Goal: Task Accomplishment & Management: Use online tool/utility

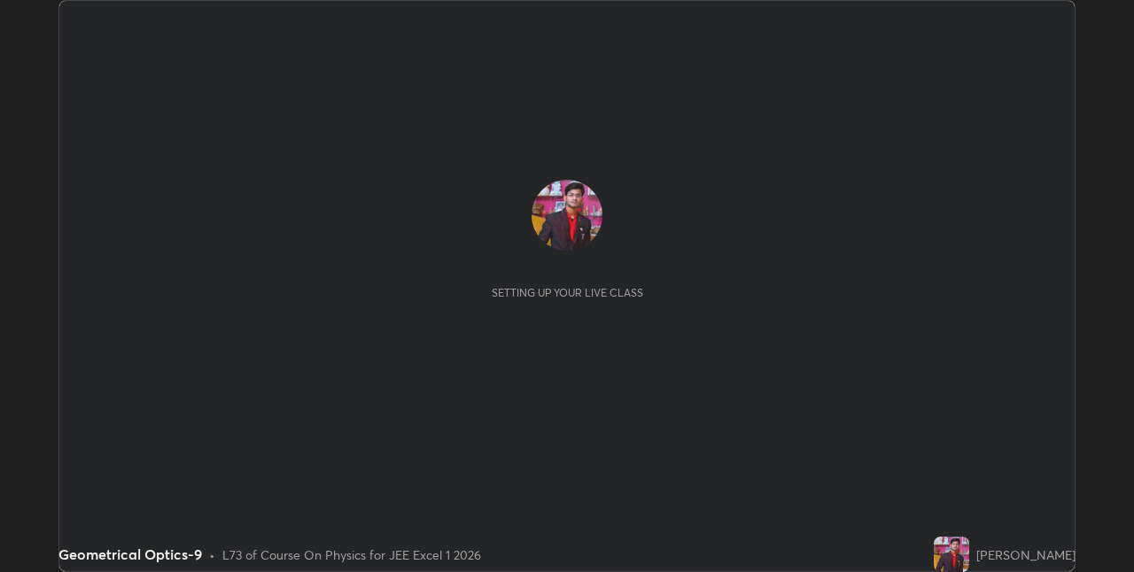
scroll to position [572, 1134]
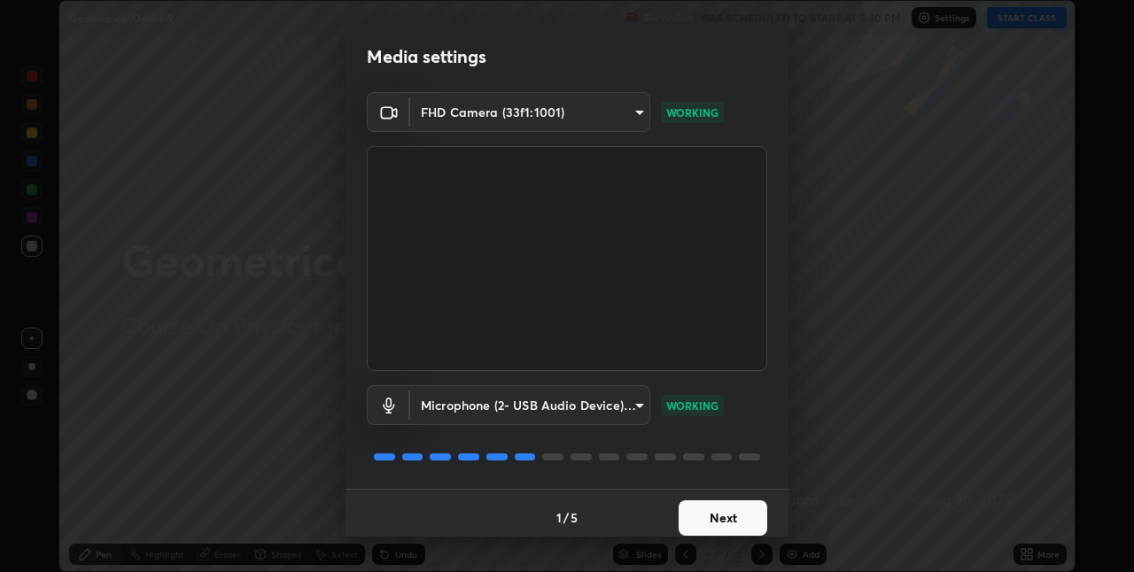
click at [700, 519] on button "Next" at bounding box center [723, 518] width 89 height 35
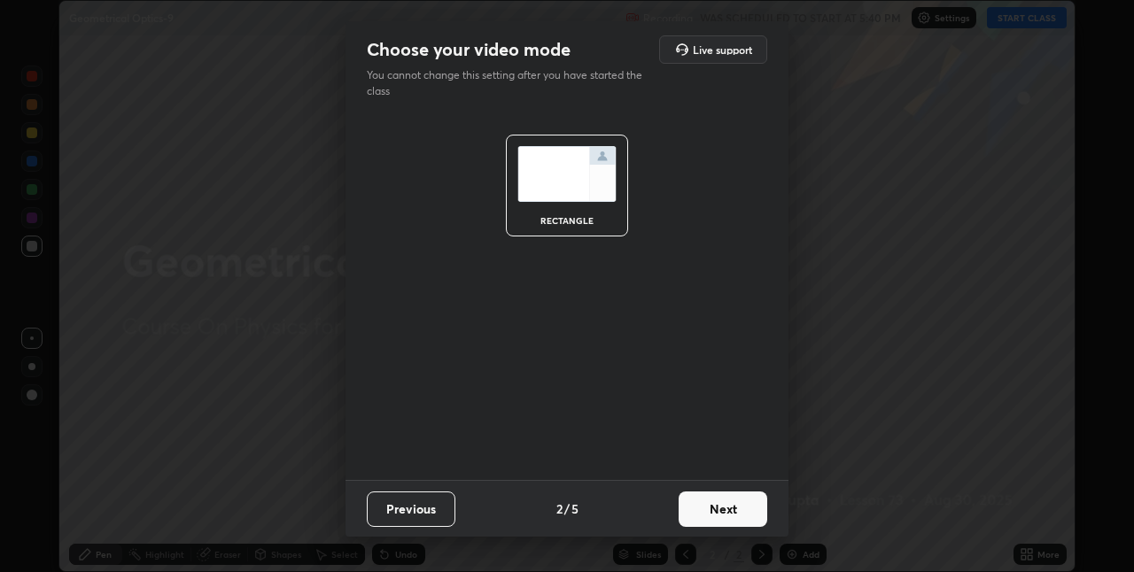
click at [702, 520] on button "Next" at bounding box center [723, 509] width 89 height 35
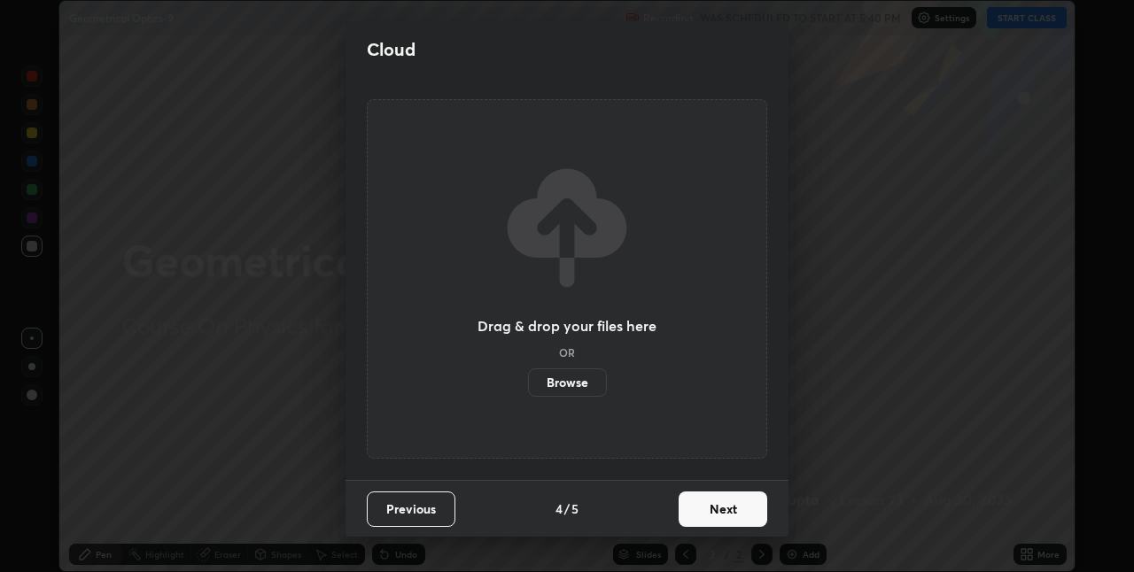
click at [720, 511] on button "Next" at bounding box center [723, 509] width 89 height 35
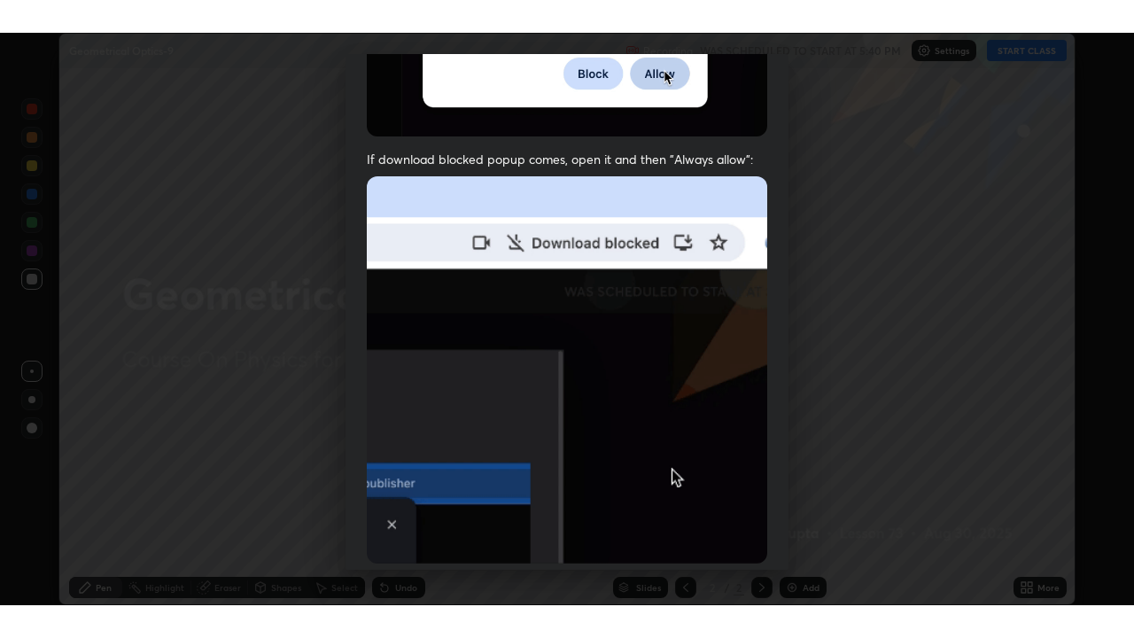
scroll to position [370, 0]
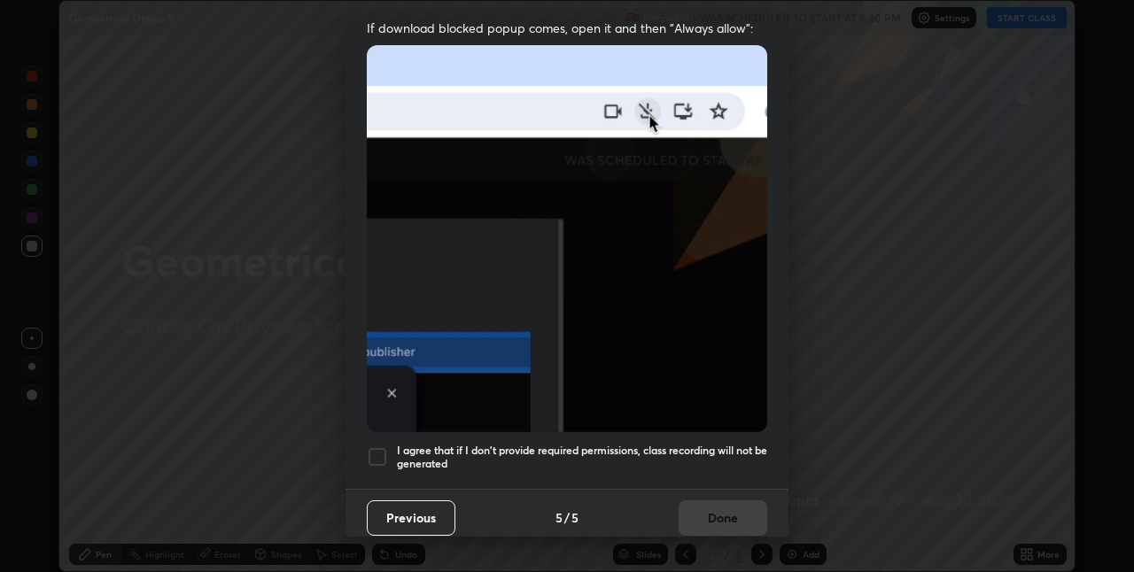
click at [591, 456] on h5 "I agree that if I don't provide required permissions, class recording will not …" at bounding box center [582, 457] width 370 height 27
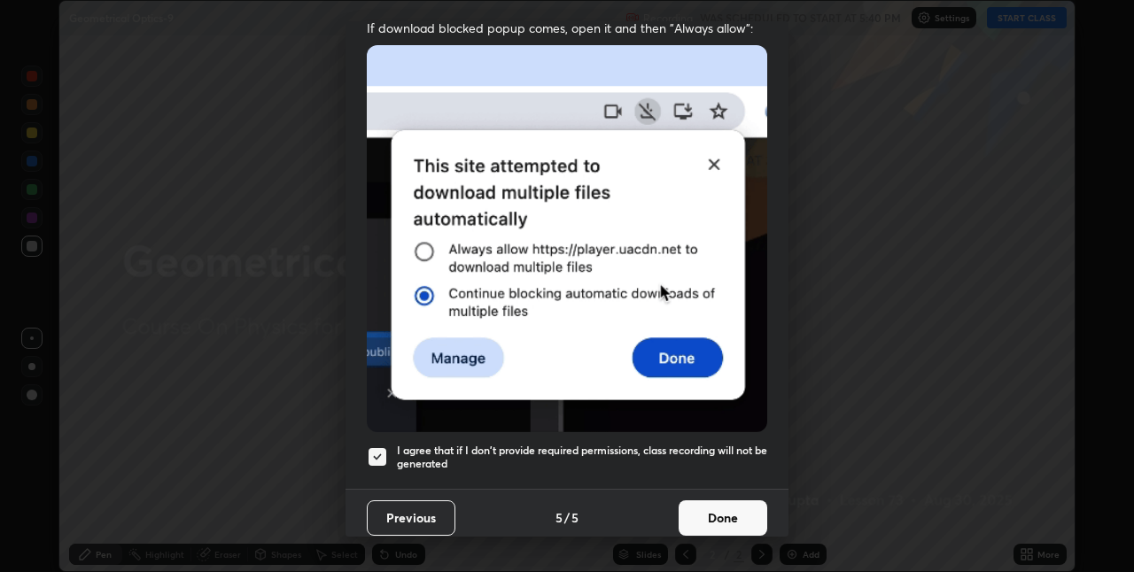
click at [682, 509] on button "Done" at bounding box center [723, 518] width 89 height 35
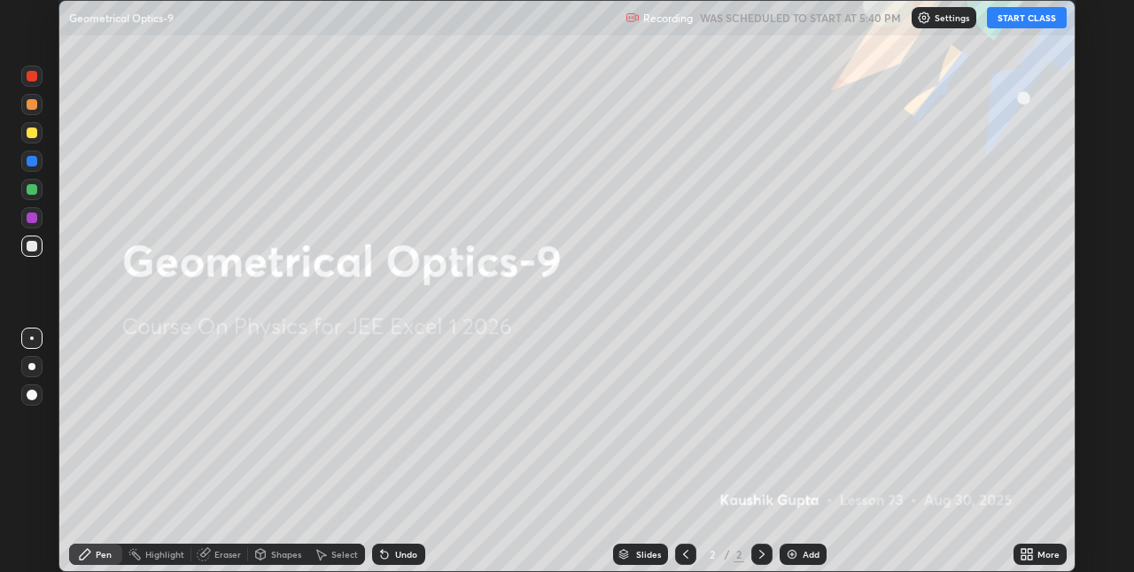
click at [1024, 557] on icon at bounding box center [1024, 558] width 4 height 4
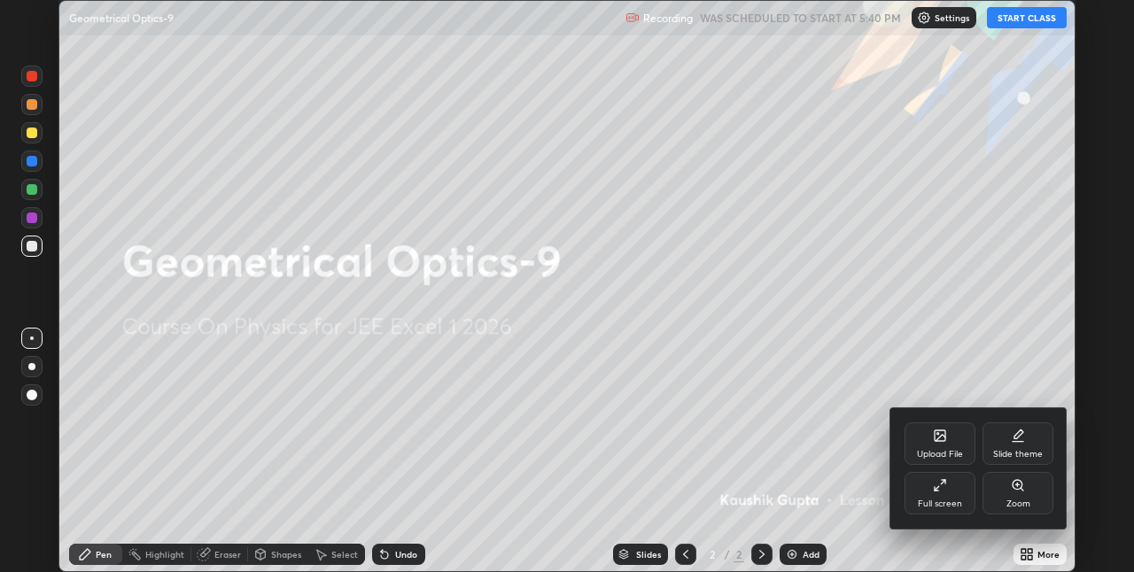
click at [959, 511] on div "Full screen" at bounding box center [940, 493] width 71 height 43
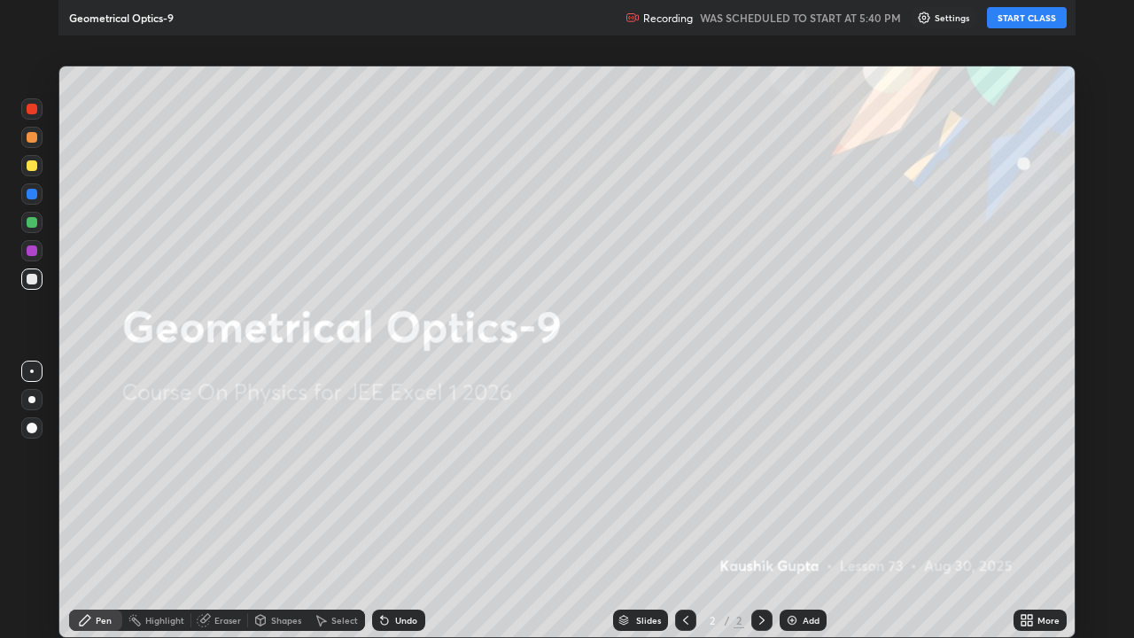
scroll to position [638, 1134]
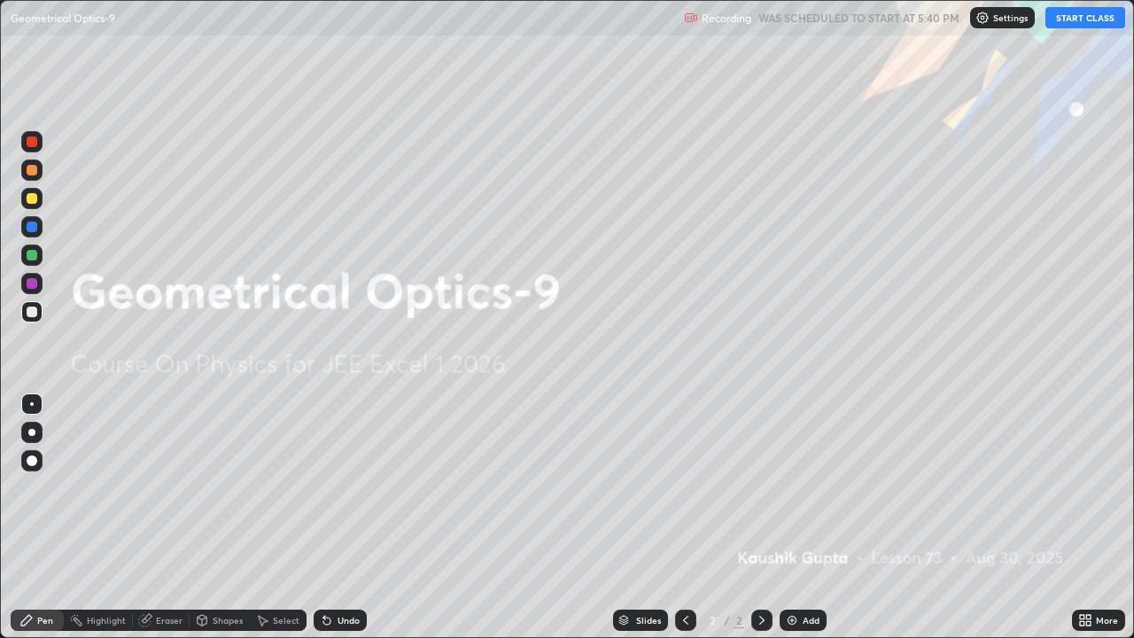
click at [1078, 18] on button "START CLASS" at bounding box center [1086, 17] width 80 height 21
click at [787, 572] on img at bounding box center [792, 620] width 14 height 14
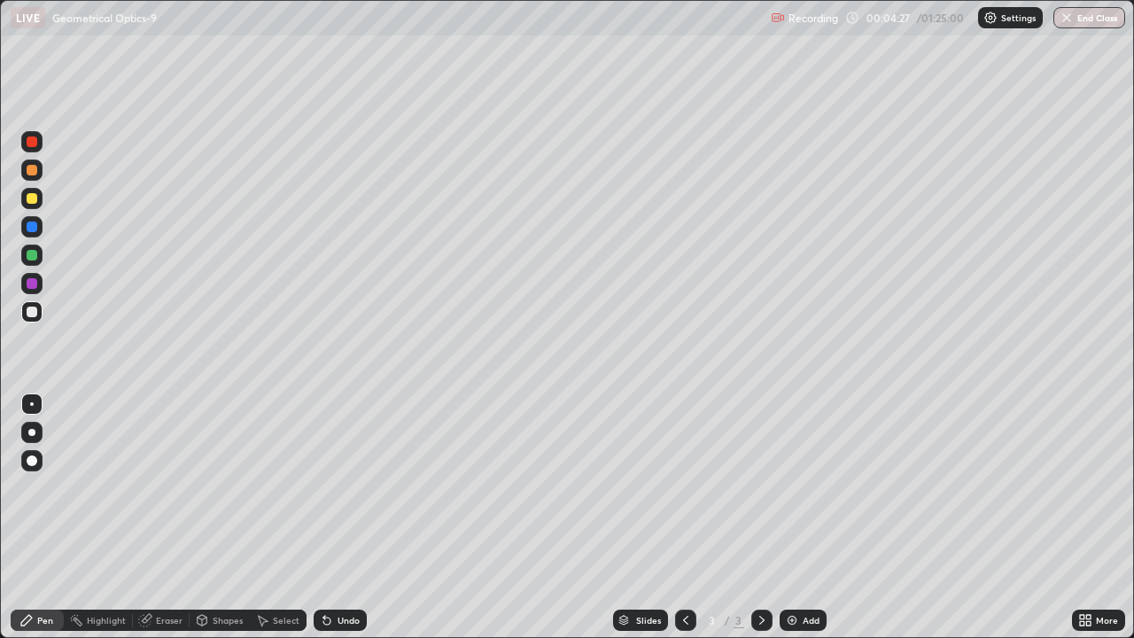
click at [35, 138] on div at bounding box center [32, 141] width 11 height 11
click at [36, 169] on div at bounding box center [32, 170] width 11 height 11
click at [323, 572] on icon at bounding box center [326, 621] width 7 height 7
click at [31, 229] on div at bounding box center [32, 227] width 11 height 11
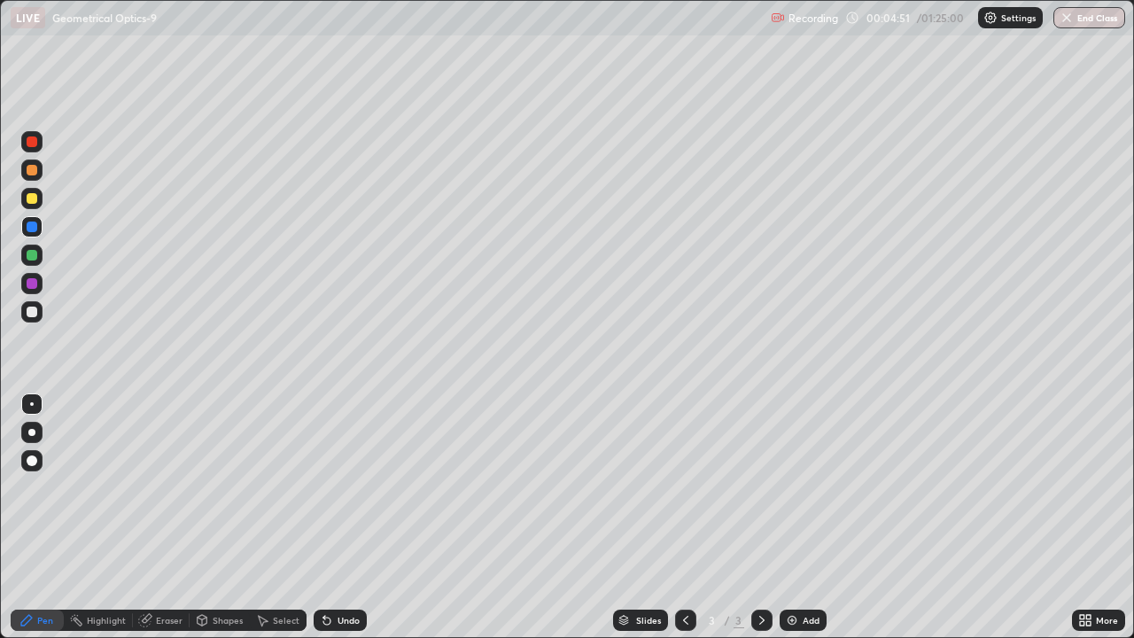
click at [324, 572] on icon at bounding box center [326, 621] width 7 height 7
click at [326, 572] on icon at bounding box center [326, 621] width 7 height 7
click at [161, 572] on div "Eraser" at bounding box center [169, 620] width 27 height 9
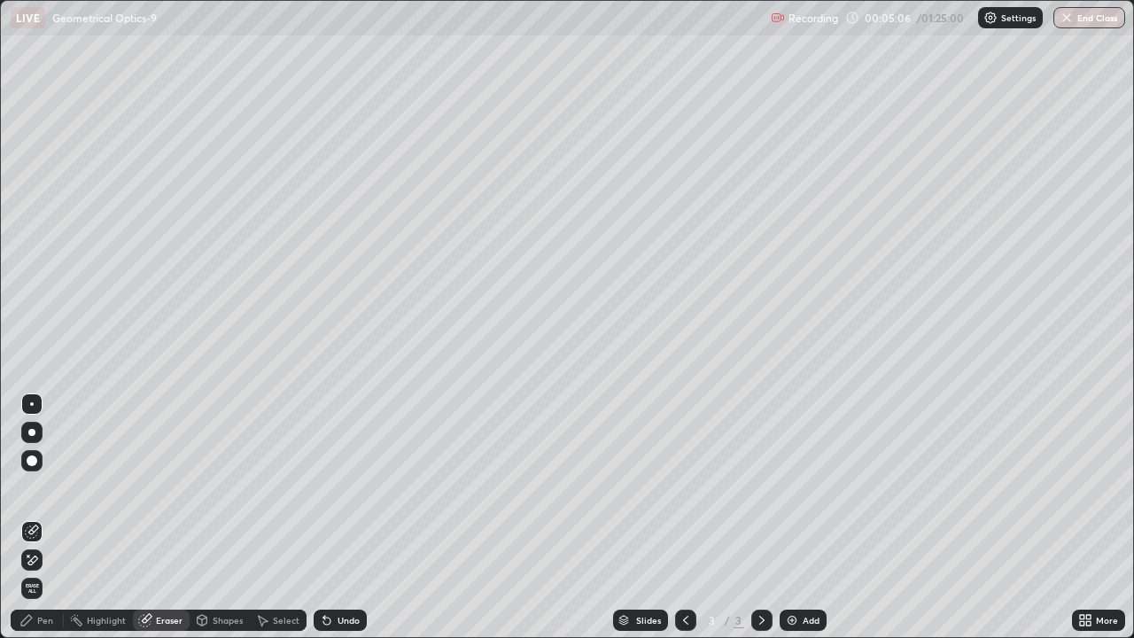
click at [43, 572] on div "Pen" at bounding box center [45, 620] width 16 height 9
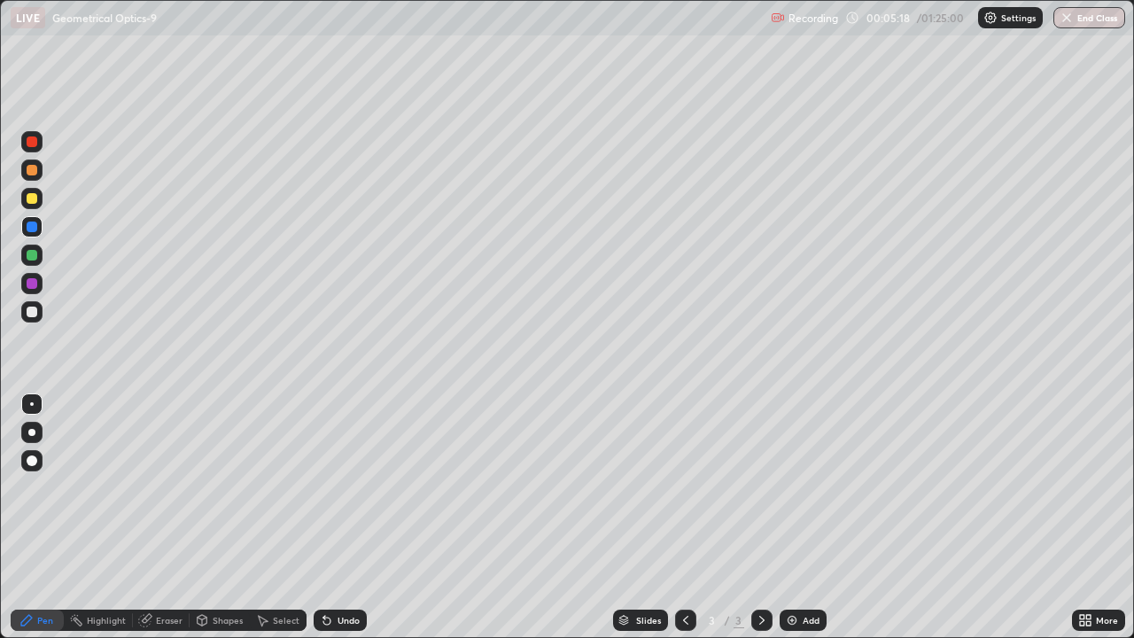
click at [31, 282] on div at bounding box center [32, 283] width 11 height 11
click at [35, 174] on div at bounding box center [32, 170] width 11 height 11
click at [349, 572] on div "Undo" at bounding box center [340, 620] width 53 height 21
click at [217, 572] on div "Shapes" at bounding box center [228, 620] width 30 height 9
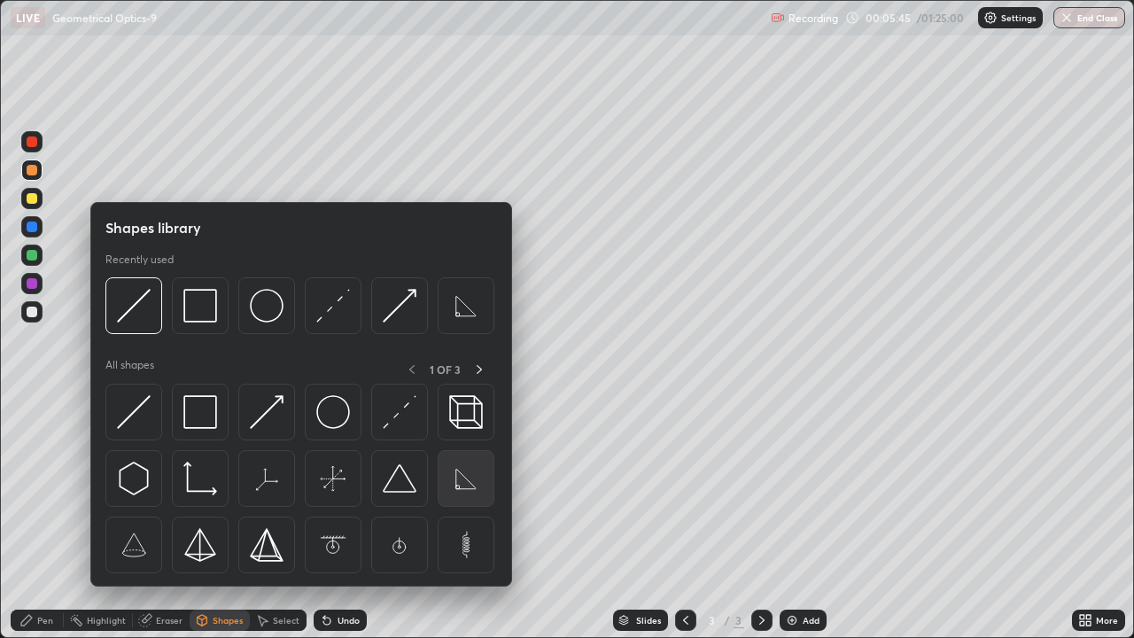
click at [458, 475] on img at bounding box center [466, 479] width 34 height 34
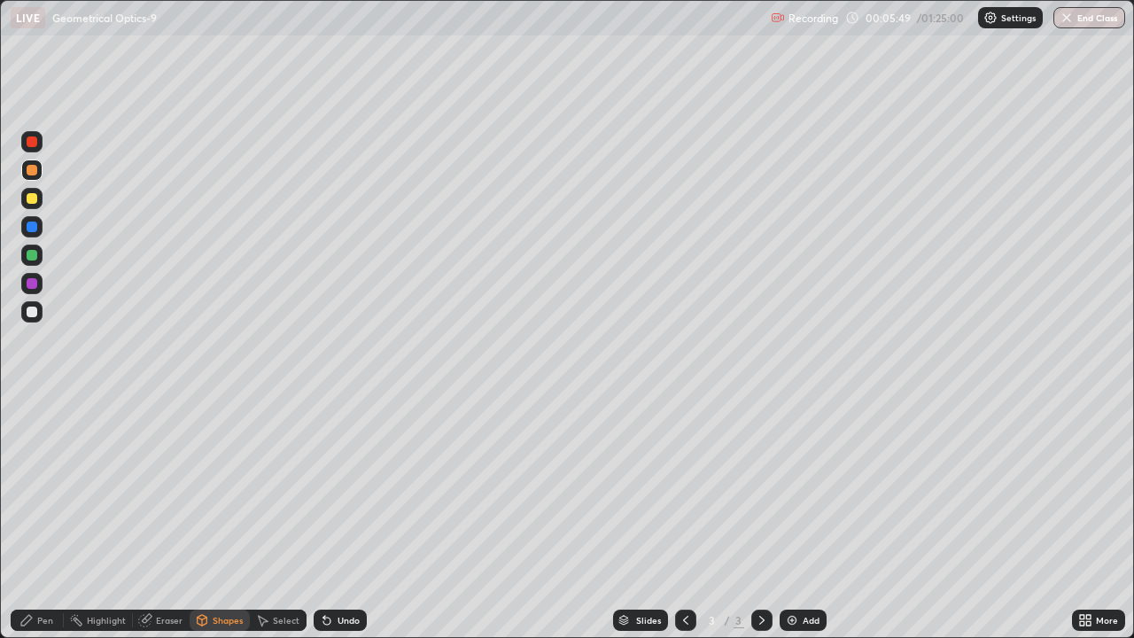
click at [38, 572] on div "Pen" at bounding box center [37, 620] width 53 height 21
click at [35, 284] on div at bounding box center [32, 283] width 11 height 11
click at [338, 572] on div "Undo" at bounding box center [349, 620] width 22 height 9
click at [334, 572] on div "Undo" at bounding box center [340, 620] width 53 height 21
click at [338, 572] on div "Undo" at bounding box center [349, 620] width 22 height 9
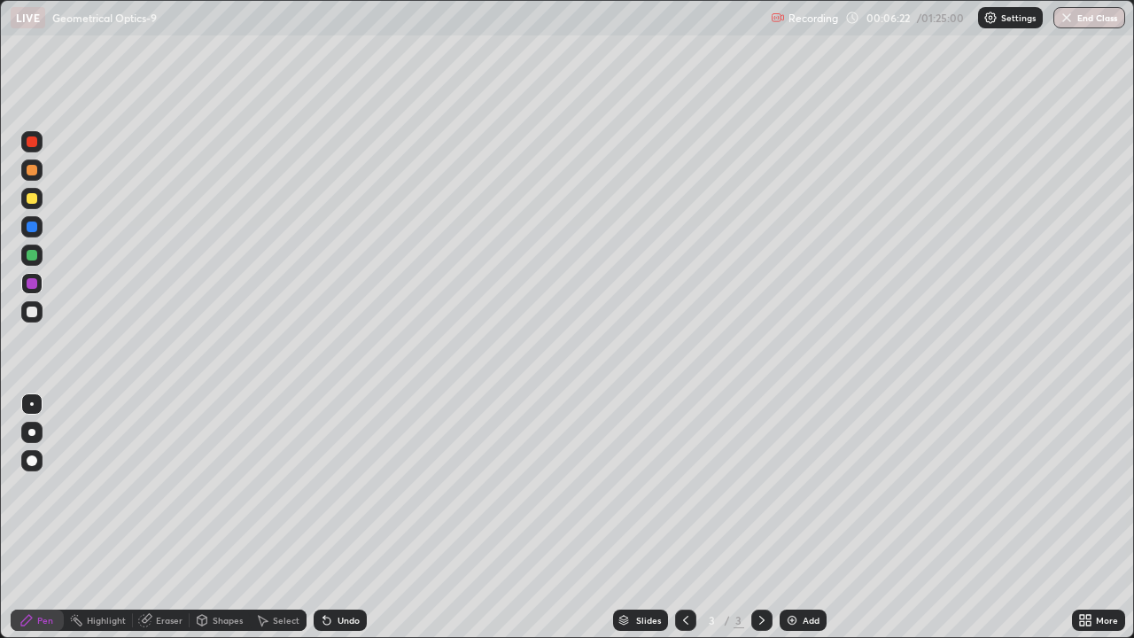
click at [338, 572] on div "Undo" at bounding box center [349, 620] width 22 height 9
click at [32, 143] on div at bounding box center [32, 141] width 11 height 11
click at [814, 572] on div "Add" at bounding box center [811, 620] width 17 height 9
click at [28, 316] on div at bounding box center [32, 312] width 11 height 11
click at [341, 572] on div "Undo" at bounding box center [340, 620] width 53 height 21
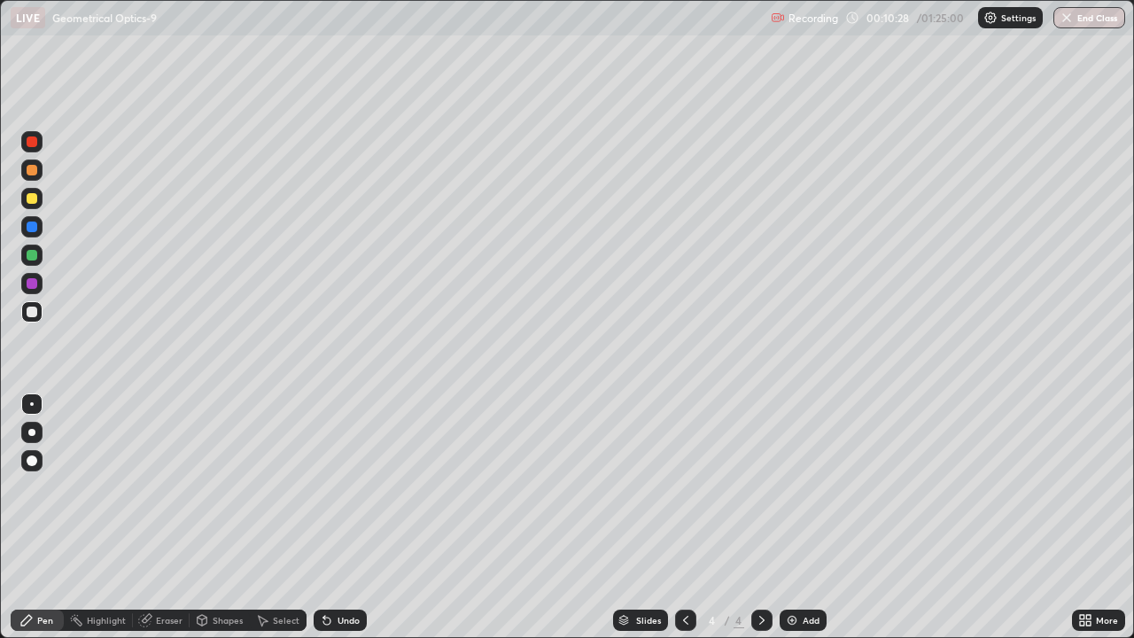
click at [34, 197] on div at bounding box center [32, 198] width 11 height 11
click at [33, 227] on div at bounding box center [32, 227] width 11 height 11
click at [334, 572] on div "Undo" at bounding box center [340, 620] width 53 height 21
click at [331, 572] on div "Undo" at bounding box center [340, 620] width 53 height 21
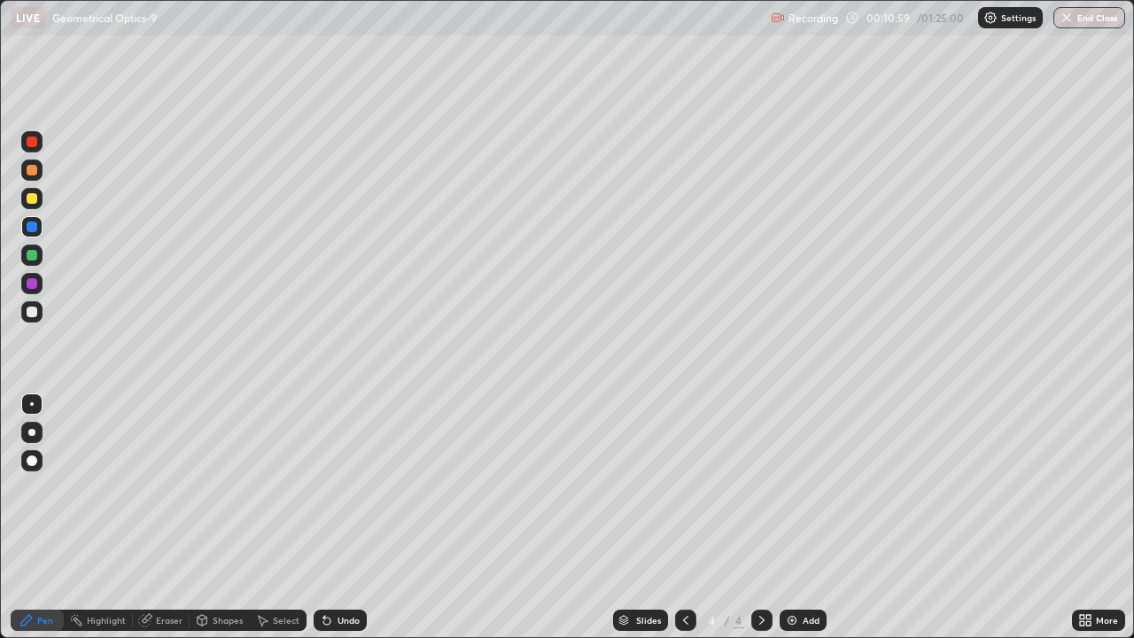
click at [335, 572] on div "Undo" at bounding box center [340, 620] width 53 height 21
click at [33, 284] on div at bounding box center [32, 283] width 11 height 11
click at [331, 572] on icon at bounding box center [327, 620] width 14 height 14
click at [33, 253] on div at bounding box center [32, 255] width 11 height 11
click at [355, 572] on div "Undo" at bounding box center [340, 620] width 53 height 21
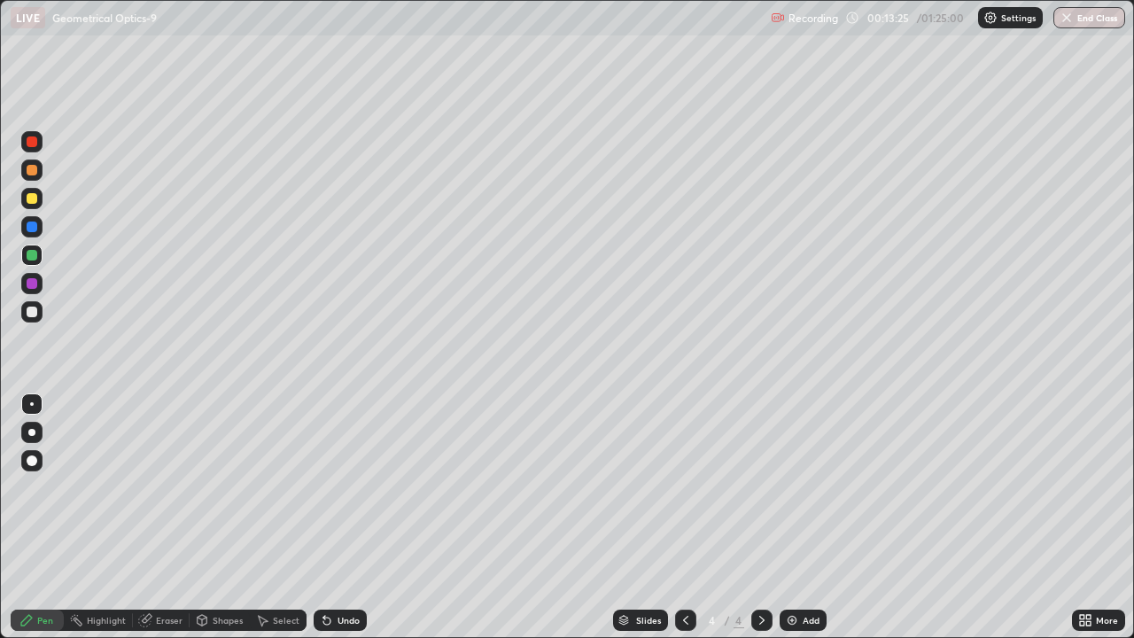
click at [33, 198] on div at bounding box center [32, 198] width 11 height 11
click at [336, 572] on div "Undo" at bounding box center [340, 620] width 53 height 21
click at [267, 572] on icon at bounding box center [262, 620] width 14 height 14
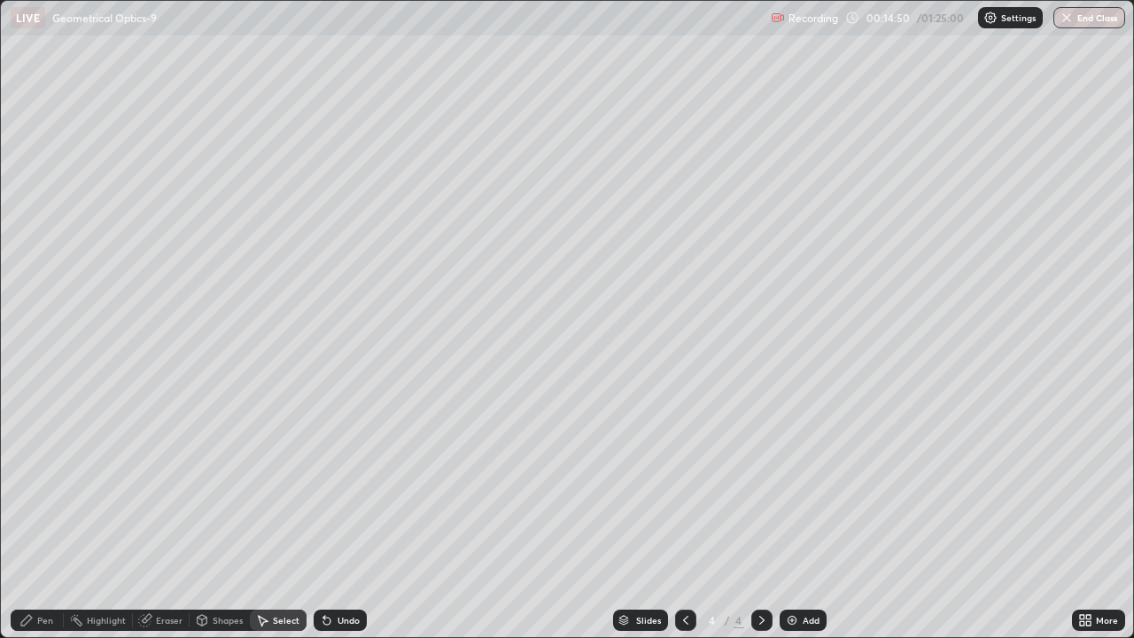
click at [40, 572] on div "Pen" at bounding box center [45, 620] width 16 height 9
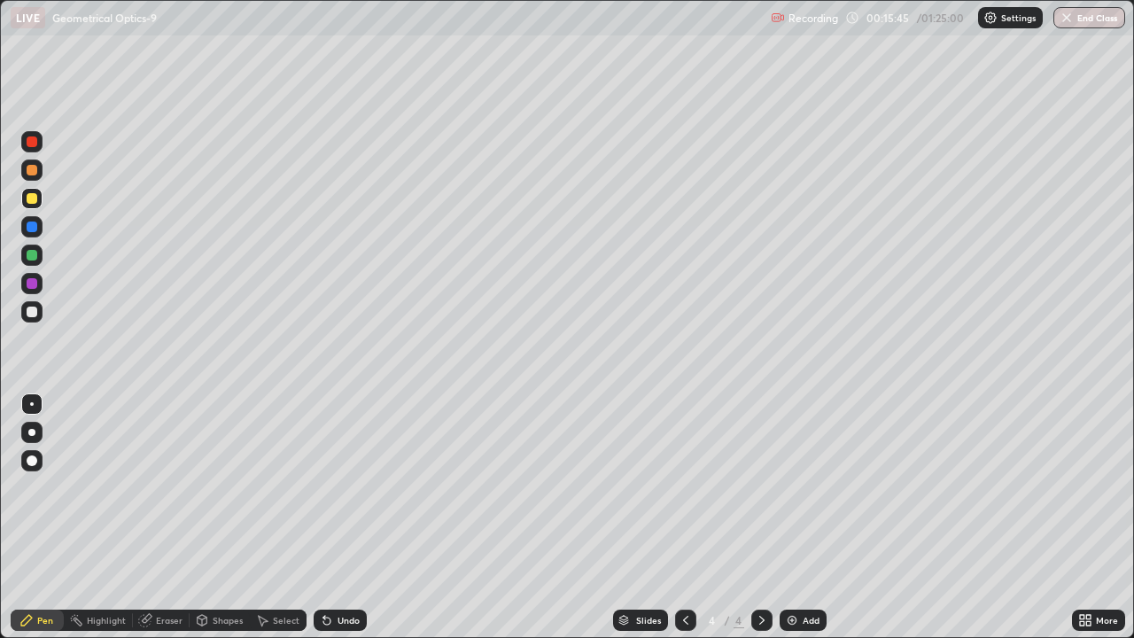
click at [32, 227] on div at bounding box center [32, 227] width 11 height 11
click at [802, 572] on div "Add" at bounding box center [803, 620] width 47 height 21
click at [34, 172] on div at bounding box center [32, 170] width 11 height 11
click at [324, 572] on icon at bounding box center [326, 621] width 7 height 7
click at [211, 572] on div "Shapes" at bounding box center [220, 620] width 60 height 21
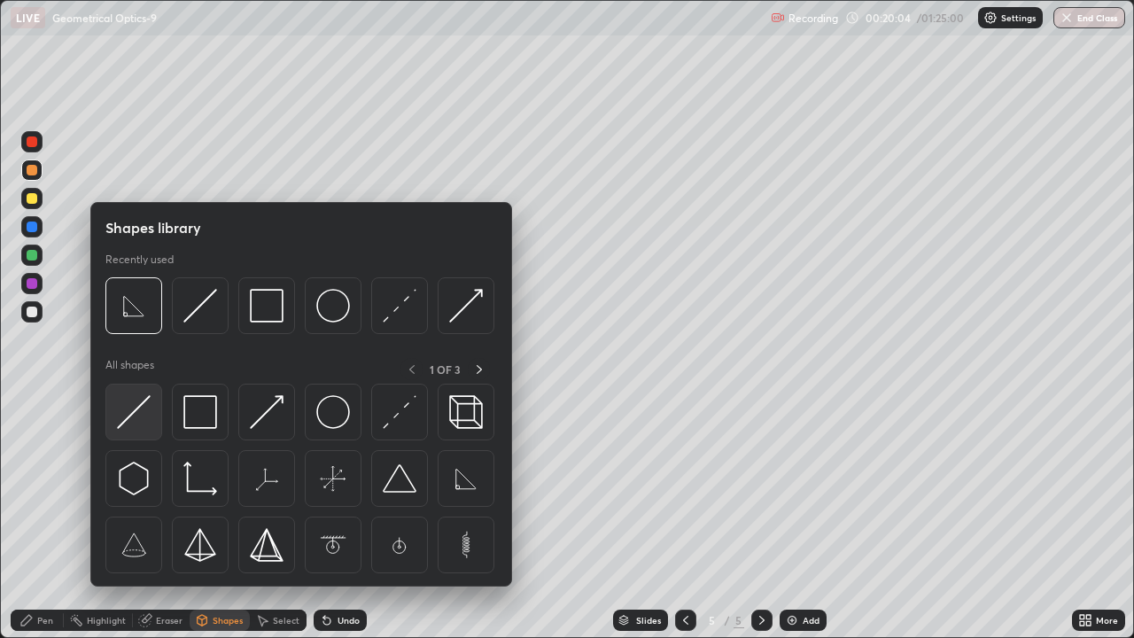
click at [147, 417] on img at bounding box center [134, 412] width 34 height 34
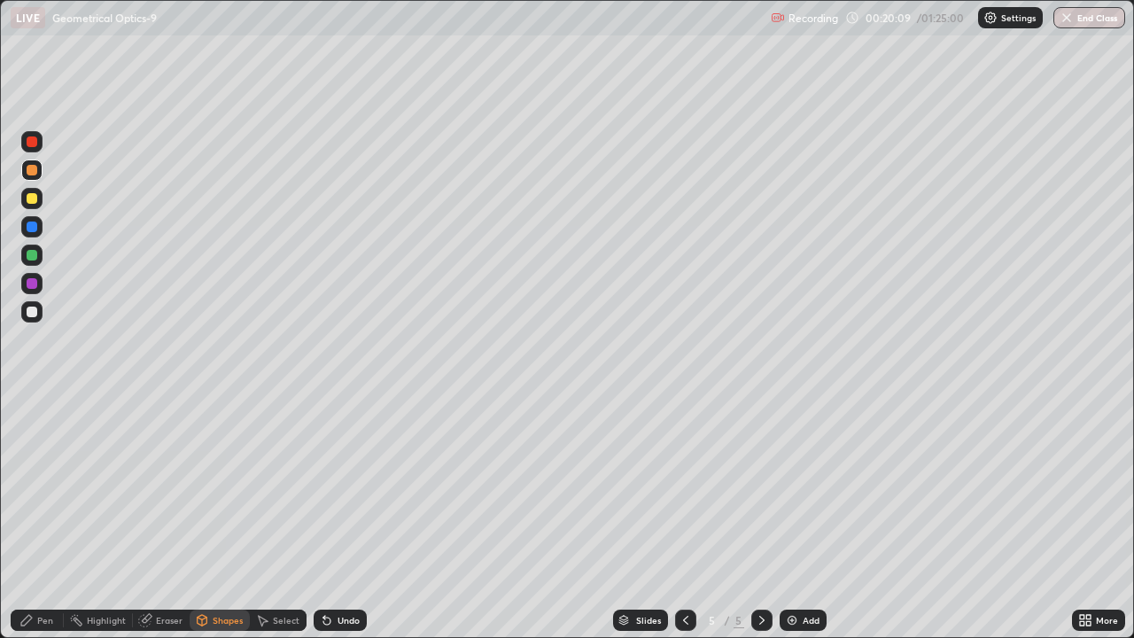
click at [338, 572] on div "Undo" at bounding box center [349, 620] width 22 height 9
click at [43, 572] on div "Pen" at bounding box center [37, 620] width 53 height 21
click at [28, 316] on div at bounding box center [32, 312] width 11 height 11
click at [29, 307] on div at bounding box center [32, 312] width 11 height 11
click at [325, 572] on div "Undo" at bounding box center [340, 620] width 53 height 21
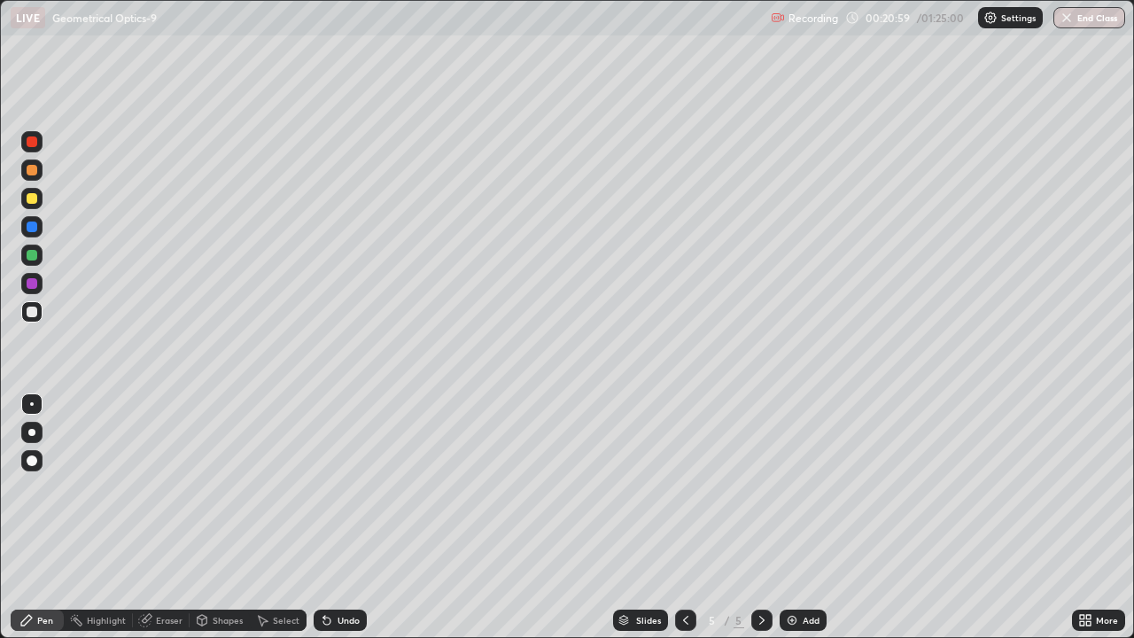
click at [27, 285] on div at bounding box center [32, 283] width 11 height 11
click at [33, 143] on div at bounding box center [32, 141] width 11 height 11
click at [24, 283] on div at bounding box center [31, 283] width 21 height 21
click at [32, 284] on div at bounding box center [32, 283] width 11 height 11
click at [334, 572] on div "Undo" at bounding box center [340, 620] width 53 height 21
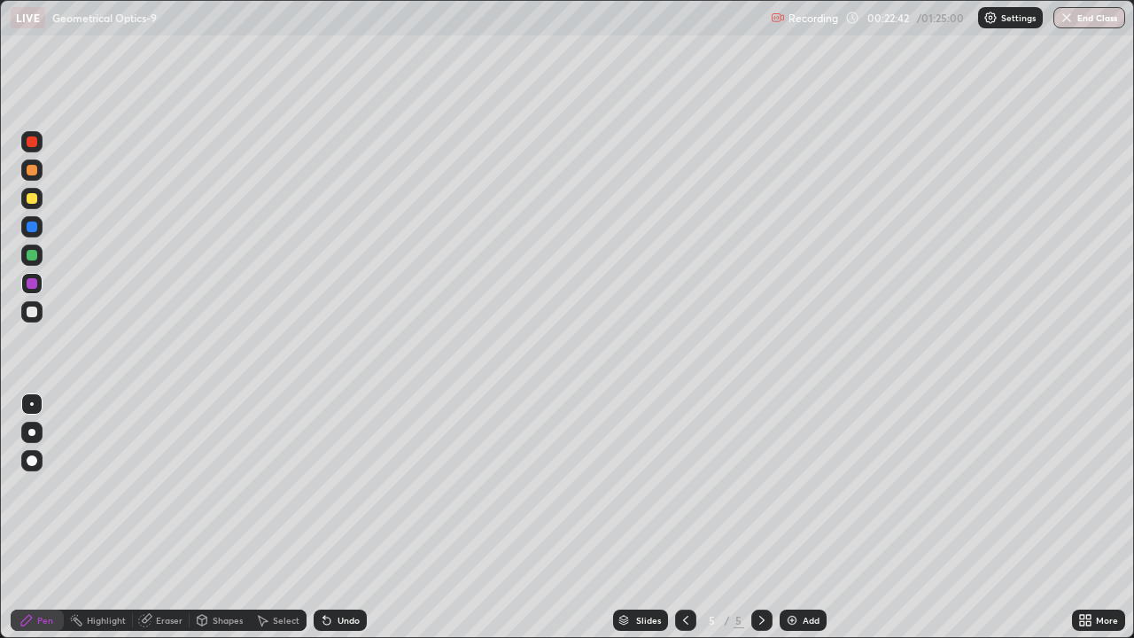
click at [333, 572] on div "Undo" at bounding box center [340, 620] width 53 height 21
click at [332, 572] on div "Undo" at bounding box center [340, 620] width 53 height 21
click at [330, 572] on icon at bounding box center [327, 620] width 14 height 14
click at [326, 572] on icon at bounding box center [326, 621] width 7 height 7
click at [323, 572] on icon at bounding box center [326, 621] width 7 height 7
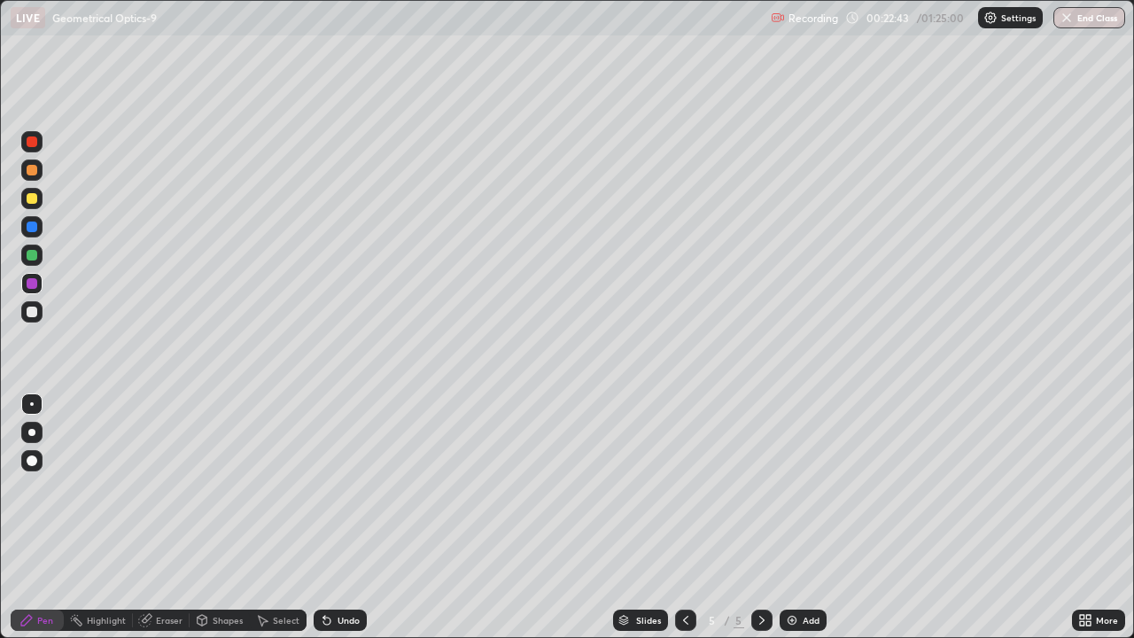
click at [323, 572] on icon at bounding box center [326, 621] width 7 height 7
click at [321, 572] on icon at bounding box center [327, 620] width 14 height 14
click at [323, 572] on icon at bounding box center [326, 621] width 7 height 7
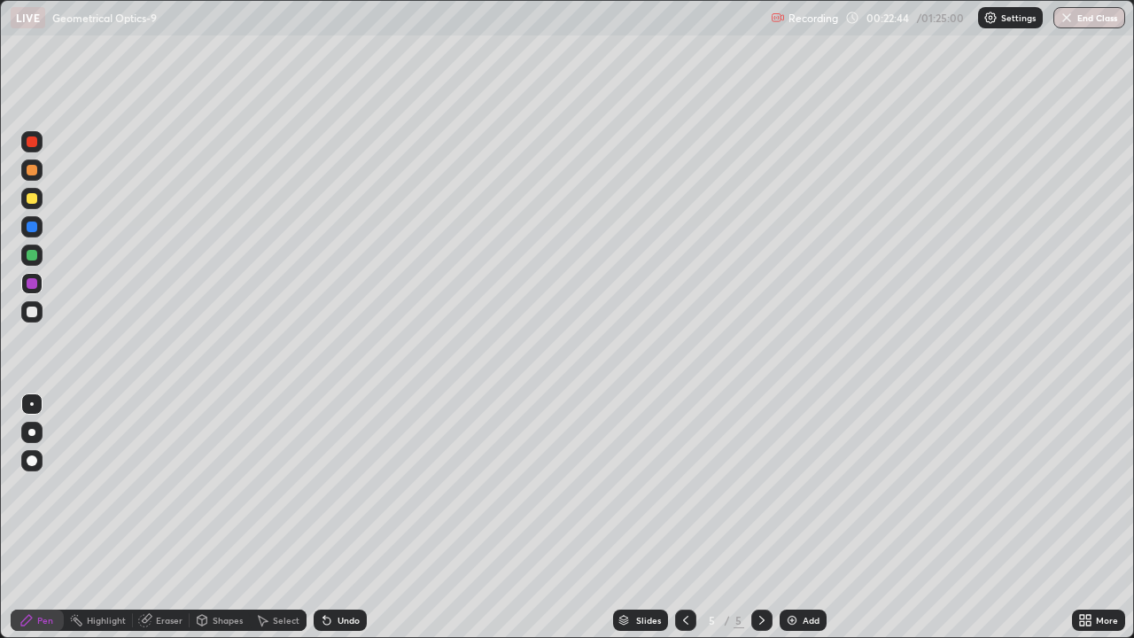
click at [323, 572] on icon at bounding box center [326, 621] width 7 height 7
click at [323, 572] on icon at bounding box center [324, 617] width 2 height 2
click at [323, 572] on icon at bounding box center [326, 621] width 7 height 7
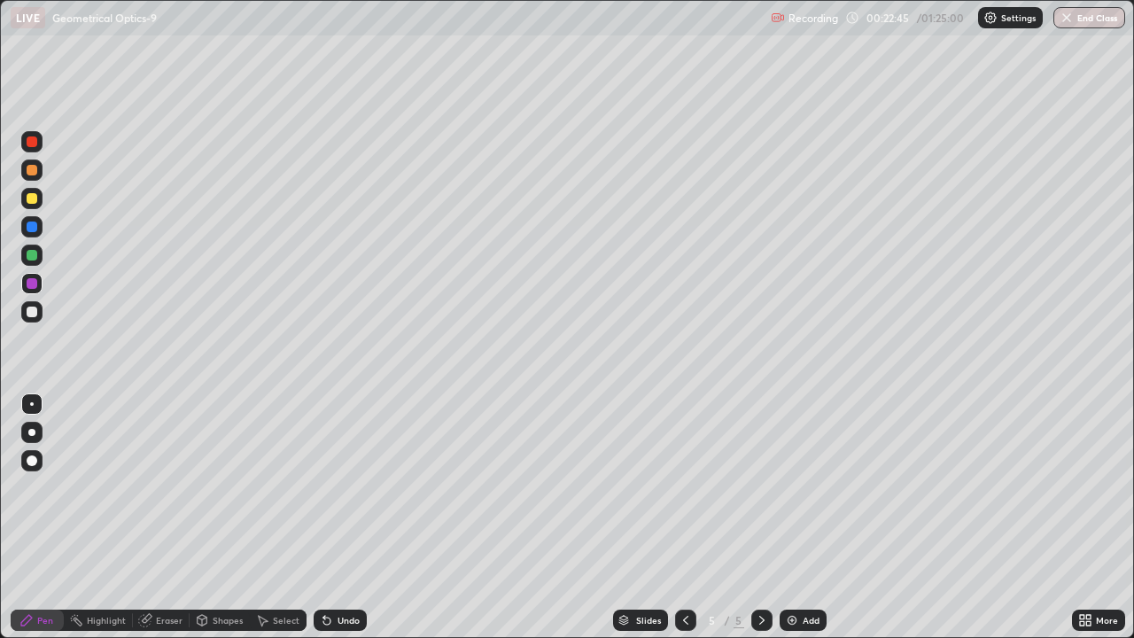
click at [323, 572] on icon at bounding box center [324, 617] width 2 height 2
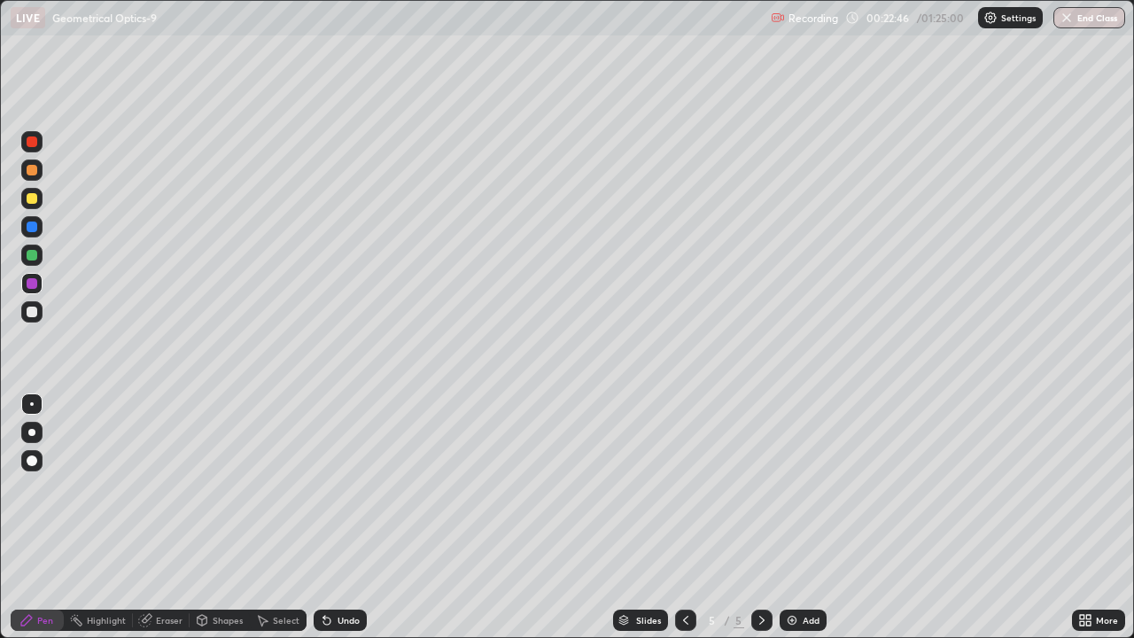
click at [318, 572] on div "Undo" at bounding box center [340, 620] width 53 height 21
click at [319, 572] on div "Undo" at bounding box center [340, 620] width 53 height 21
click at [318, 572] on div "Undo" at bounding box center [340, 620] width 53 height 21
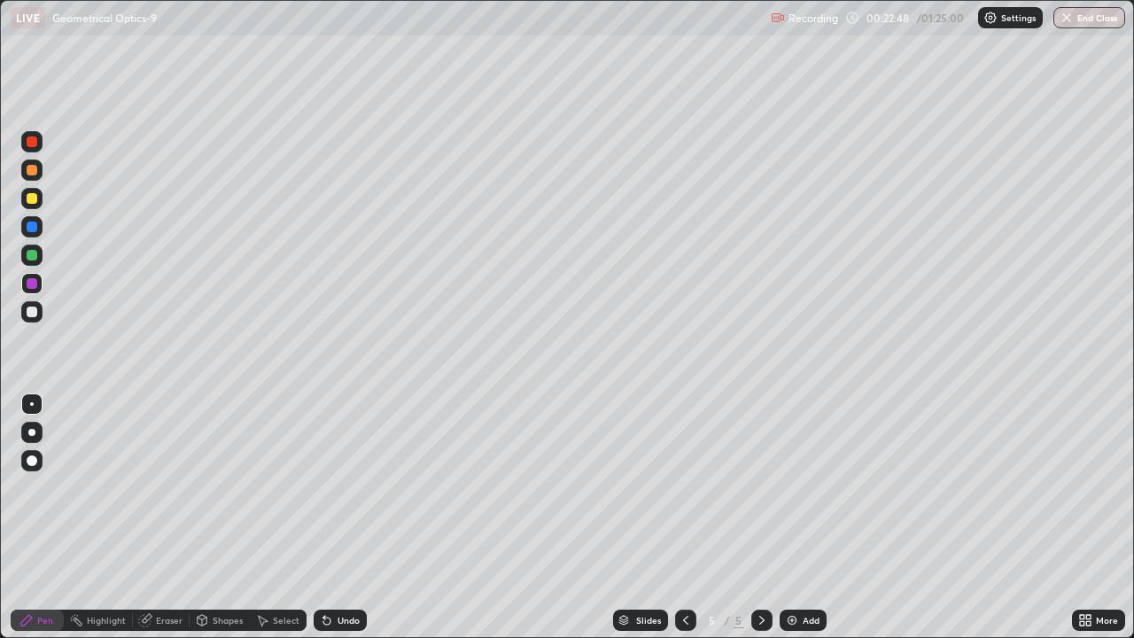
click at [338, 572] on div "Undo" at bounding box center [349, 620] width 22 height 9
click at [332, 572] on div "Undo" at bounding box center [340, 620] width 53 height 21
click at [331, 572] on div "Undo" at bounding box center [340, 620] width 53 height 21
click at [34, 253] on div at bounding box center [32, 255] width 11 height 11
click at [31, 309] on div at bounding box center [32, 312] width 11 height 11
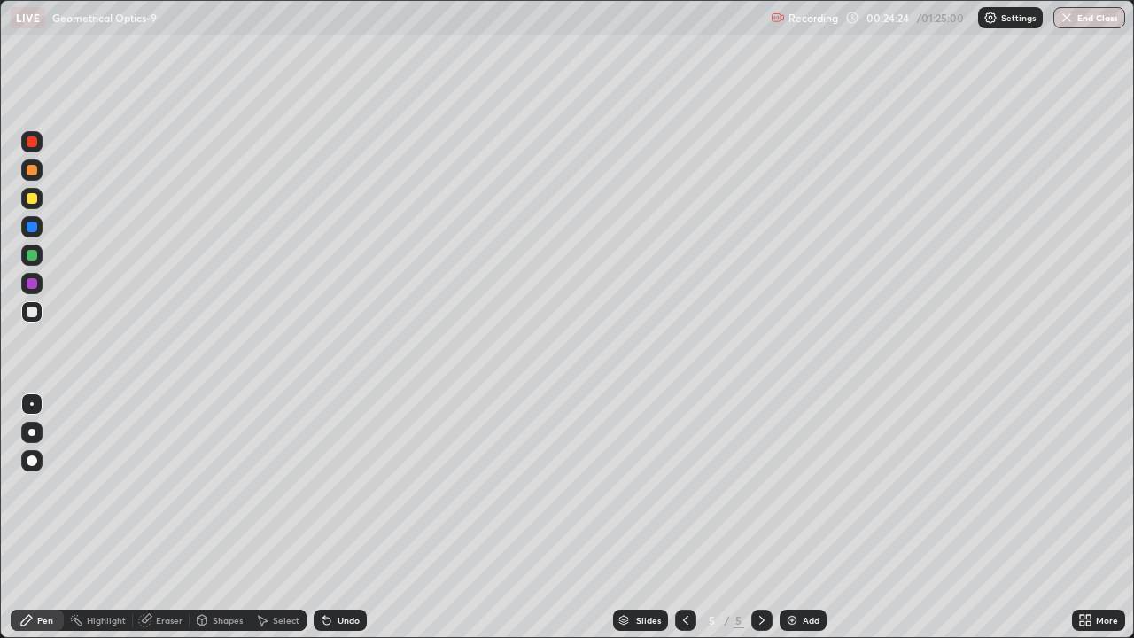
click at [286, 572] on div "Select" at bounding box center [286, 620] width 27 height 9
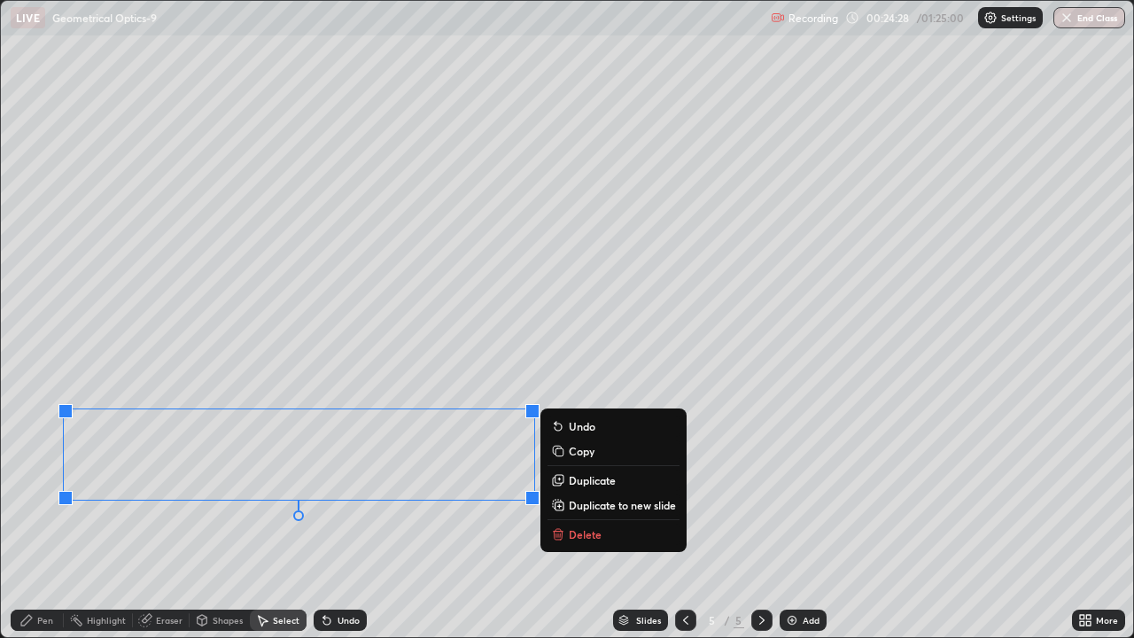
click at [576, 482] on p "Duplicate" at bounding box center [592, 480] width 47 height 14
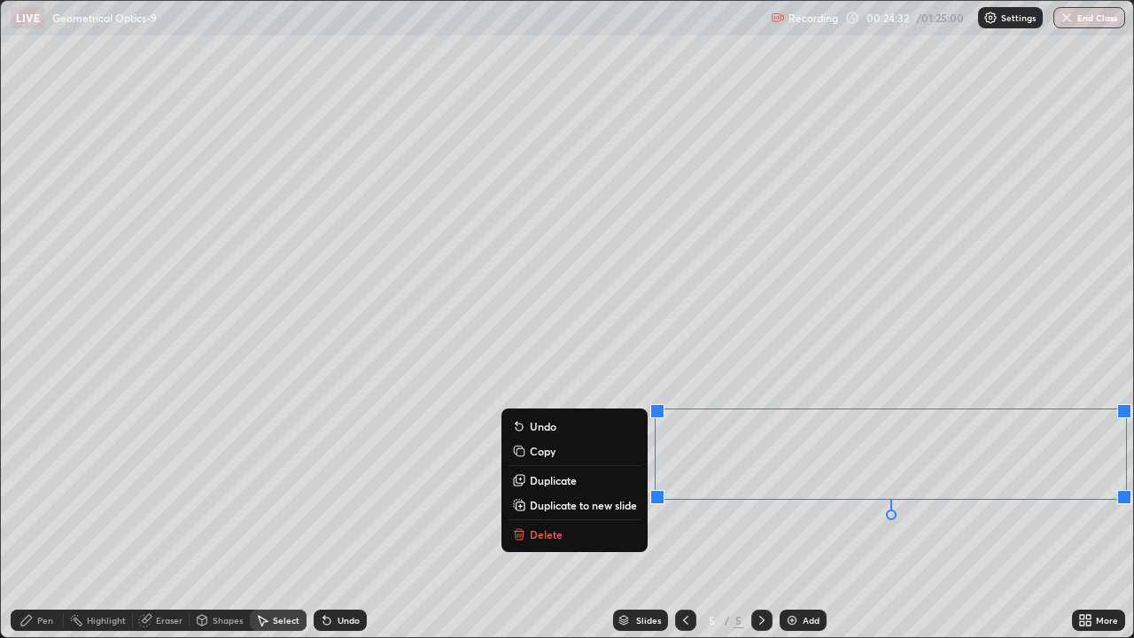
click at [420, 558] on div "0 ° Undo Copy Duplicate Duplicate to new slide Delete" at bounding box center [567, 319] width 1133 height 636
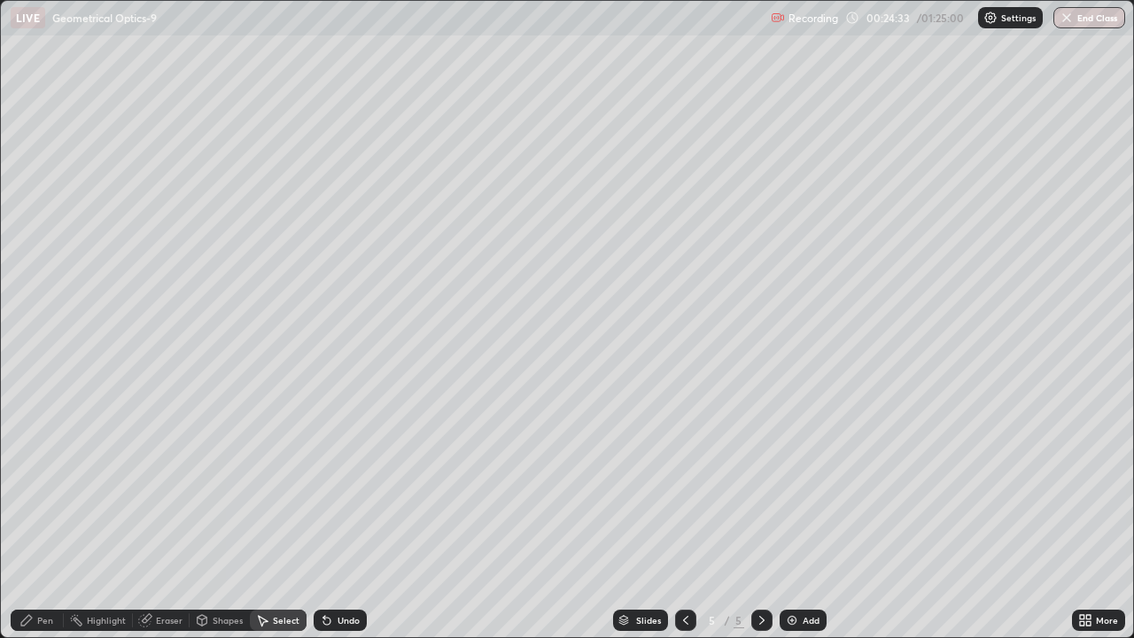
click at [51, 572] on div "Pen" at bounding box center [45, 620] width 16 height 9
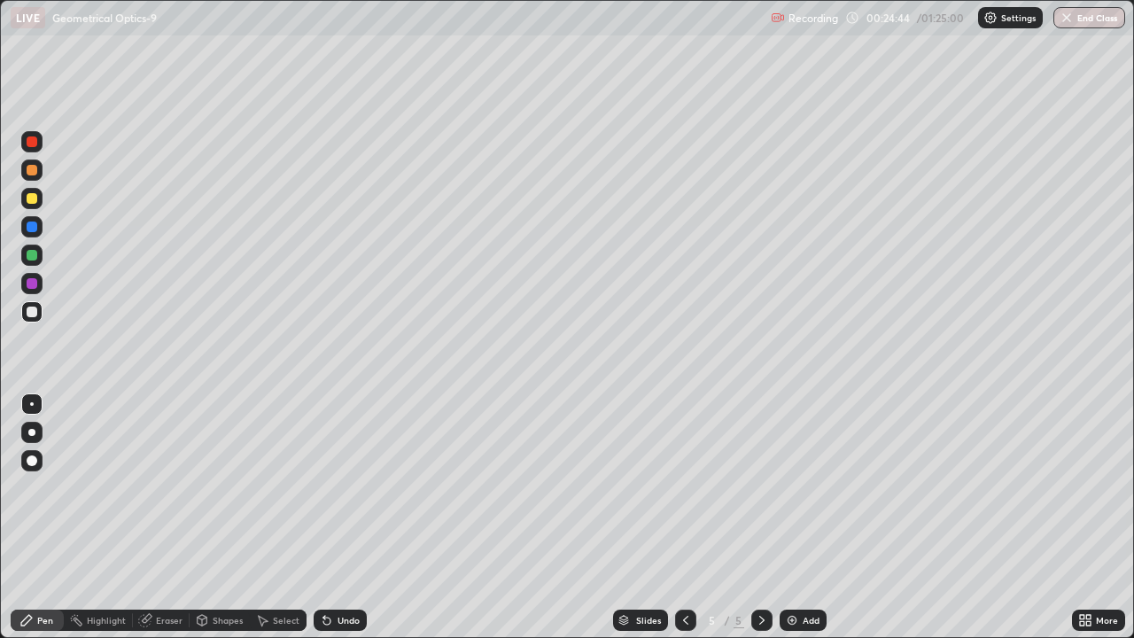
click at [28, 253] on div at bounding box center [32, 255] width 11 height 11
click at [34, 143] on div at bounding box center [32, 141] width 11 height 11
click at [29, 198] on div at bounding box center [32, 198] width 11 height 11
click at [339, 572] on div "Undo" at bounding box center [340, 620] width 53 height 21
click at [30, 233] on div at bounding box center [31, 226] width 21 height 21
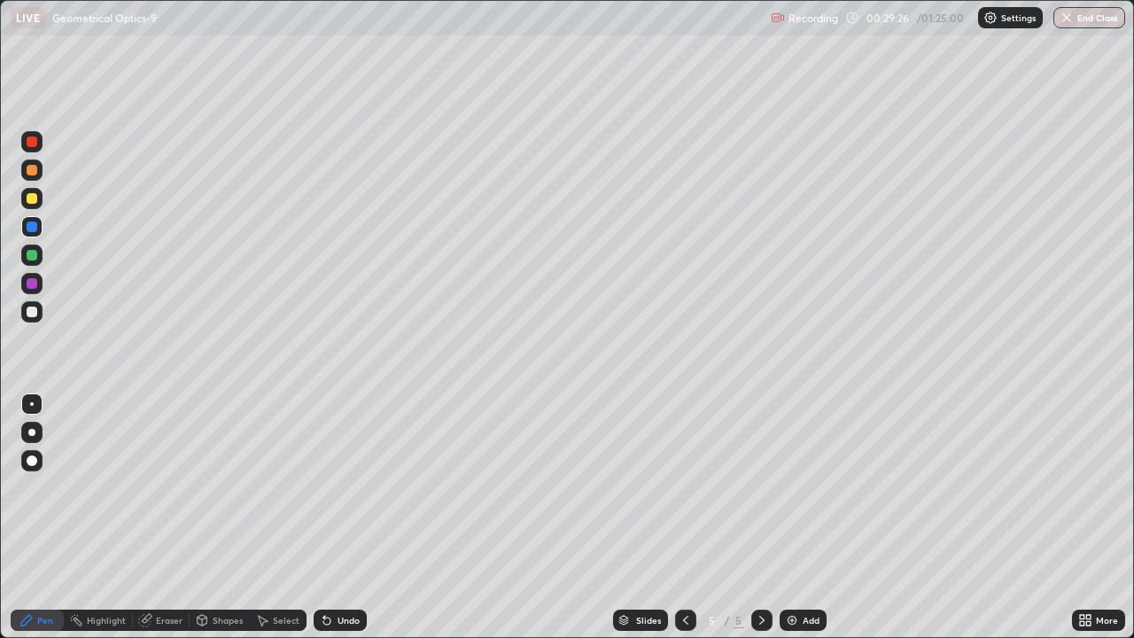
click at [41, 150] on div at bounding box center [31, 142] width 21 height 28
click at [32, 284] on div at bounding box center [32, 283] width 11 height 11
click at [31, 219] on div at bounding box center [31, 226] width 21 height 21
click at [32, 285] on div at bounding box center [32, 283] width 11 height 11
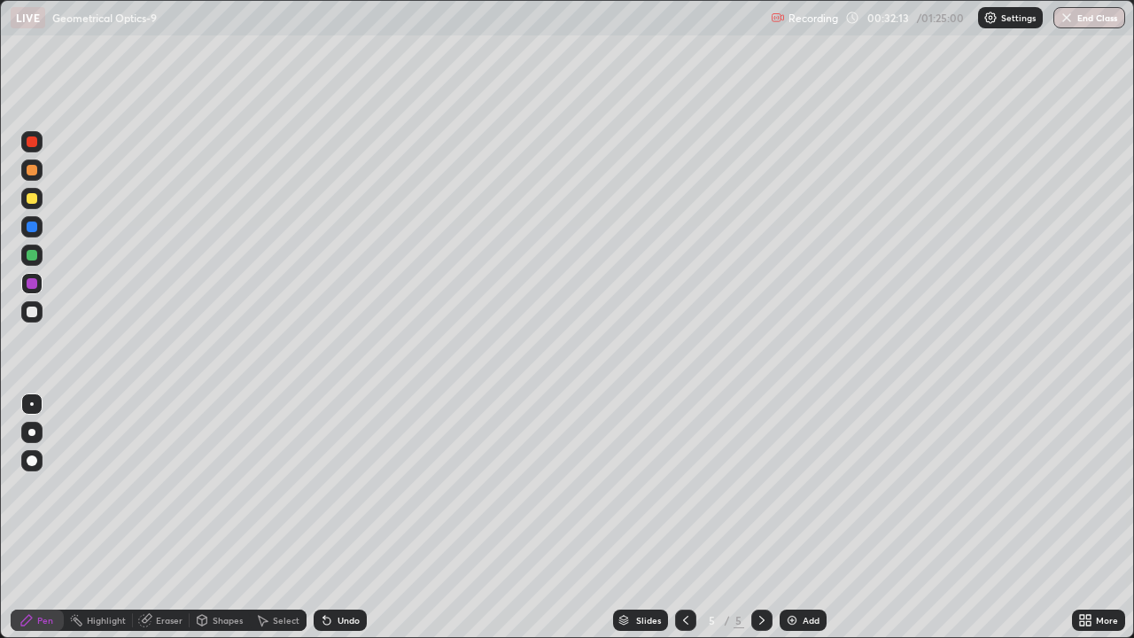
click at [814, 572] on div "Add" at bounding box center [811, 620] width 17 height 9
click at [35, 144] on div at bounding box center [32, 141] width 11 height 11
click at [265, 572] on icon at bounding box center [264, 621] width 10 height 11
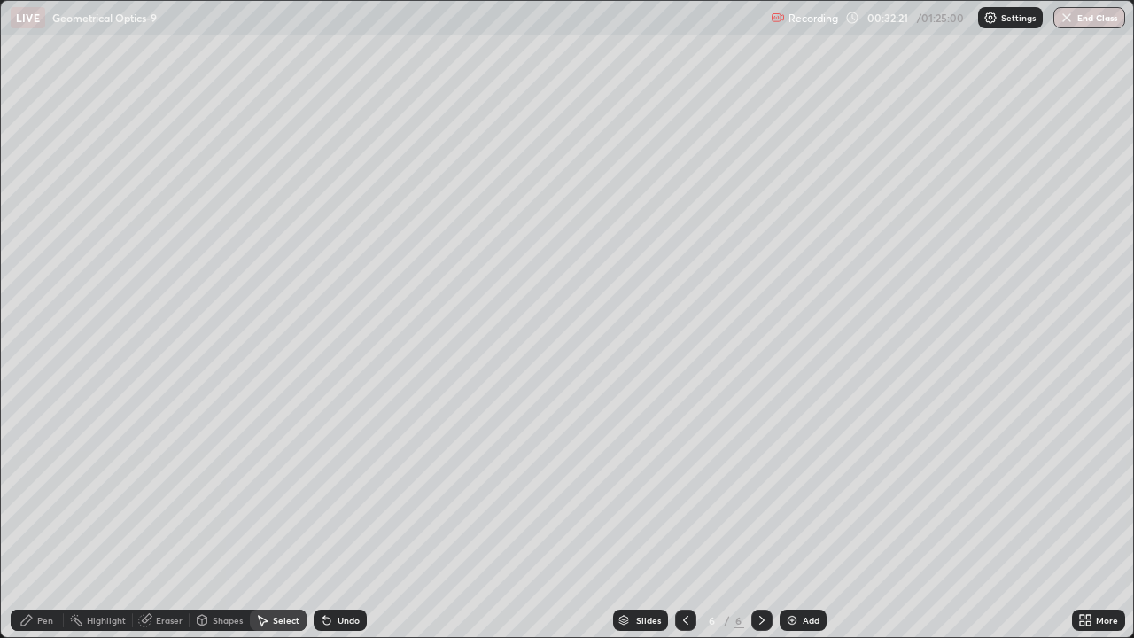
click at [223, 572] on div "Shapes" at bounding box center [220, 620] width 60 height 21
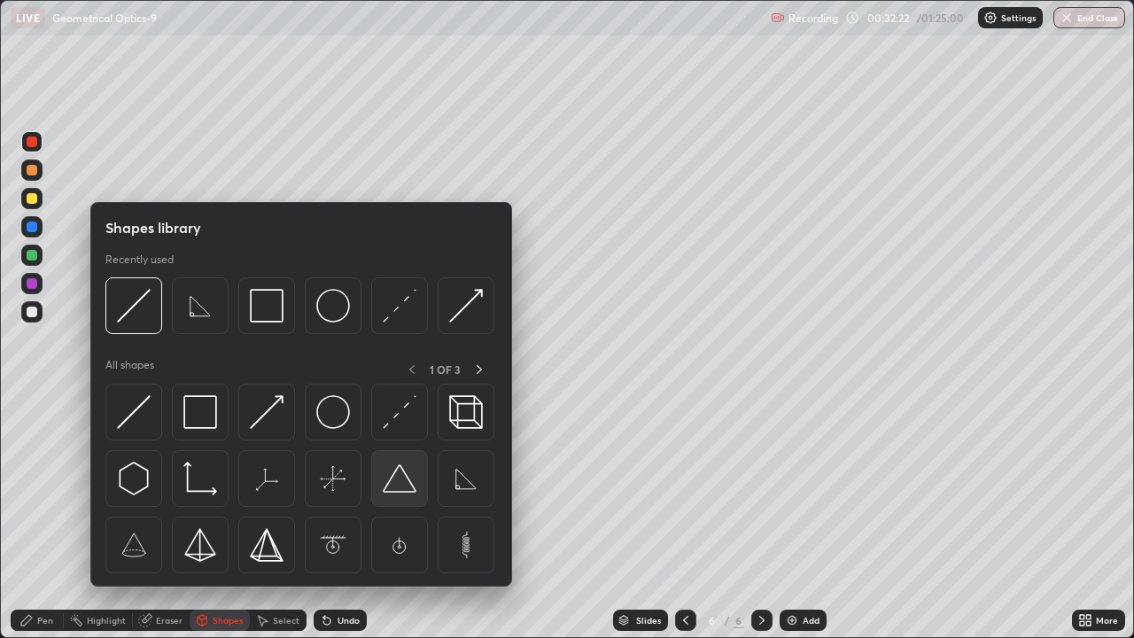
click at [388, 487] on img at bounding box center [400, 479] width 34 height 34
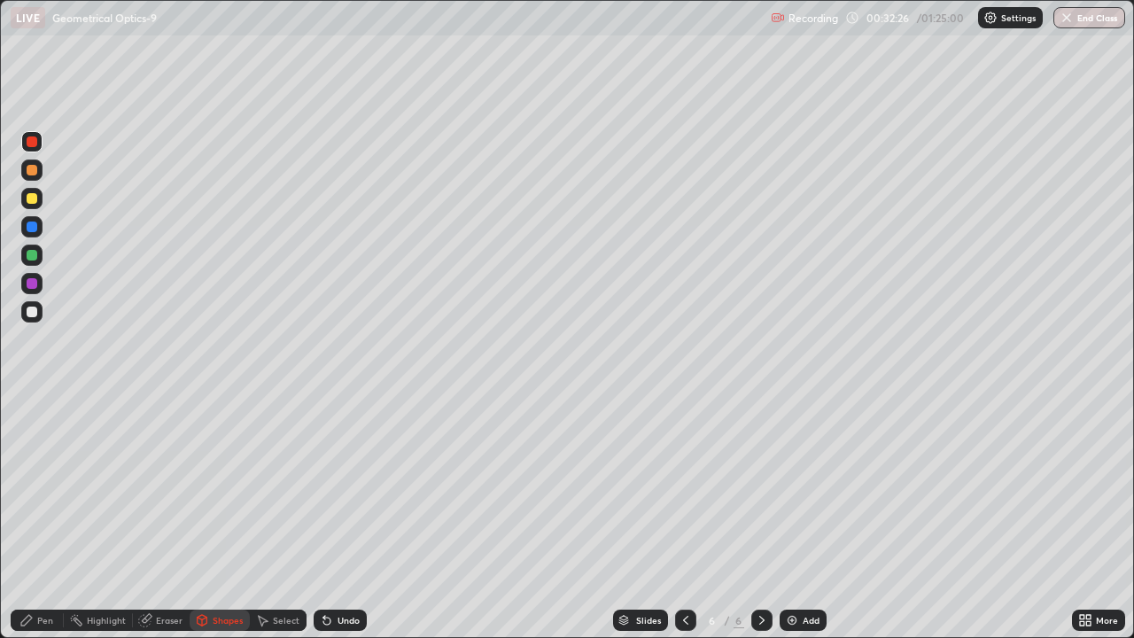
click at [36, 572] on div "Pen" at bounding box center [37, 620] width 53 height 21
click at [31, 314] on div at bounding box center [32, 312] width 11 height 11
click at [29, 284] on div at bounding box center [32, 283] width 11 height 11
click at [40, 314] on div at bounding box center [31, 311] width 21 height 21
click at [27, 252] on div at bounding box center [32, 255] width 11 height 11
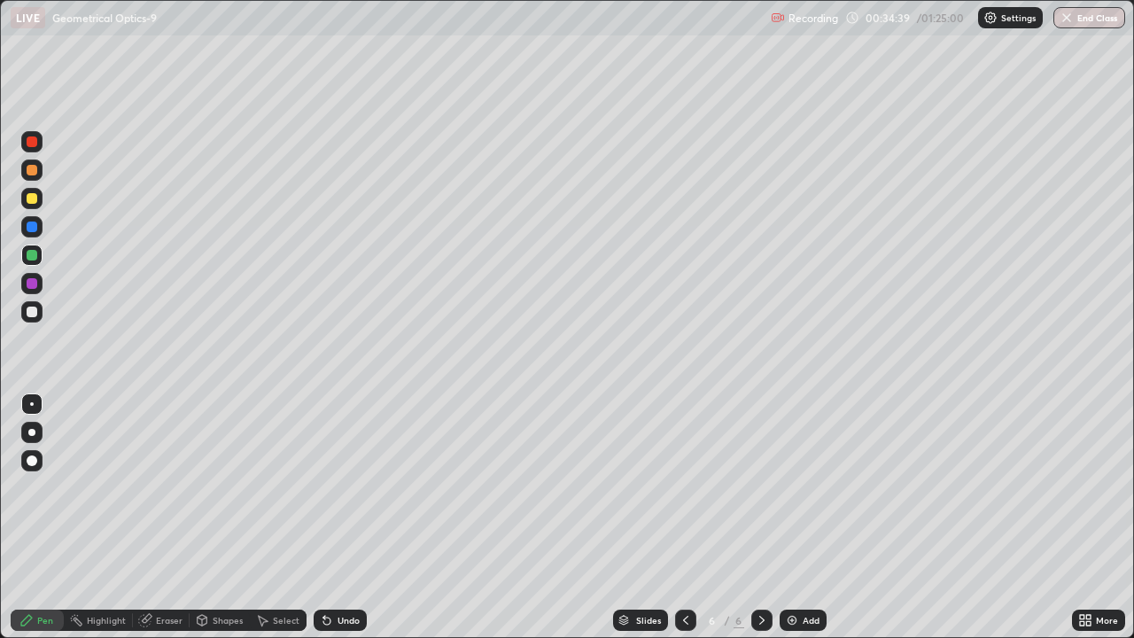
click at [341, 572] on div "Undo" at bounding box center [349, 620] width 22 height 9
click at [338, 572] on div "Undo" at bounding box center [340, 620] width 53 height 21
click at [22, 284] on div at bounding box center [31, 283] width 21 height 21
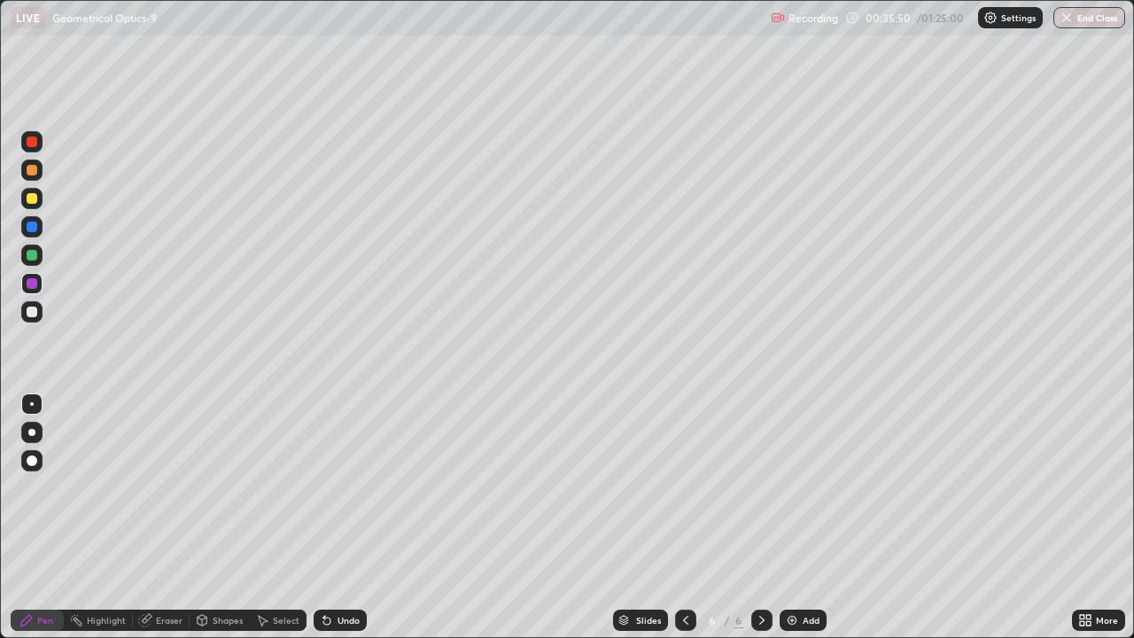
click at [28, 229] on div at bounding box center [32, 227] width 11 height 11
click at [338, 572] on div "Undo" at bounding box center [349, 620] width 22 height 9
click at [340, 572] on div "Undo" at bounding box center [349, 620] width 22 height 9
click at [33, 315] on div at bounding box center [32, 312] width 11 height 11
click at [324, 572] on icon at bounding box center [326, 621] width 7 height 7
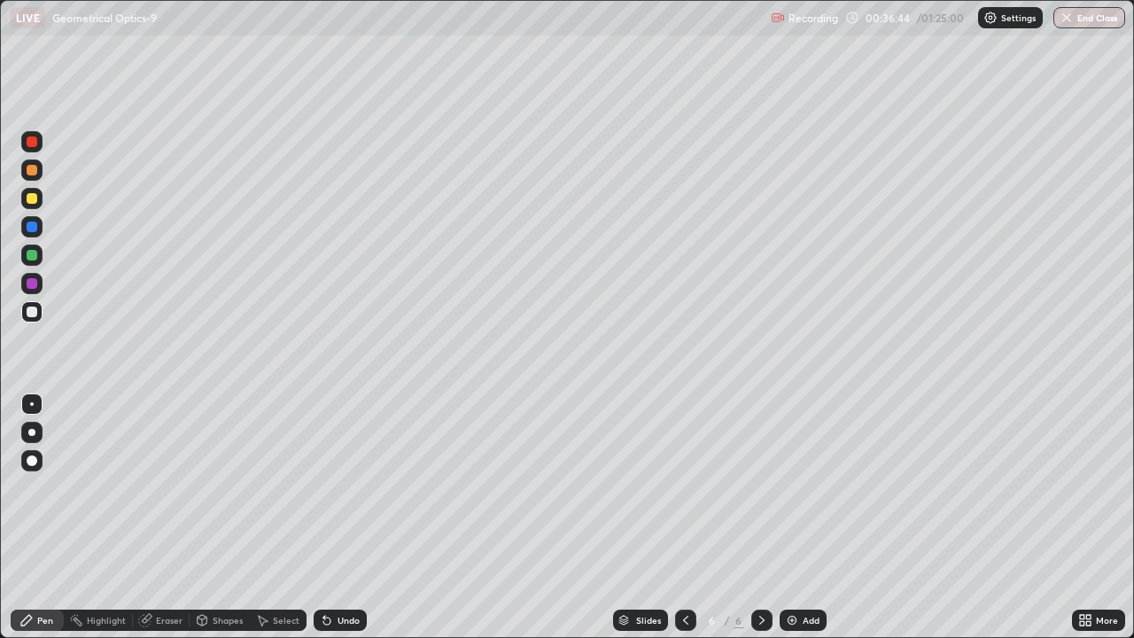
click at [330, 572] on icon at bounding box center [327, 620] width 14 height 14
click at [324, 572] on icon at bounding box center [326, 621] width 7 height 7
click at [325, 572] on div "Undo" at bounding box center [340, 620] width 53 height 21
click at [323, 572] on icon at bounding box center [327, 620] width 14 height 14
click at [794, 572] on img at bounding box center [792, 620] width 14 height 14
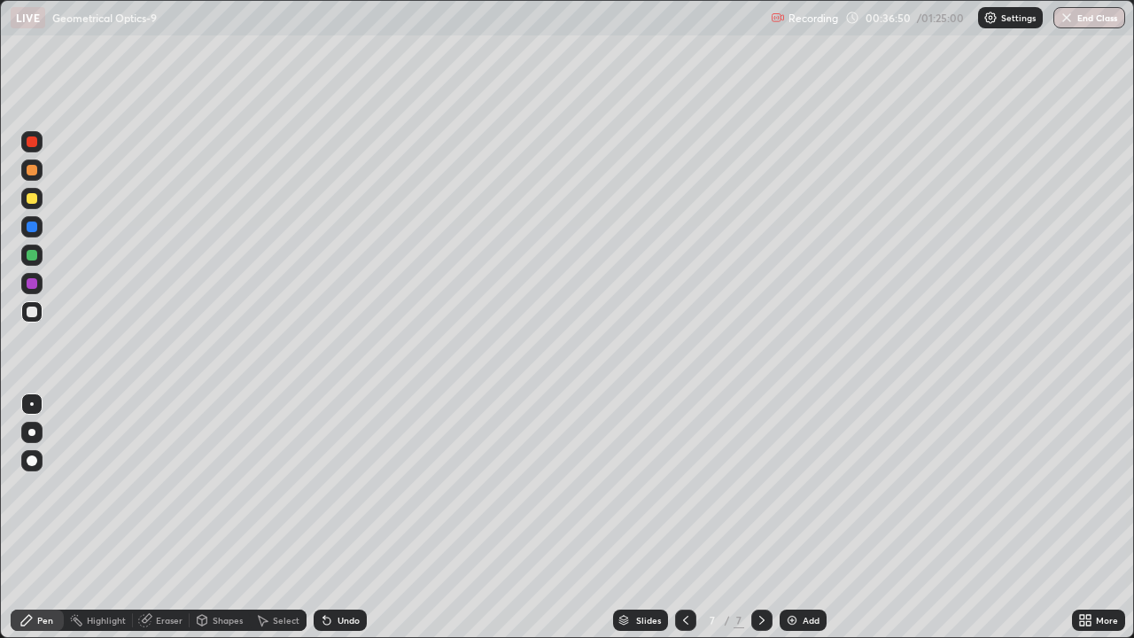
click at [216, 572] on div "Shapes" at bounding box center [220, 620] width 60 height 21
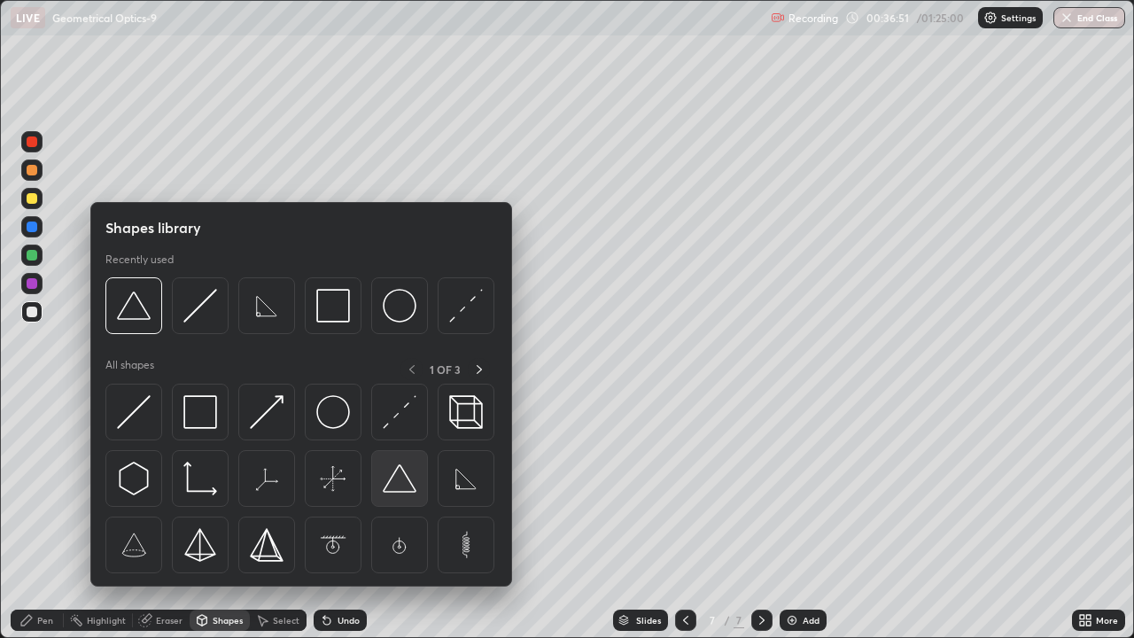
click at [389, 487] on img at bounding box center [400, 479] width 34 height 34
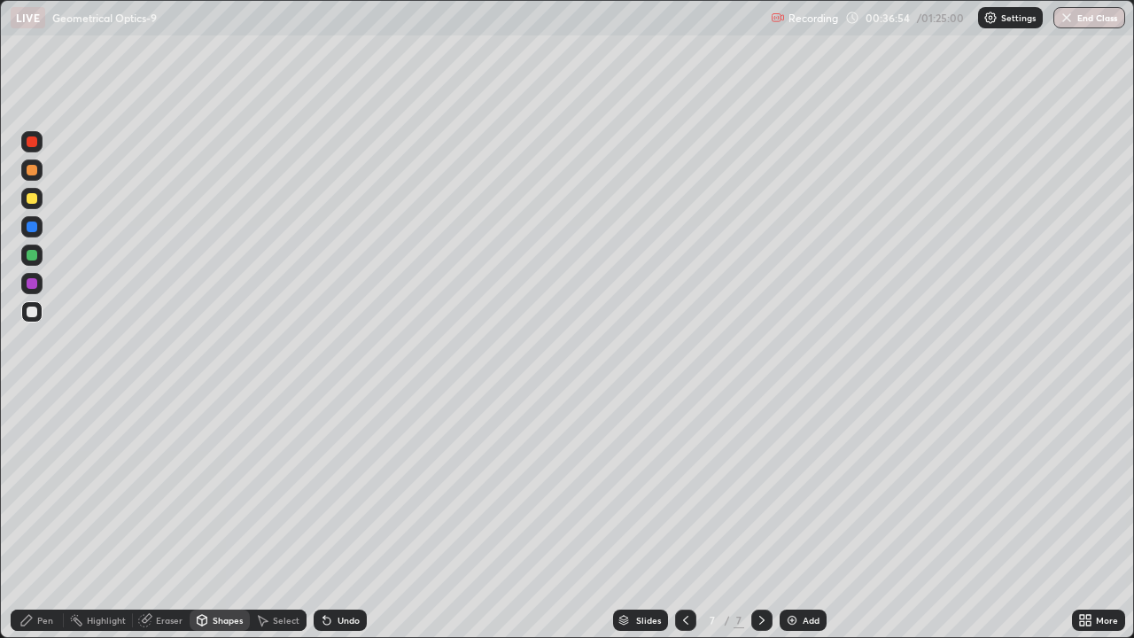
click at [30, 572] on icon at bounding box center [26, 620] width 14 height 14
click at [28, 313] on div at bounding box center [32, 312] width 11 height 11
click at [32, 254] on div at bounding box center [32, 255] width 11 height 11
click at [35, 138] on div at bounding box center [32, 141] width 11 height 11
click at [35, 170] on div at bounding box center [32, 170] width 11 height 11
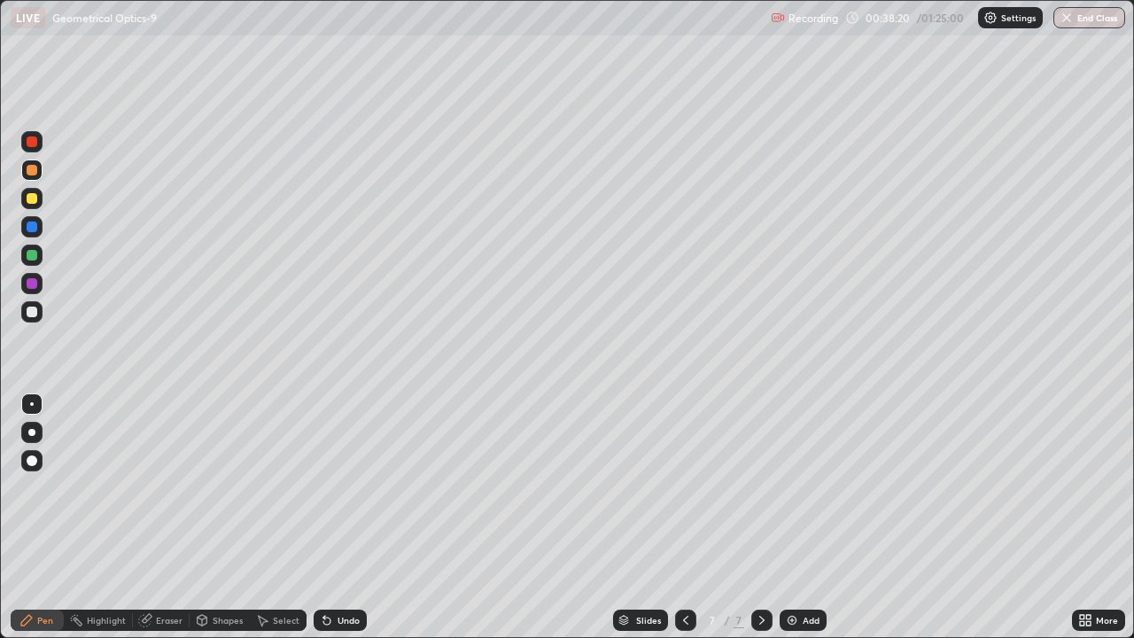
click at [338, 572] on div "Undo" at bounding box center [349, 620] width 22 height 9
click at [333, 572] on div "Undo" at bounding box center [340, 620] width 53 height 21
click at [323, 572] on icon at bounding box center [326, 621] width 7 height 7
click at [324, 572] on icon at bounding box center [326, 621] width 7 height 7
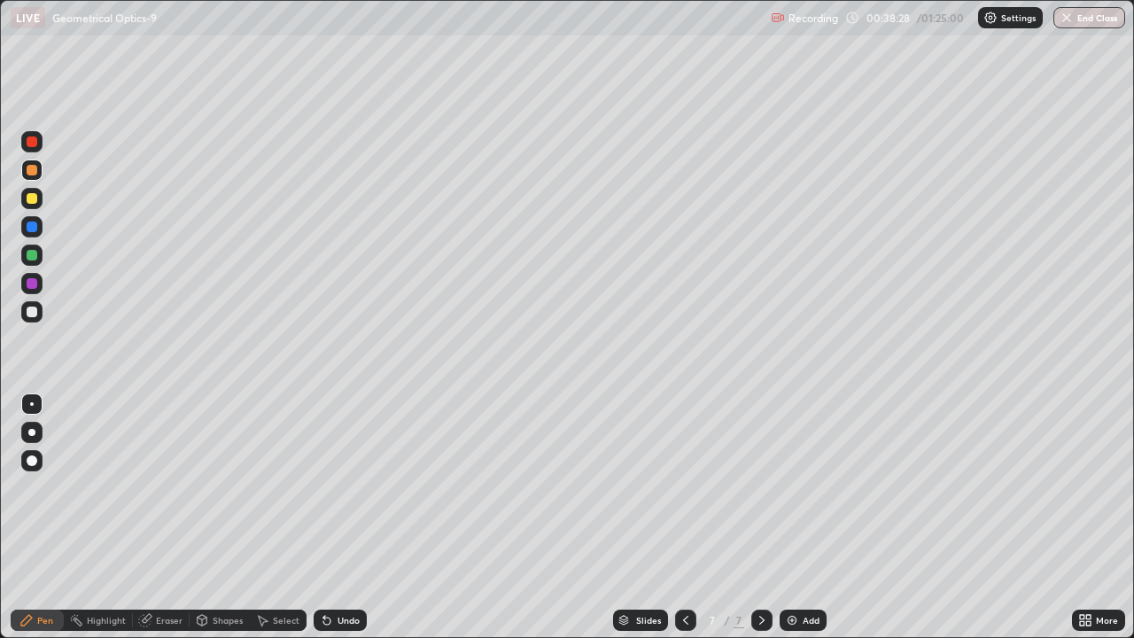
click at [328, 572] on icon at bounding box center [327, 620] width 14 height 14
click at [326, 572] on icon at bounding box center [327, 620] width 14 height 14
click at [324, 572] on icon at bounding box center [326, 621] width 7 height 7
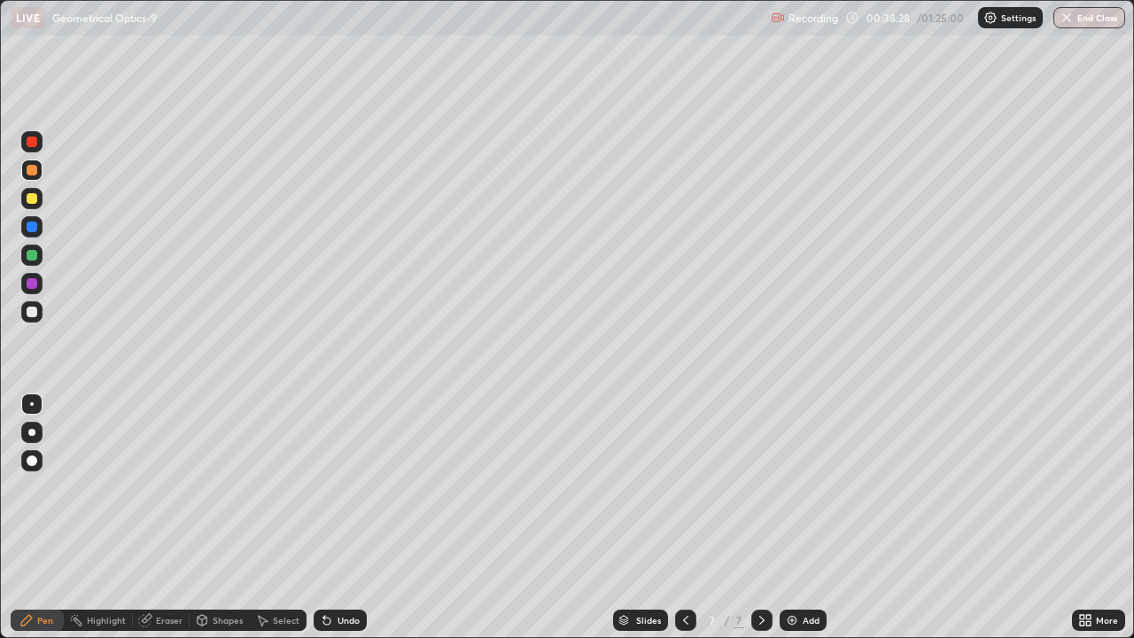
click at [324, 572] on icon at bounding box center [326, 621] width 7 height 7
click at [323, 572] on icon at bounding box center [326, 621] width 7 height 7
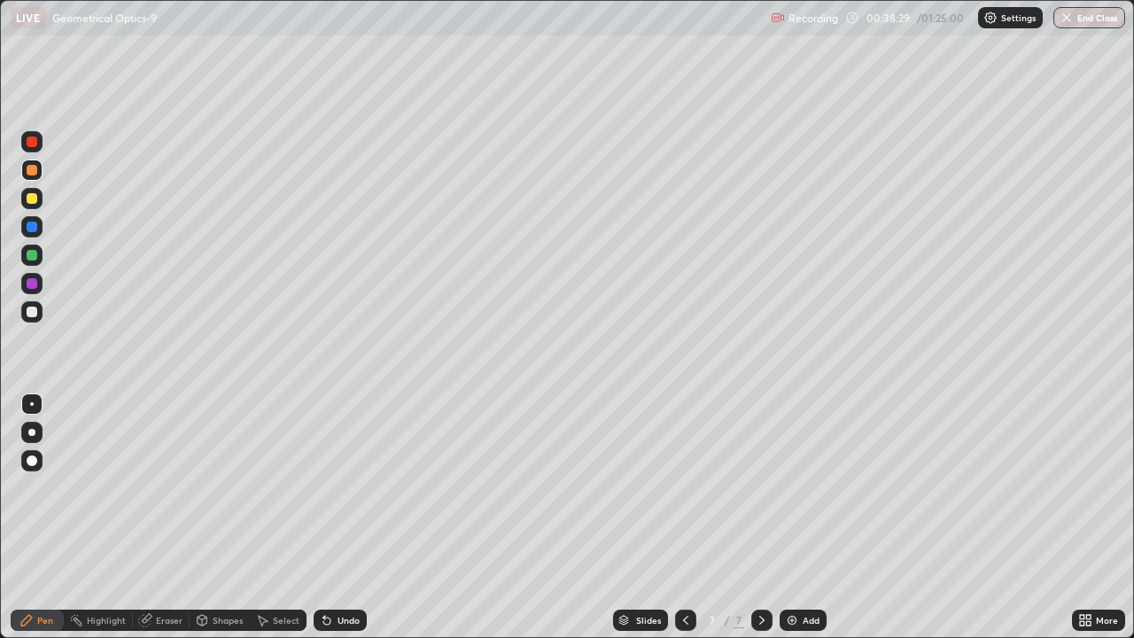
click at [323, 572] on icon at bounding box center [326, 621] width 7 height 7
click at [324, 572] on icon at bounding box center [326, 621] width 7 height 7
click at [320, 572] on icon at bounding box center [327, 620] width 14 height 14
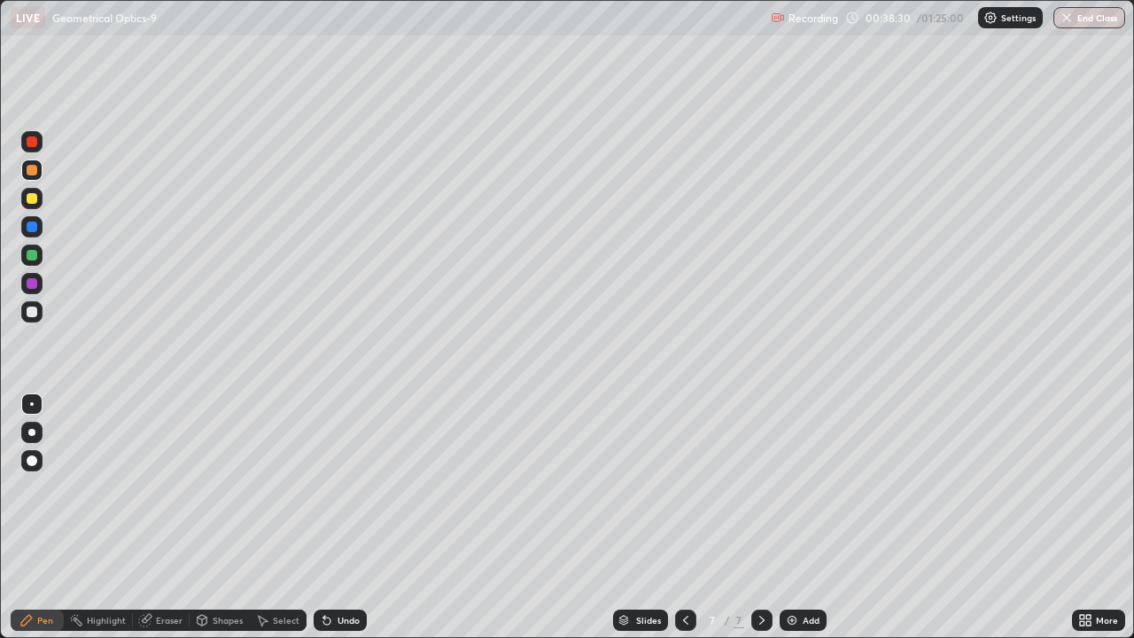
click at [324, 572] on icon at bounding box center [326, 621] width 7 height 7
click at [29, 257] on div at bounding box center [32, 255] width 11 height 11
click at [31, 284] on div at bounding box center [32, 283] width 11 height 11
click at [32, 142] on div at bounding box center [32, 141] width 11 height 11
click at [345, 572] on div "Undo" at bounding box center [349, 620] width 22 height 9
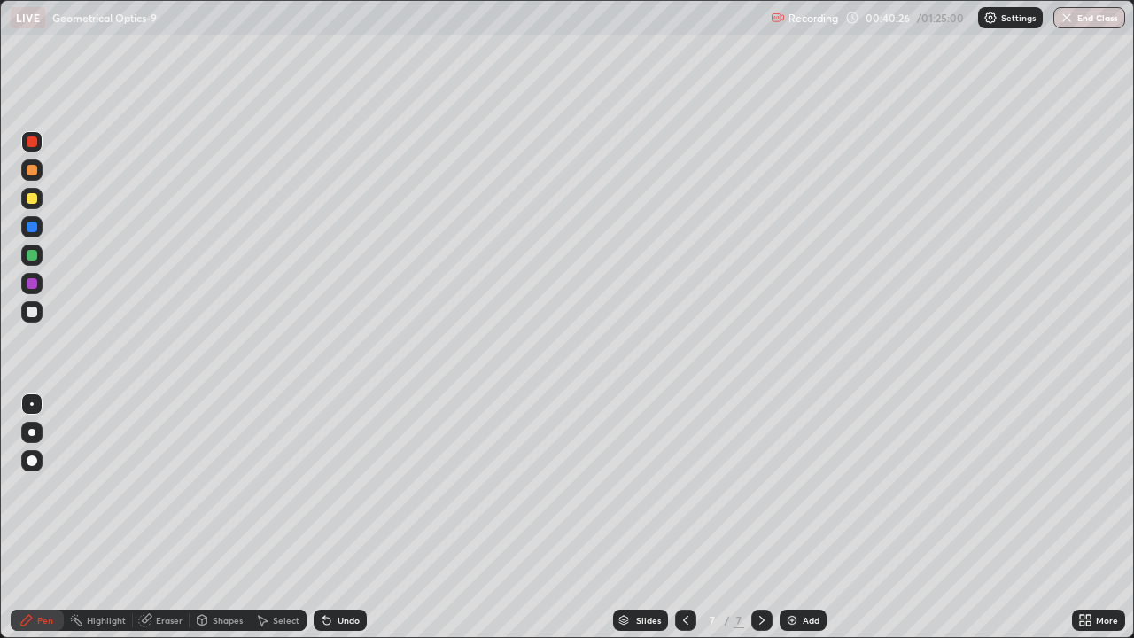
click at [222, 572] on div "Shapes" at bounding box center [228, 620] width 30 height 9
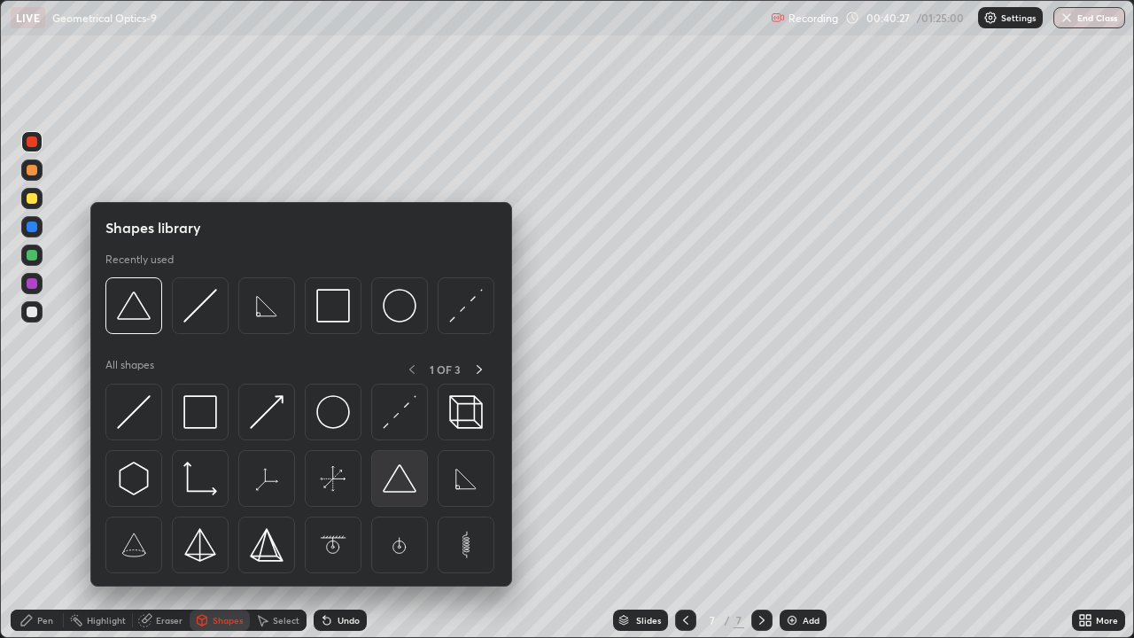
click at [388, 485] on img at bounding box center [400, 479] width 34 height 34
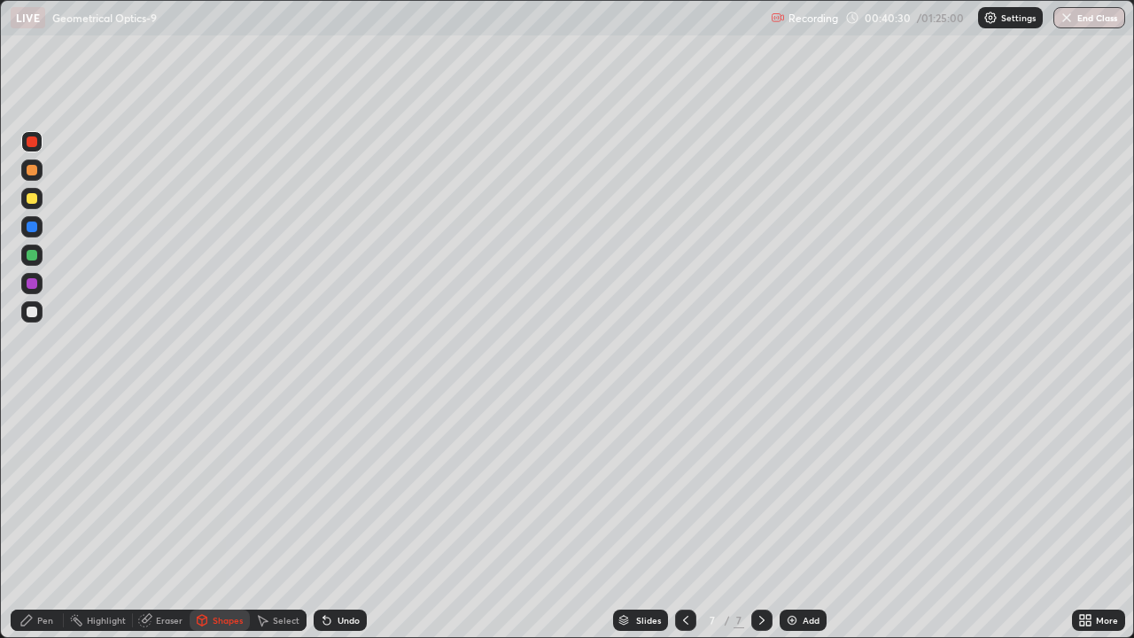
click at [35, 572] on div "Pen" at bounding box center [37, 620] width 53 height 21
click at [34, 286] on div at bounding box center [32, 283] width 11 height 11
click at [35, 255] on div at bounding box center [32, 255] width 11 height 11
click at [36, 286] on div at bounding box center [32, 283] width 11 height 11
click at [799, 572] on div "Add" at bounding box center [803, 620] width 47 height 21
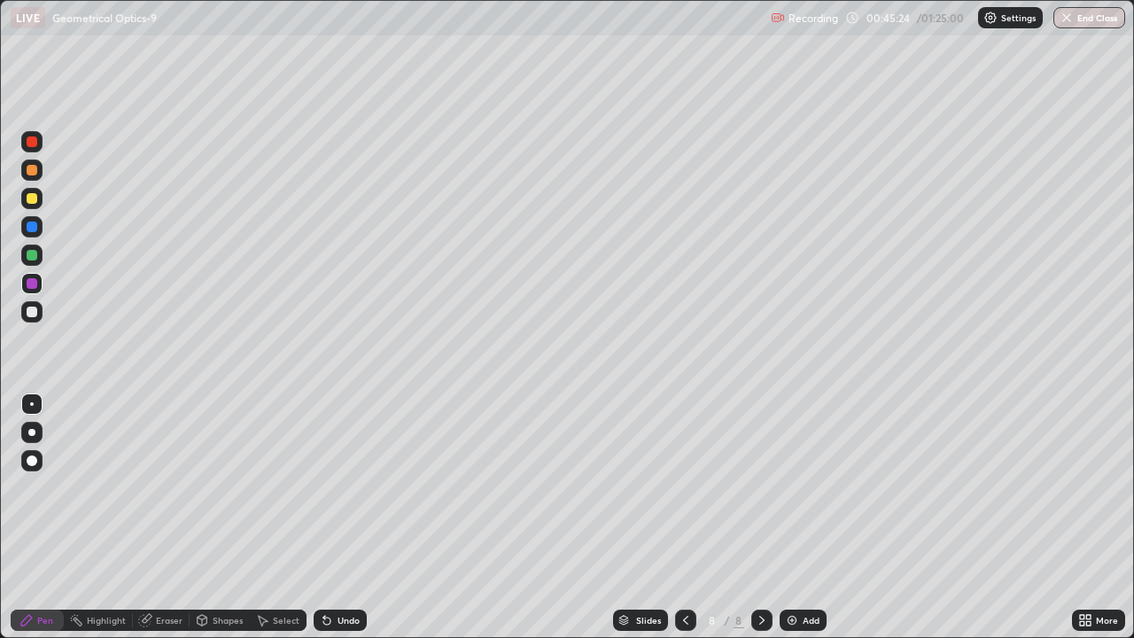
click at [207, 572] on icon at bounding box center [202, 620] width 14 height 14
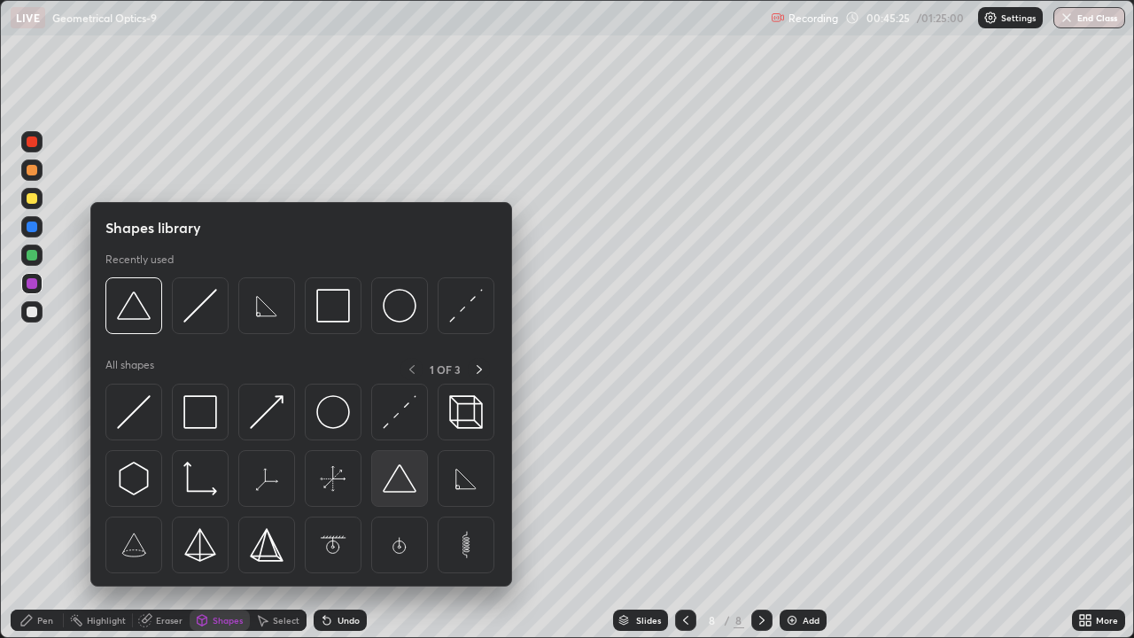
click at [397, 492] on img at bounding box center [400, 479] width 34 height 34
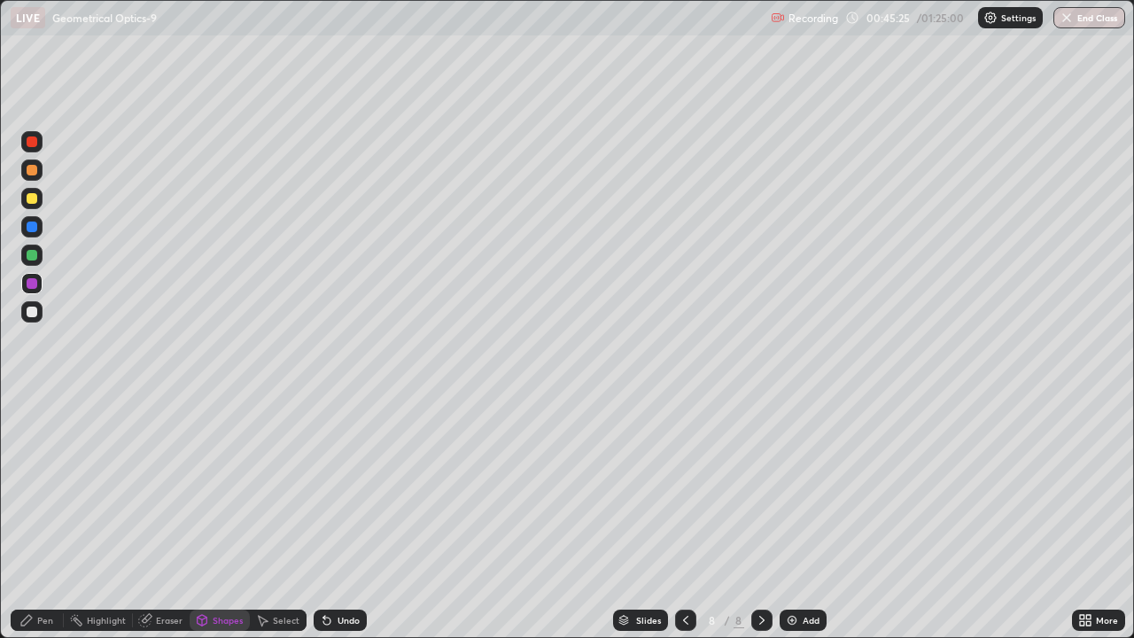
click at [35, 309] on div at bounding box center [32, 312] width 11 height 11
click at [41, 572] on div "Pen" at bounding box center [37, 620] width 53 height 21
click at [32, 275] on div at bounding box center [31, 283] width 21 height 21
click at [31, 257] on div at bounding box center [32, 255] width 11 height 11
click at [325, 572] on icon at bounding box center [326, 621] width 7 height 7
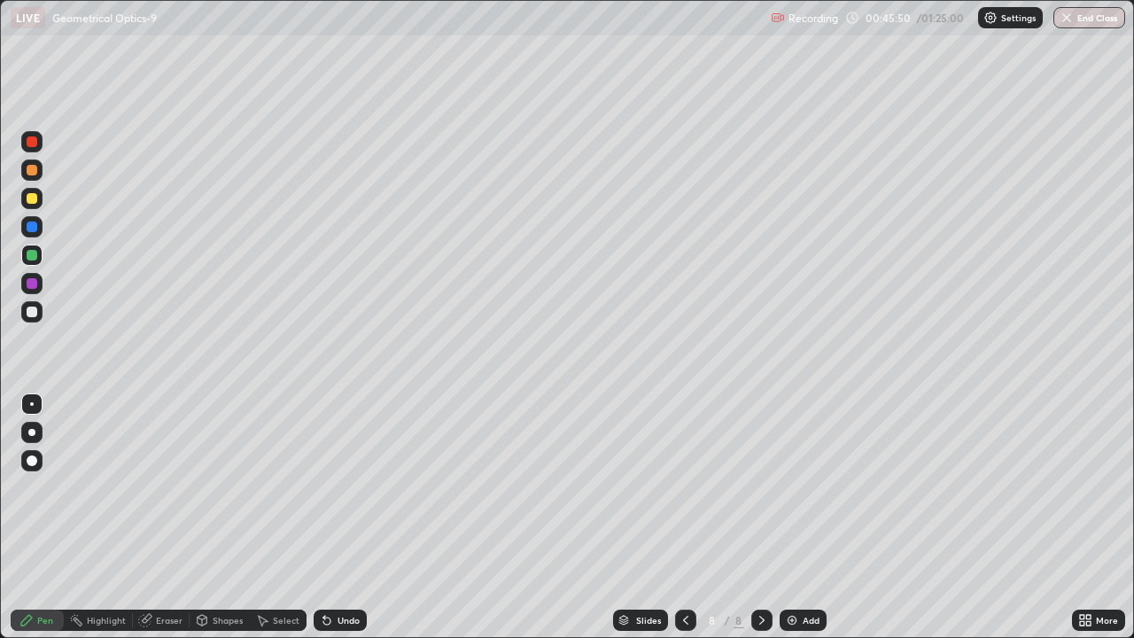
click at [324, 572] on icon at bounding box center [326, 621] width 7 height 7
click at [328, 572] on icon at bounding box center [327, 620] width 14 height 14
click at [30, 136] on div at bounding box center [32, 141] width 11 height 11
click at [144, 572] on icon at bounding box center [145, 621] width 12 height 12
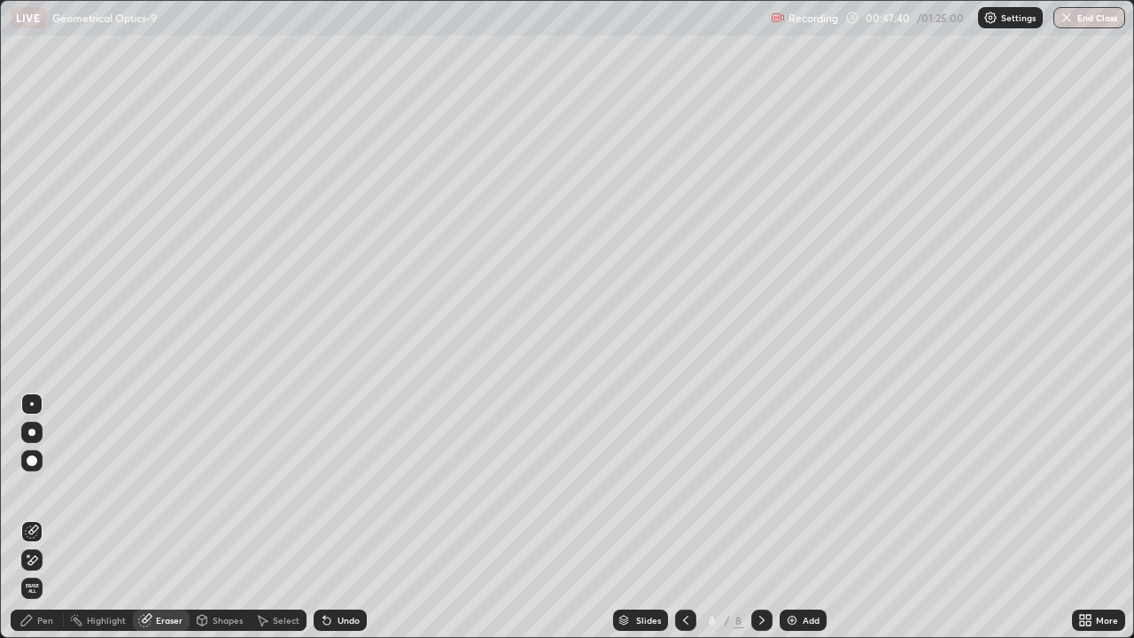
click at [27, 572] on div "Pen" at bounding box center [37, 620] width 53 height 21
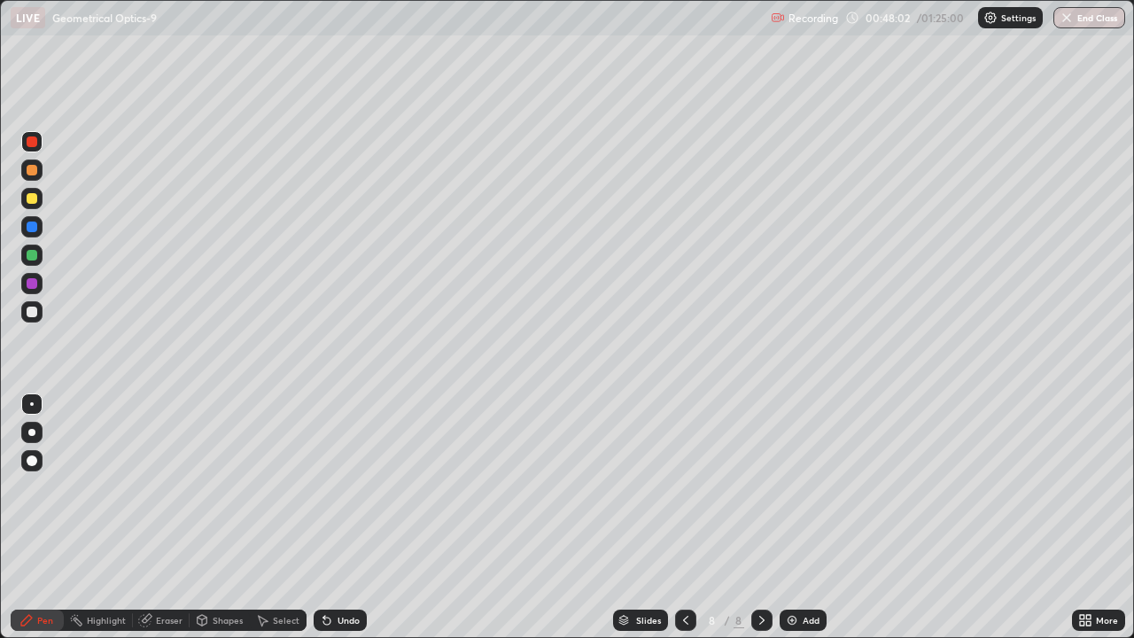
click at [208, 572] on div "Shapes" at bounding box center [220, 620] width 60 height 21
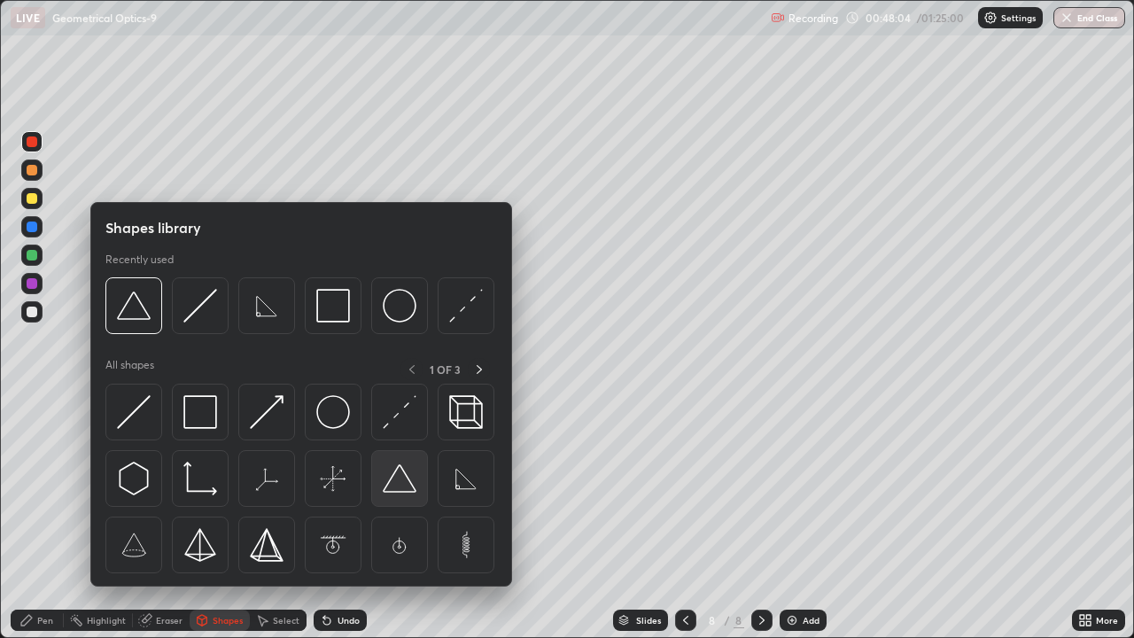
click at [388, 490] on img at bounding box center [400, 479] width 34 height 34
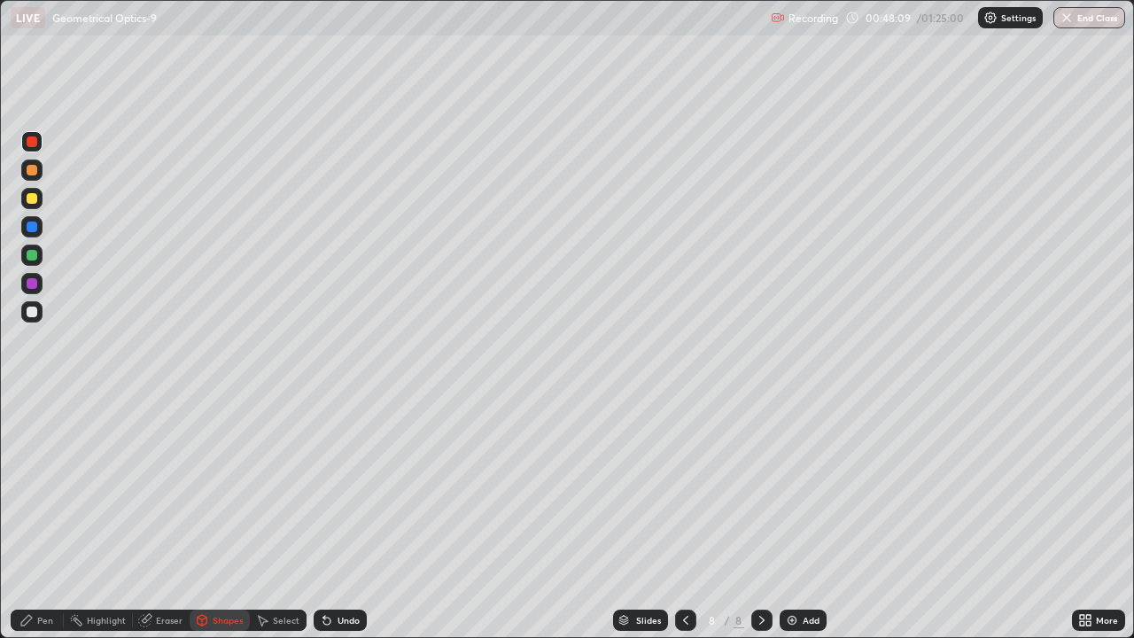
click at [16, 572] on div "Pen" at bounding box center [37, 620] width 53 height 21
click at [33, 284] on div at bounding box center [32, 283] width 11 height 11
click at [34, 169] on div at bounding box center [32, 170] width 11 height 11
click at [327, 572] on div "Undo" at bounding box center [340, 620] width 53 height 21
click at [332, 572] on div "Undo" at bounding box center [340, 620] width 53 height 21
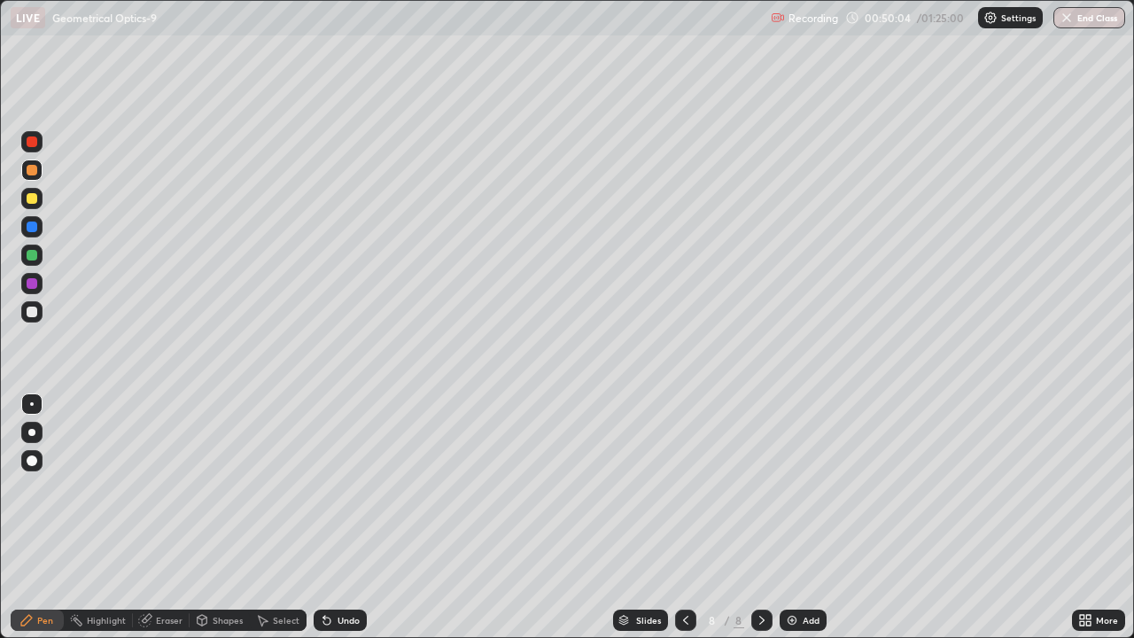
click at [338, 572] on div "Undo" at bounding box center [349, 620] width 22 height 9
click at [339, 572] on div "Undo" at bounding box center [349, 620] width 22 height 9
click at [343, 572] on div "Undo" at bounding box center [349, 620] width 22 height 9
click at [332, 572] on div "Undo" at bounding box center [340, 620] width 53 height 21
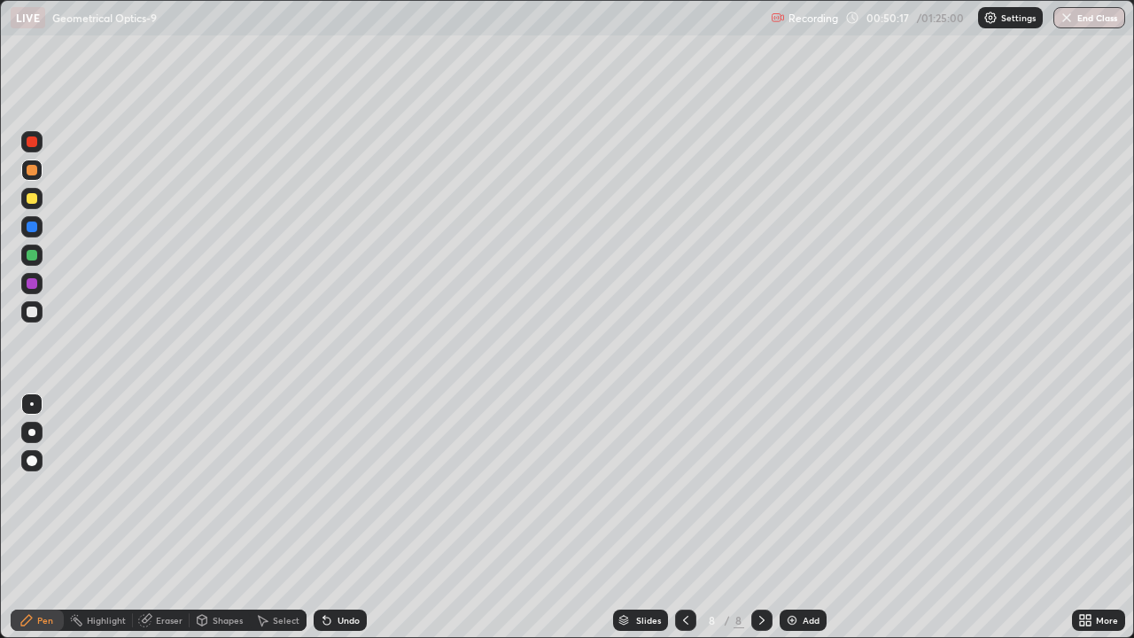
click at [331, 572] on div "Undo" at bounding box center [340, 620] width 53 height 21
click at [337, 572] on div "Undo" at bounding box center [340, 620] width 53 height 21
click at [340, 572] on div "Undo" at bounding box center [349, 620] width 22 height 9
click at [334, 572] on div "Undo" at bounding box center [340, 620] width 53 height 21
click at [332, 572] on div "Undo" at bounding box center [340, 620] width 53 height 21
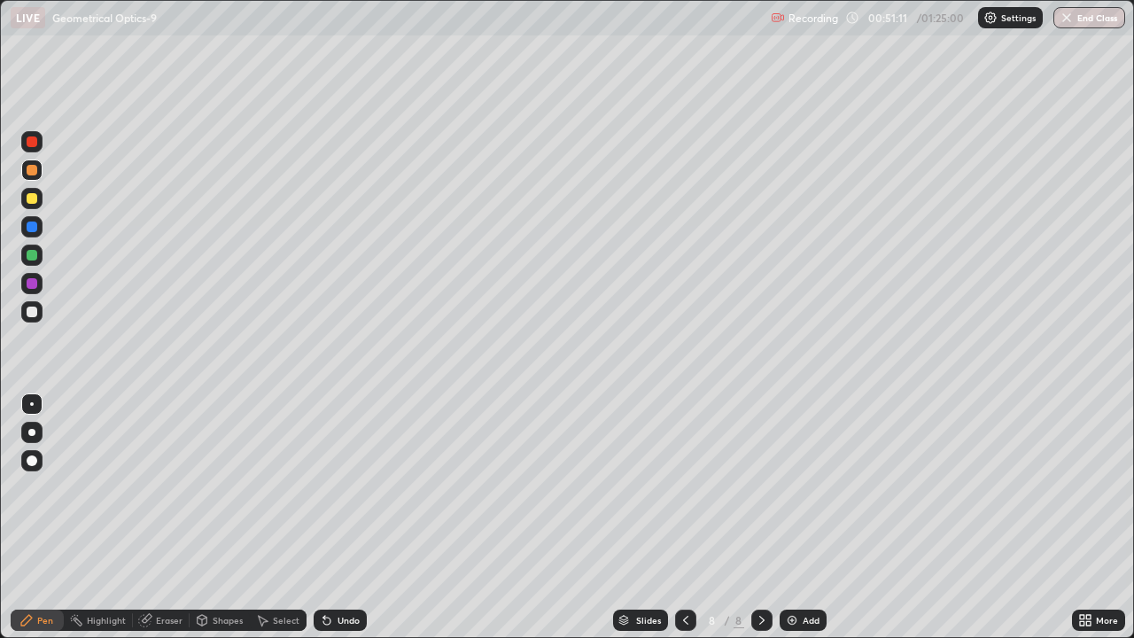
click at [331, 572] on div "Undo" at bounding box center [340, 620] width 53 height 21
click at [330, 572] on div "Undo" at bounding box center [340, 620] width 53 height 21
click at [331, 572] on div "Undo" at bounding box center [340, 620] width 53 height 21
click at [333, 572] on div "Undo" at bounding box center [340, 620] width 53 height 21
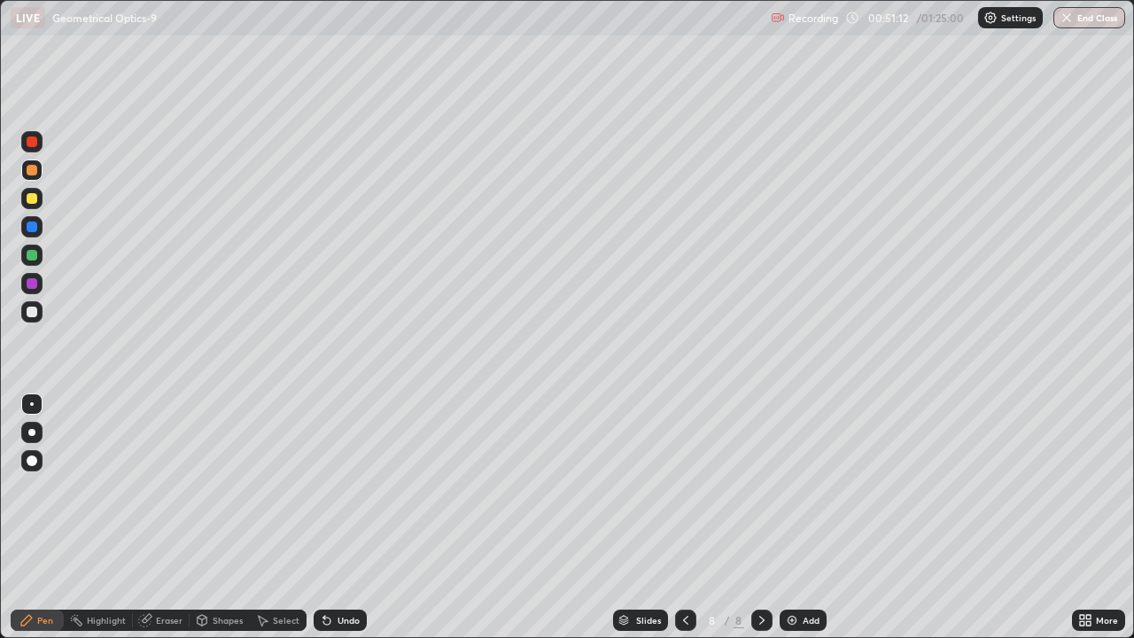
click at [334, 572] on div "Undo" at bounding box center [340, 620] width 53 height 21
click at [213, 572] on div "Shapes" at bounding box center [228, 620] width 30 height 9
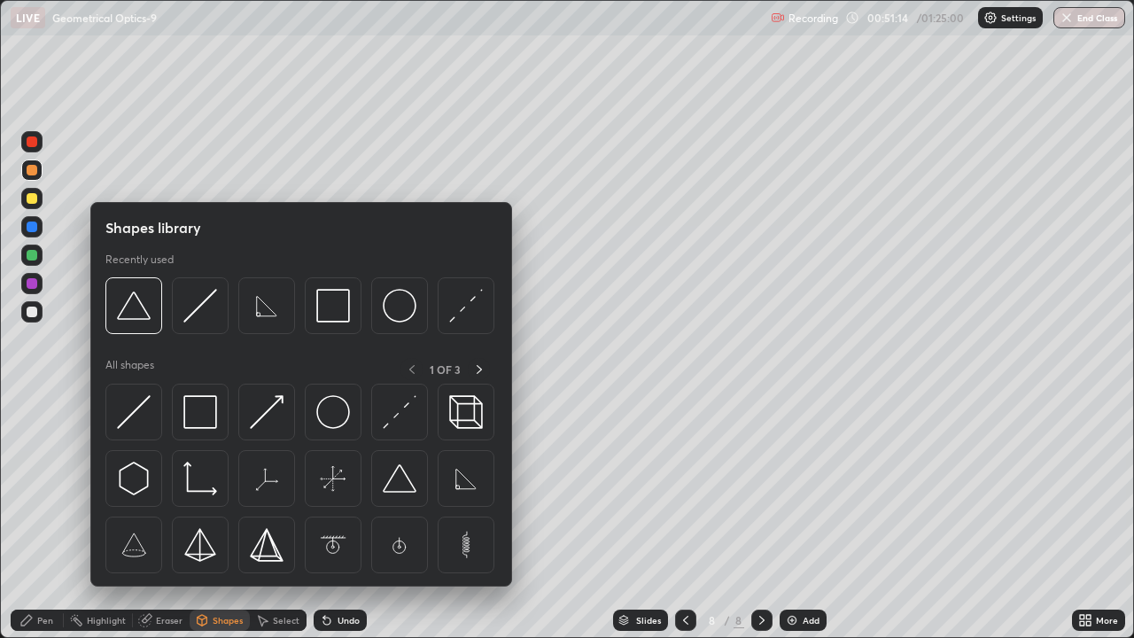
click at [160, 572] on div "Eraser" at bounding box center [161, 620] width 57 height 21
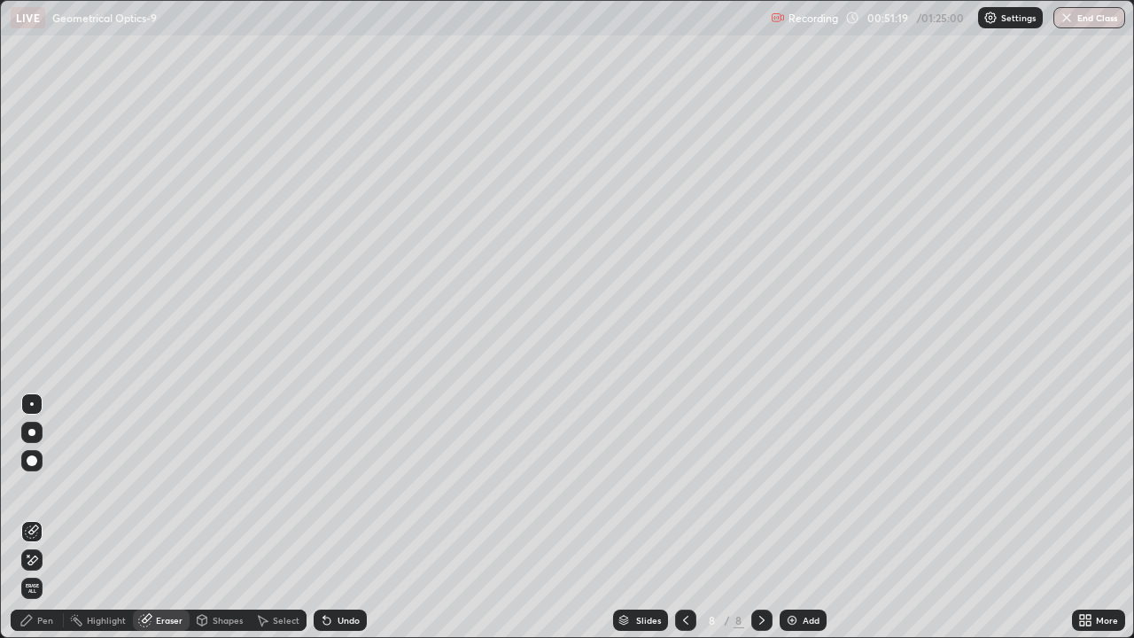
click at [36, 572] on div "Pen" at bounding box center [37, 620] width 53 height 21
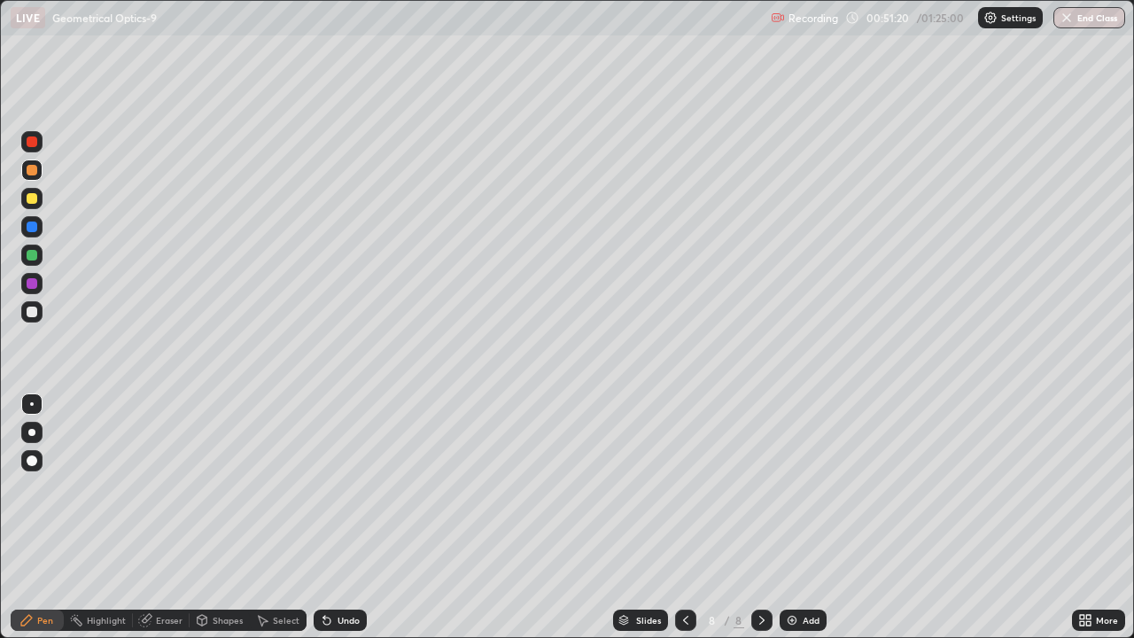
click at [31, 257] on div at bounding box center [32, 255] width 11 height 11
click at [33, 142] on div at bounding box center [32, 141] width 11 height 11
click at [345, 572] on div "Undo" at bounding box center [340, 620] width 53 height 21
click at [34, 257] on div at bounding box center [32, 255] width 11 height 11
click at [33, 233] on div at bounding box center [31, 226] width 21 height 21
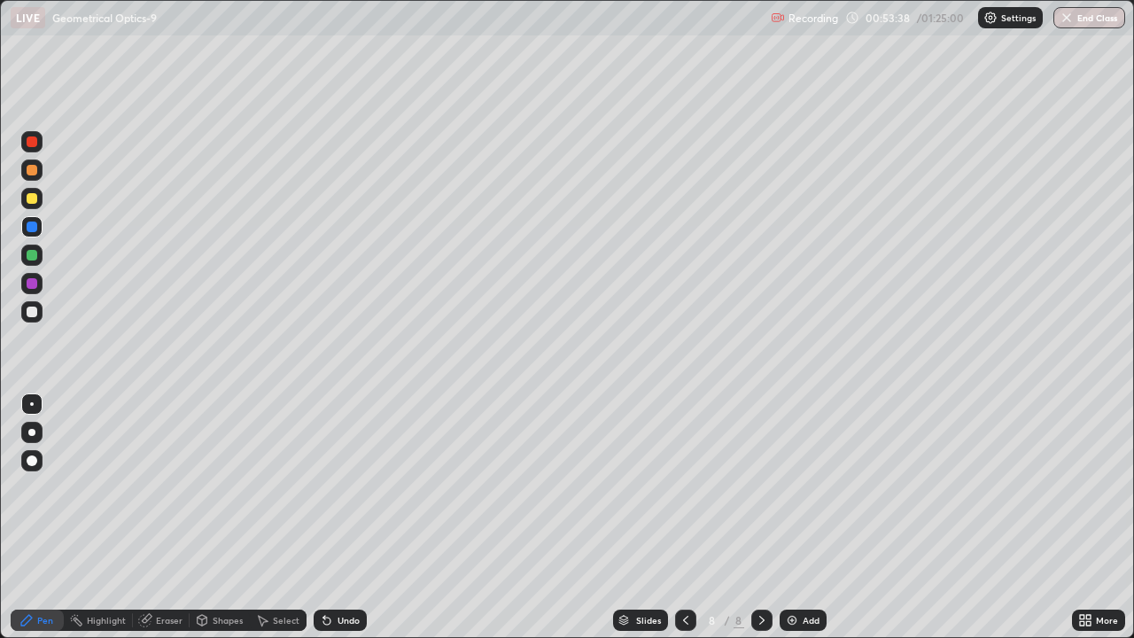
click at [810, 572] on div "Add" at bounding box center [811, 620] width 17 height 9
click at [221, 572] on div "Shapes" at bounding box center [228, 620] width 30 height 9
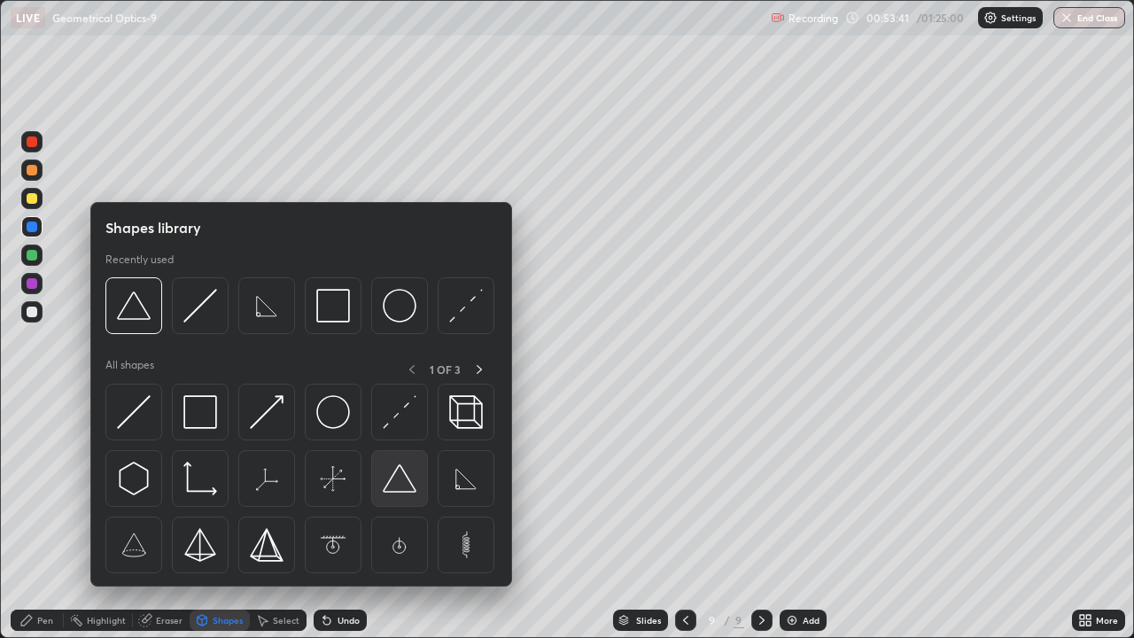
click at [403, 488] on img at bounding box center [400, 479] width 34 height 34
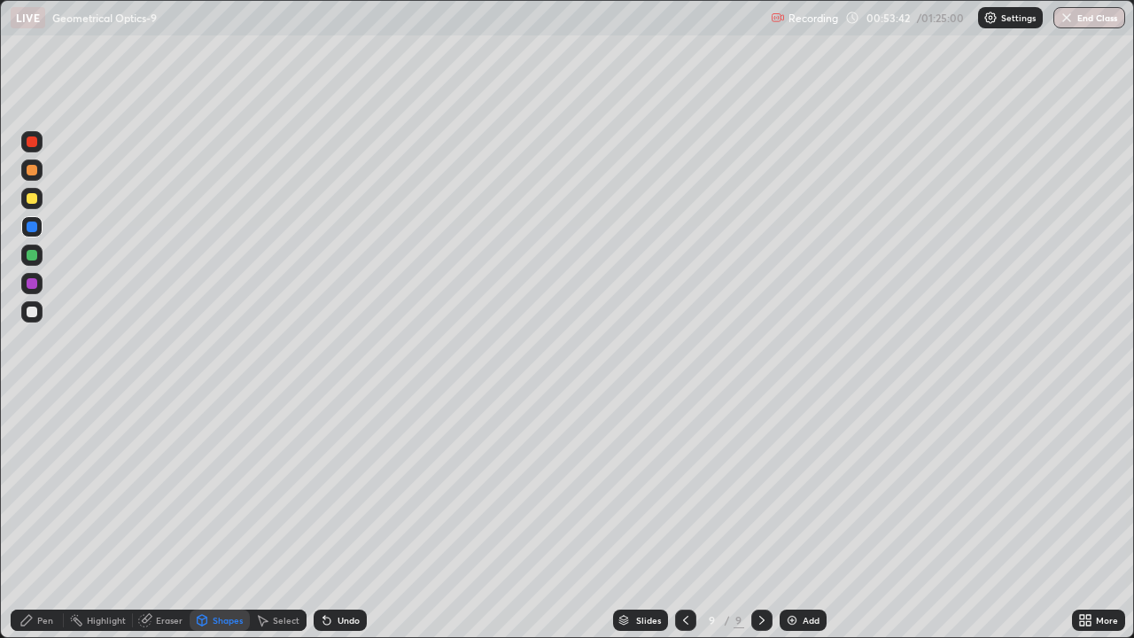
click at [32, 143] on div at bounding box center [32, 141] width 11 height 11
click at [34, 572] on div "Pen" at bounding box center [37, 620] width 53 height 21
click at [31, 308] on div at bounding box center [32, 312] width 11 height 11
click at [684, 572] on icon at bounding box center [685, 620] width 5 height 9
click at [763, 572] on icon at bounding box center [762, 620] width 14 height 14
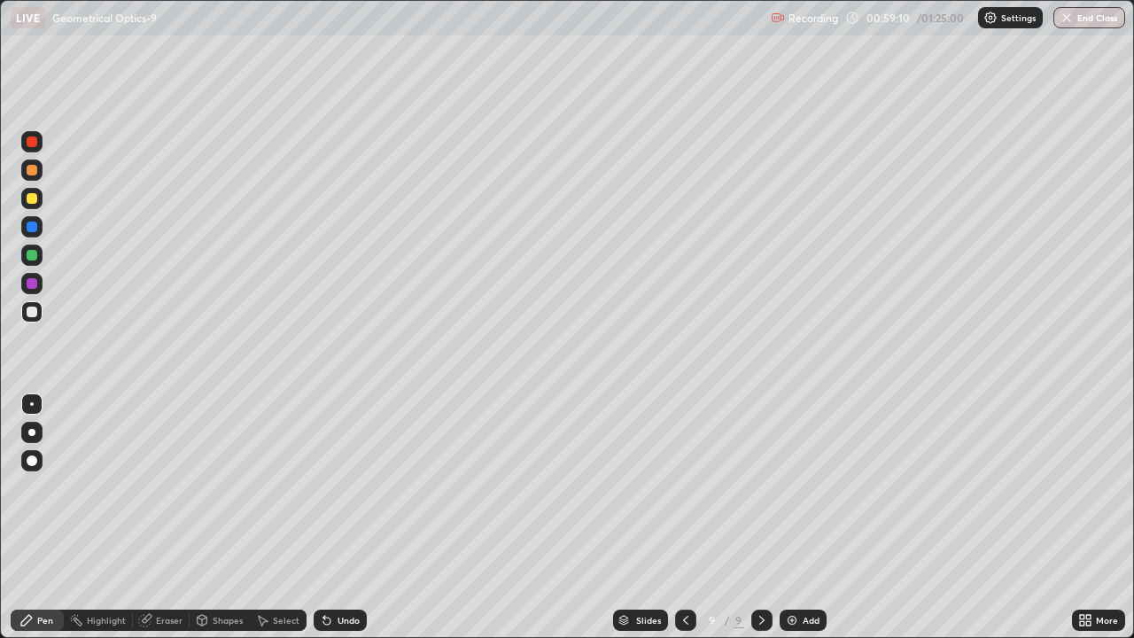
click at [31, 205] on div at bounding box center [31, 198] width 21 height 21
click at [331, 572] on icon at bounding box center [327, 620] width 14 height 14
click at [335, 572] on div "Undo" at bounding box center [340, 620] width 53 height 21
click at [332, 572] on div "Undo" at bounding box center [340, 620] width 53 height 21
click at [339, 572] on div "Undo" at bounding box center [349, 620] width 22 height 9
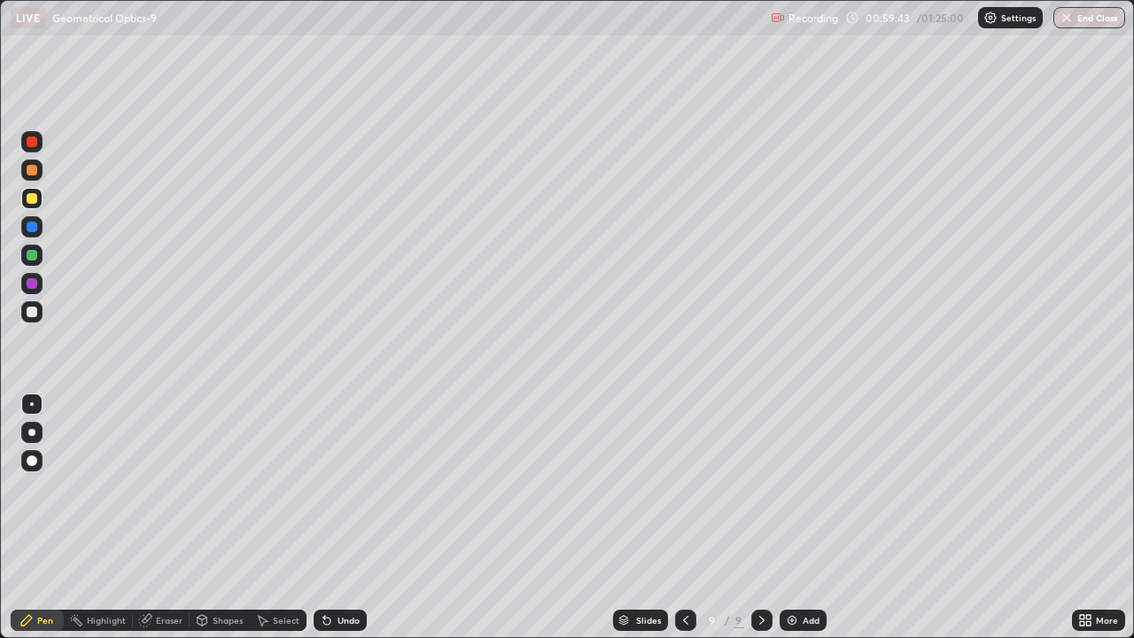
click at [340, 572] on div "Undo" at bounding box center [349, 620] width 22 height 9
click at [342, 572] on div "Undo" at bounding box center [349, 620] width 22 height 9
click at [323, 572] on icon at bounding box center [327, 620] width 14 height 14
click at [323, 572] on icon at bounding box center [326, 621] width 7 height 7
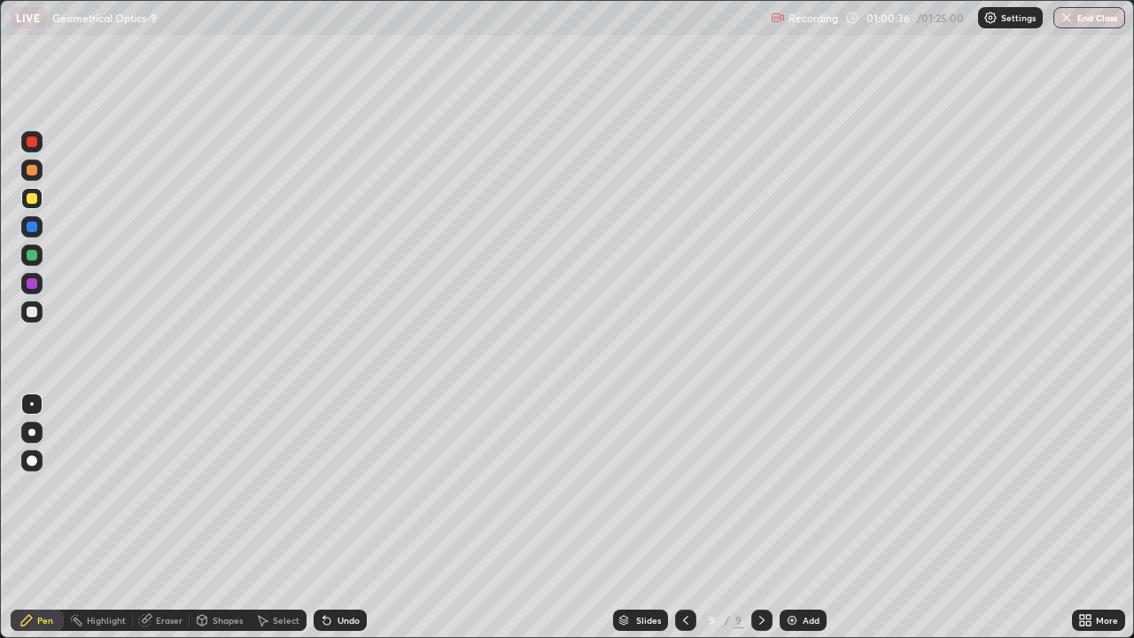
click at [34, 286] on div at bounding box center [32, 283] width 11 height 11
click at [33, 198] on div at bounding box center [32, 198] width 11 height 11
click at [34, 226] on div at bounding box center [32, 227] width 11 height 11
click at [31, 144] on div at bounding box center [32, 141] width 11 height 11
click at [211, 572] on div "Shapes" at bounding box center [220, 620] width 60 height 21
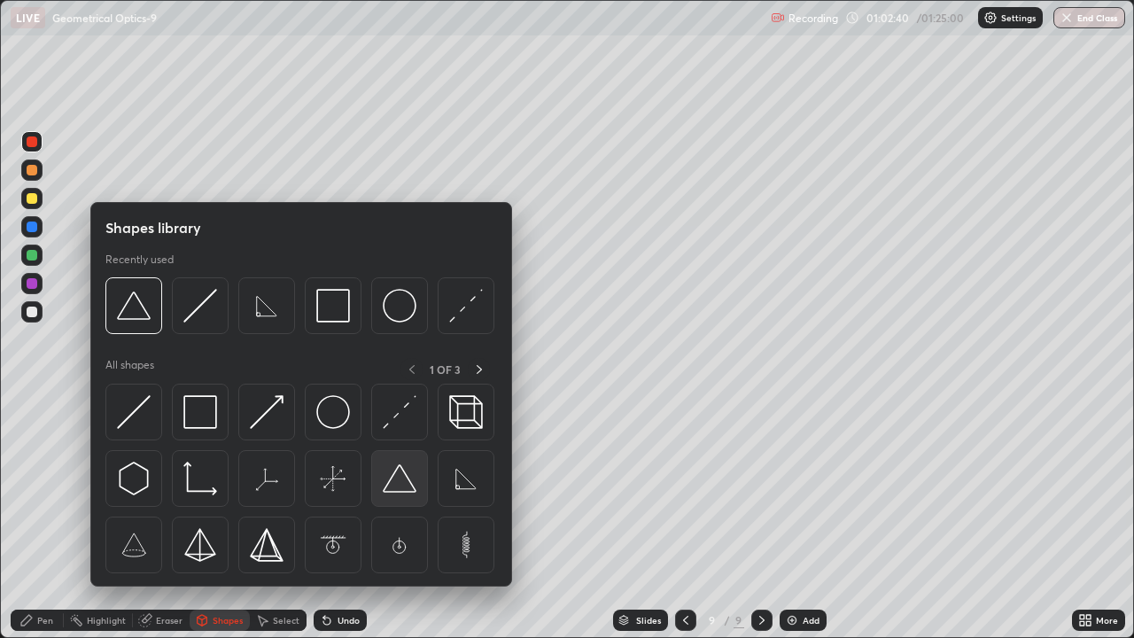
click at [394, 473] on img at bounding box center [400, 479] width 34 height 34
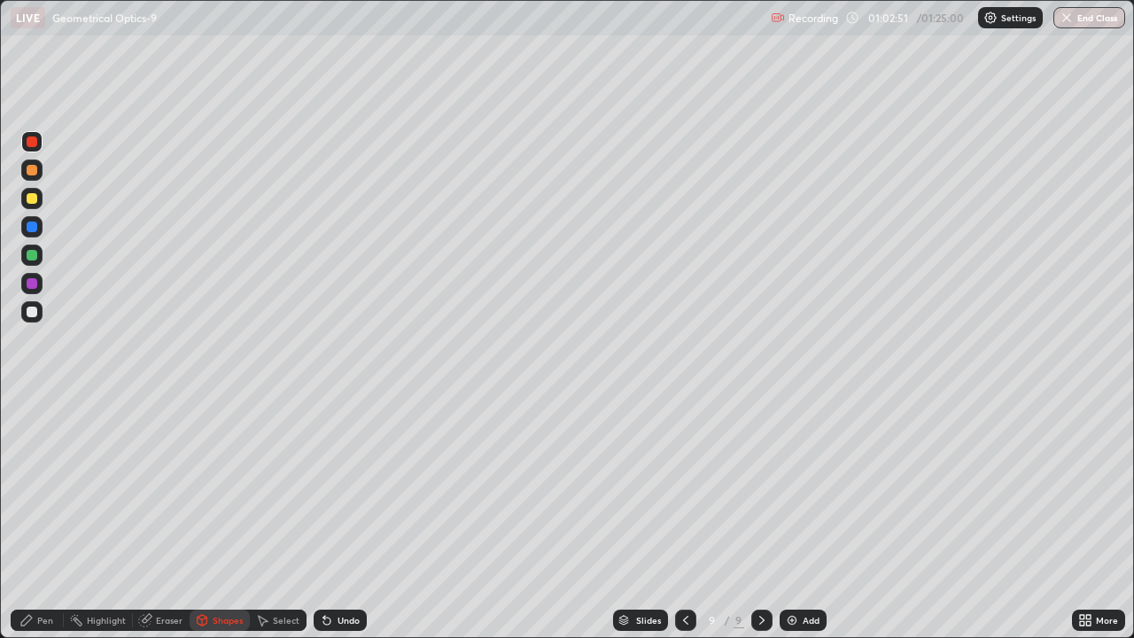
click at [24, 284] on div at bounding box center [31, 283] width 21 height 21
click at [221, 572] on div "Shapes" at bounding box center [228, 620] width 30 height 9
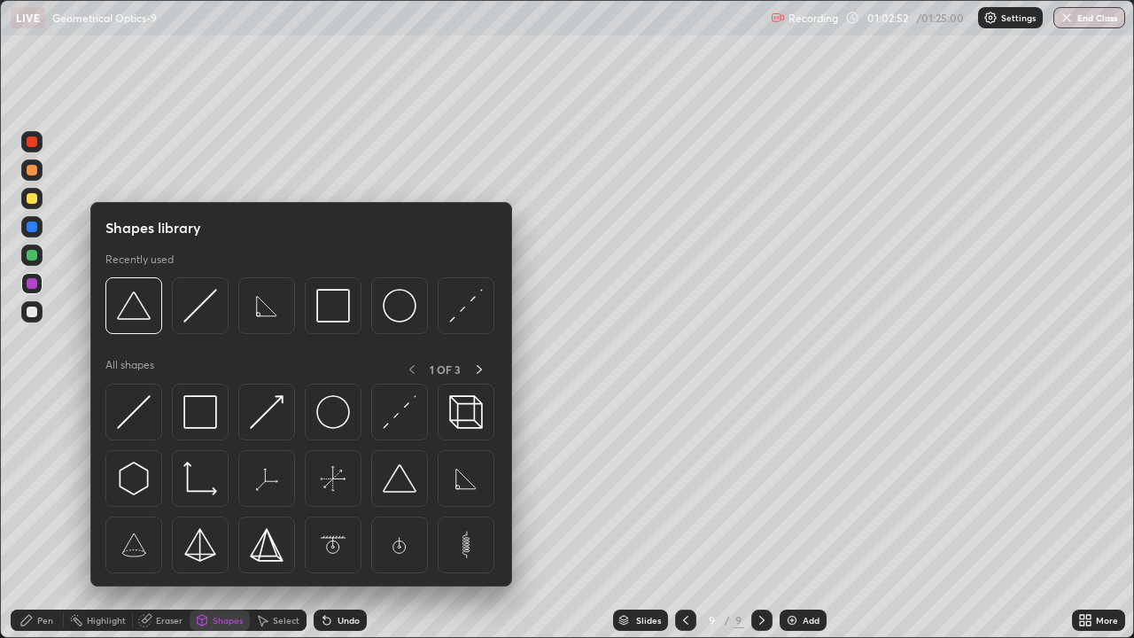
click at [216, 572] on div "Shapes" at bounding box center [228, 620] width 30 height 9
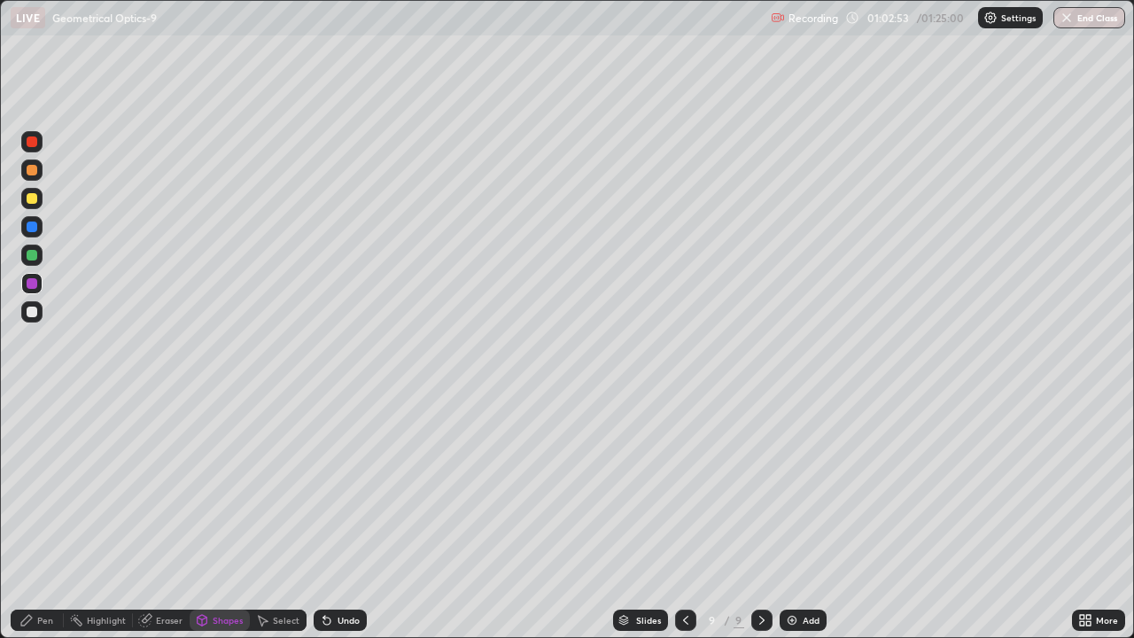
click at [219, 572] on div "Shapes" at bounding box center [228, 620] width 30 height 9
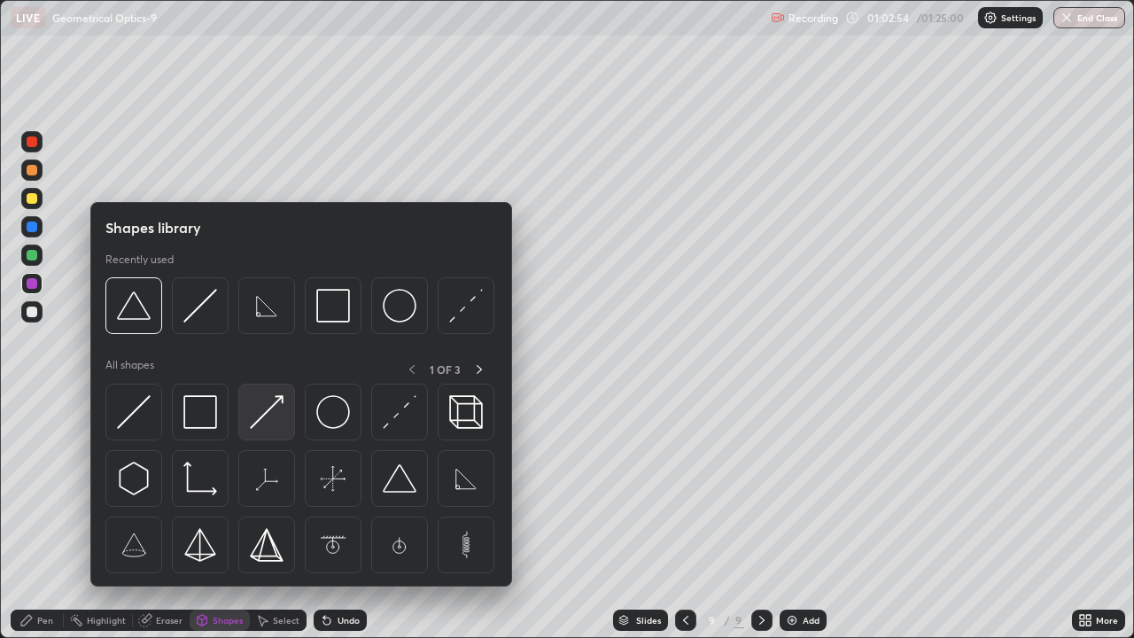
click at [265, 412] on img at bounding box center [267, 412] width 34 height 34
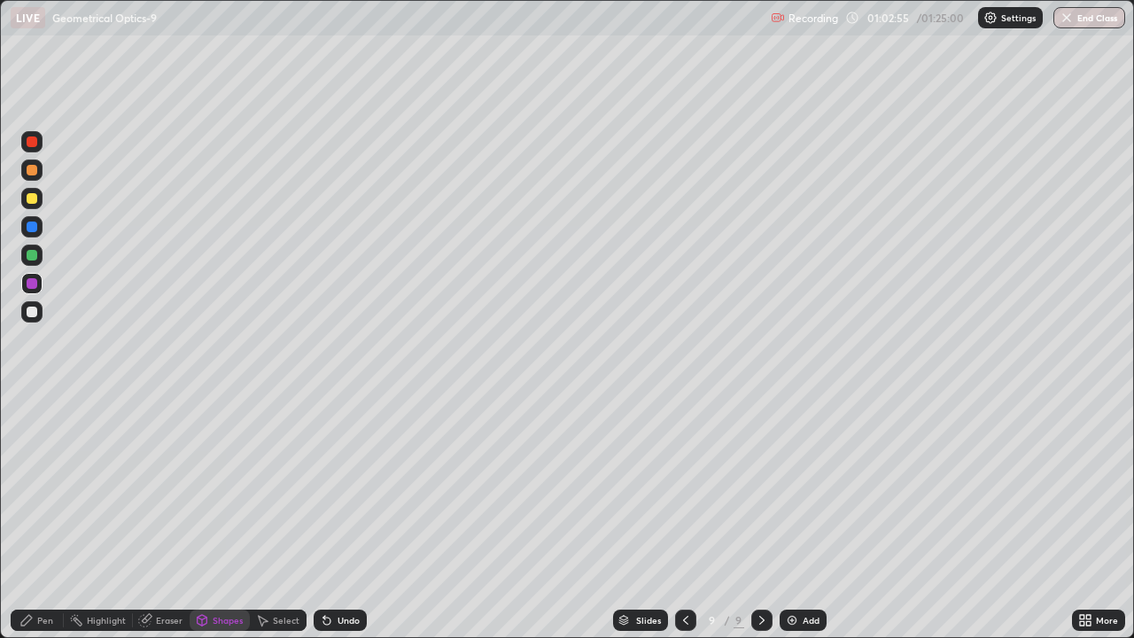
click at [27, 175] on div at bounding box center [31, 170] width 21 height 21
click at [338, 572] on div "Undo" at bounding box center [349, 620] width 22 height 9
click at [43, 572] on div "Pen" at bounding box center [37, 620] width 53 height 21
click at [36, 257] on div at bounding box center [32, 255] width 11 height 11
click at [32, 284] on div at bounding box center [32, 283] width 11 height 11
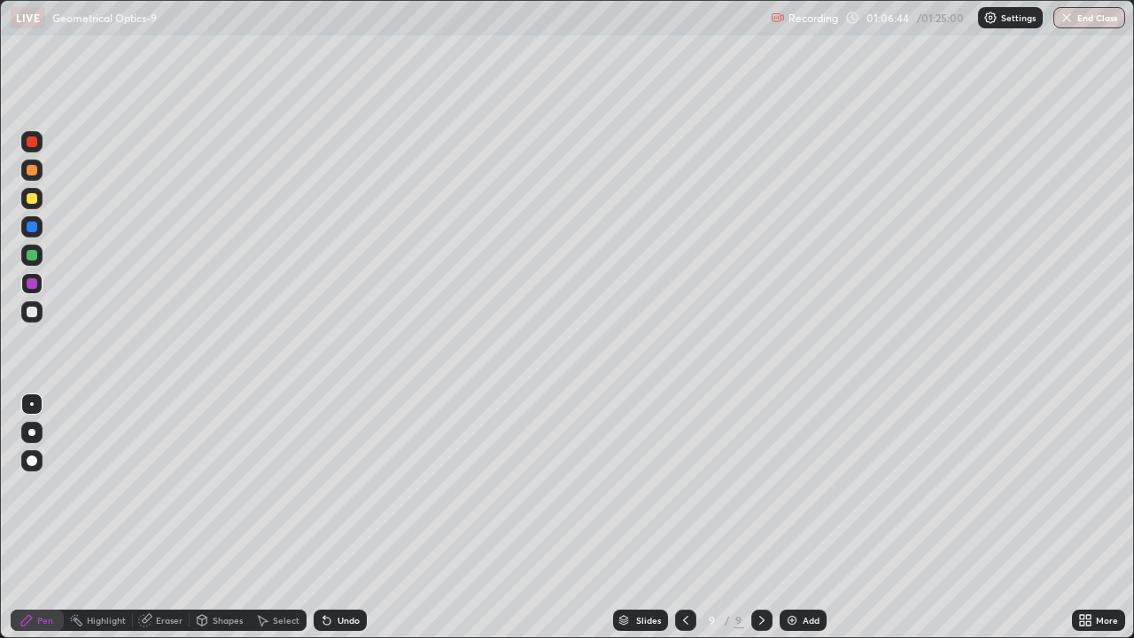
click at [332, 572] on div "Undo" at bounding box center [340, 620] width 53 height 21
click at [35, 198] on div at bounding box center [32, 198] width 11 height 11
click at [809, 572] on div "Add" at bounding box center [811, 620] width 17 height 9
click at [221, 572] on div "Shapes" at bounding box center [228, 620] width 30 height 9
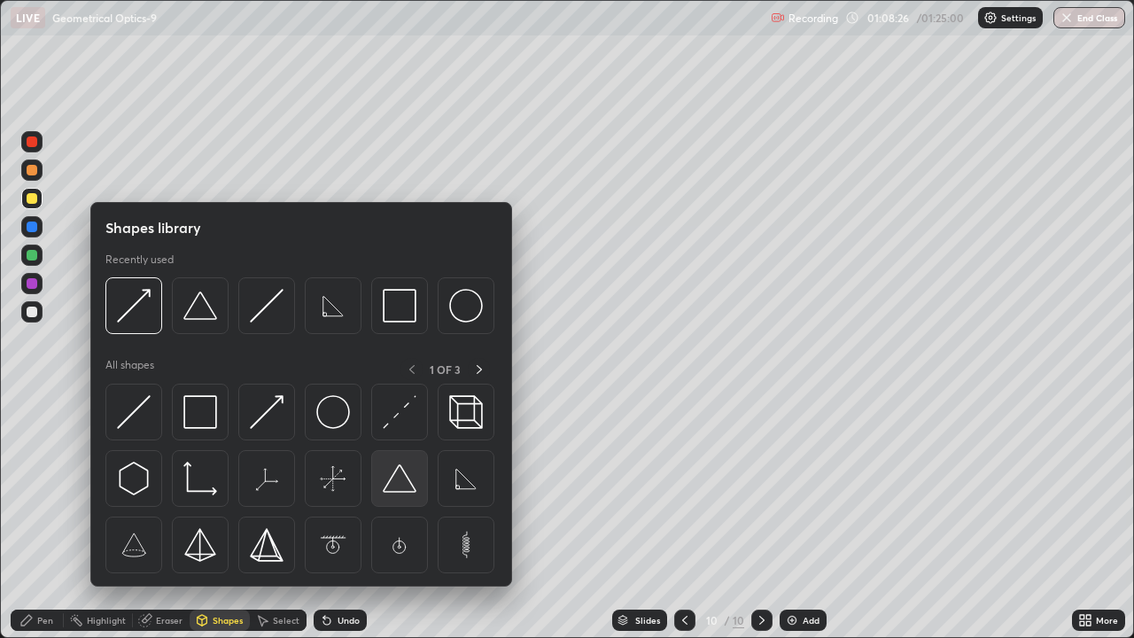
click at [387, 479] on img at bounding box center [400, 479] width 34 height 34
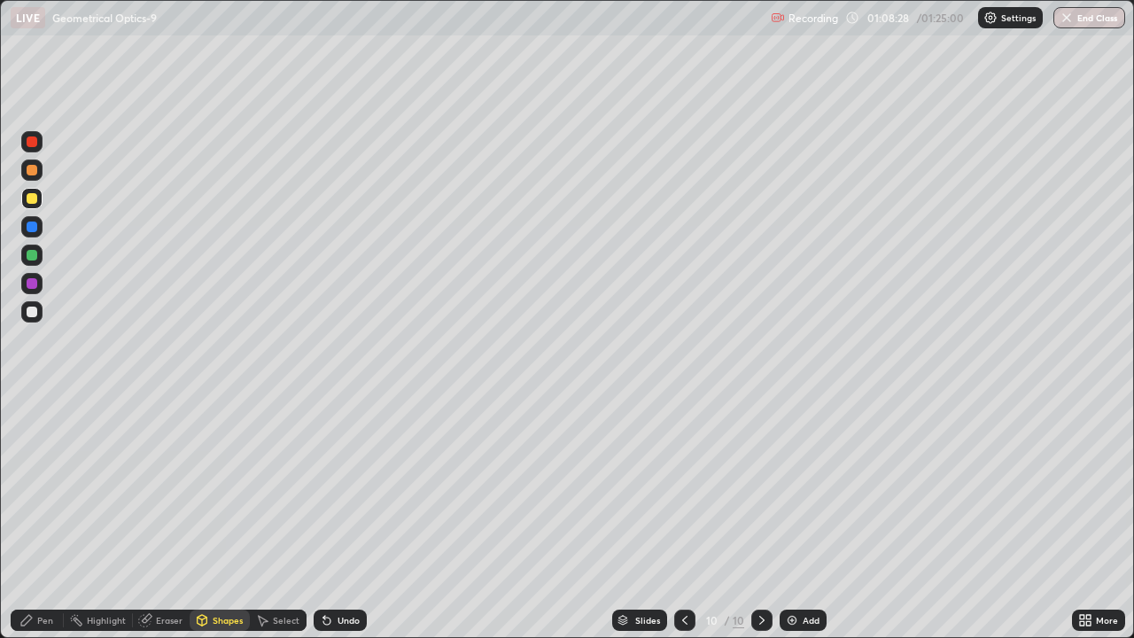
click at [339, 572] on div "Undo" at bounding box center [349, 620] width 22 height 9
click at [28, 572] on div "Pen" at bounding box center [37, 620] width 53 height 21
click at [31, 144] on div at bounding box center [32, 141] width 11 height 11
click at [32, 257] on div at bounding box center [32, 255] width 11 height 11
click at [27, 284] on div at bounding box center [32, 283] width 11 height 11
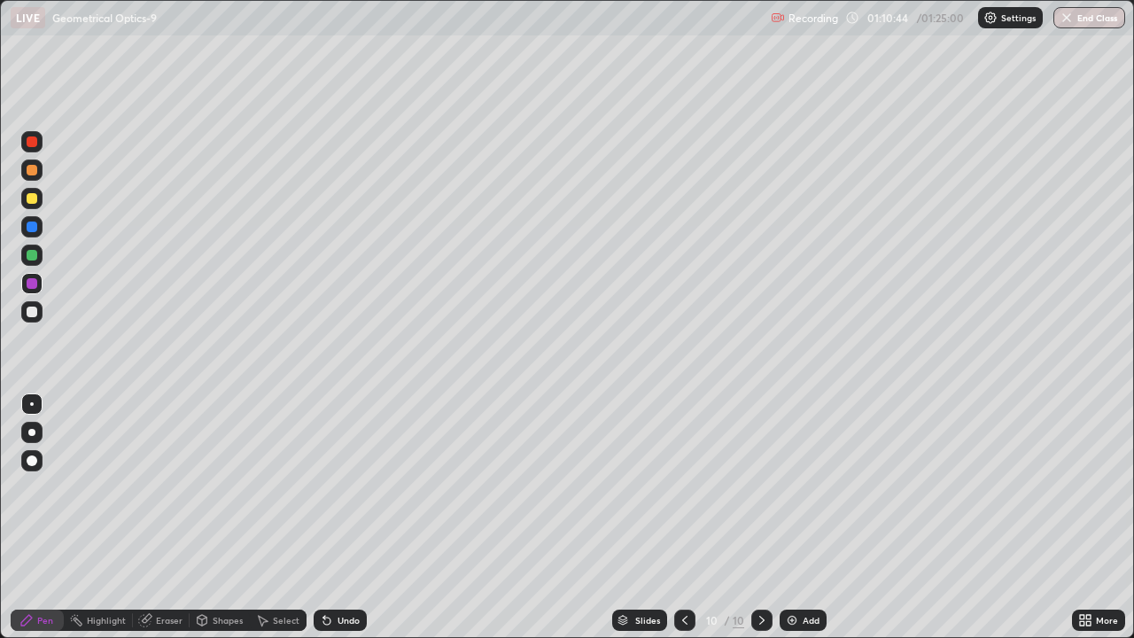
click at [331, 572] on div "Undo" at bounding box center [340, 620] width 53 height 21
click at [22, 572] on div "Pen" at bounding box center [37, 620] width 53 height 21
click at [38, 313] on div at bounding box center [31, 311] width 21 height 21
click at [338, 572] on div "Undo" at bounding box center [349, 620] width 22 height 9
click at [331, 572] on div "Undo" at bounding box center [340, 620] width 53 height 21
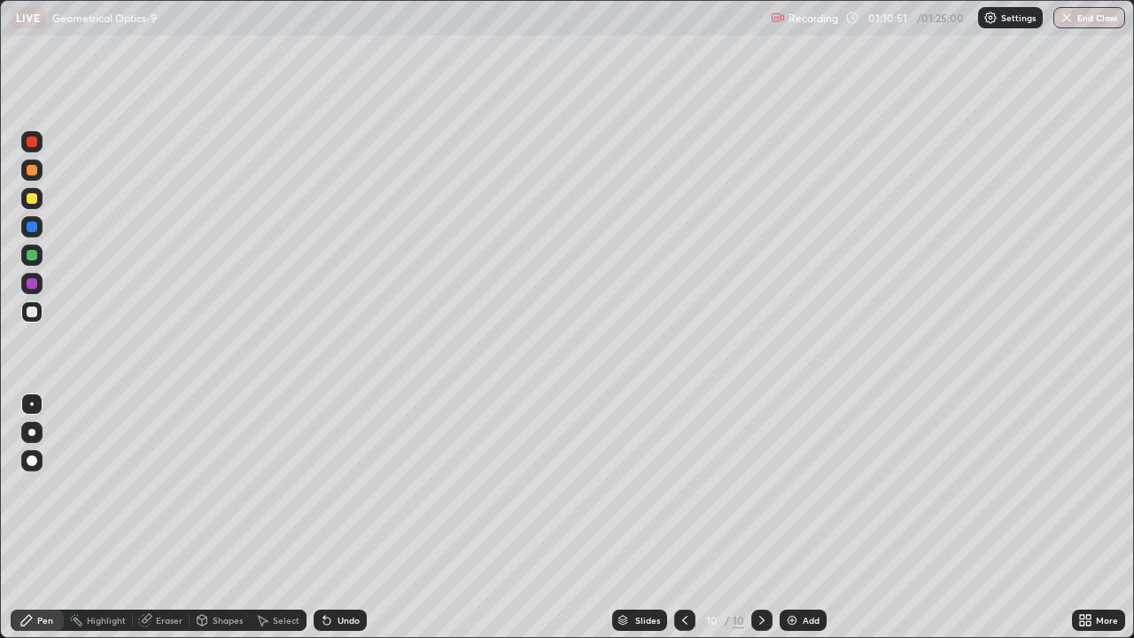
click at [331, 572] on icon at bounding box center [327, 620] width 14 height 14
click at [328, 572] on icon at bounding box center [327, 620] width 14 height 14
click at [324, 572] on icon at bounding box center [326, 621] width 7 height 7
click at [213, 572] on div "Shapes" at bounding box center [228, 620] width 30 height 9
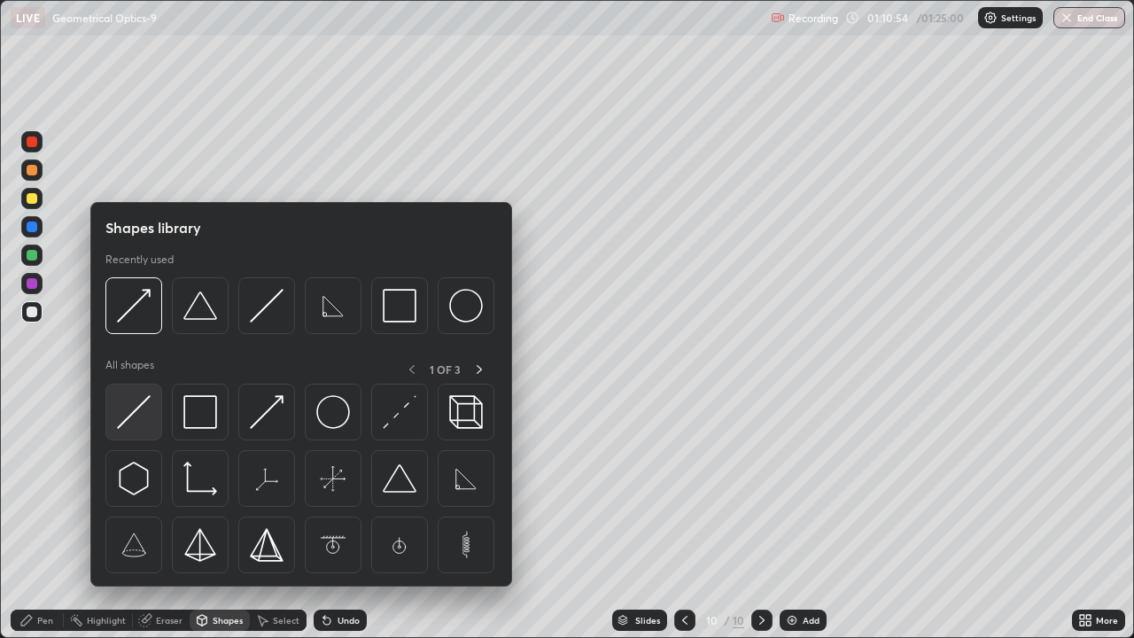
click at [131, 422] on img at bounding box center [134, 412] width 34 height 34
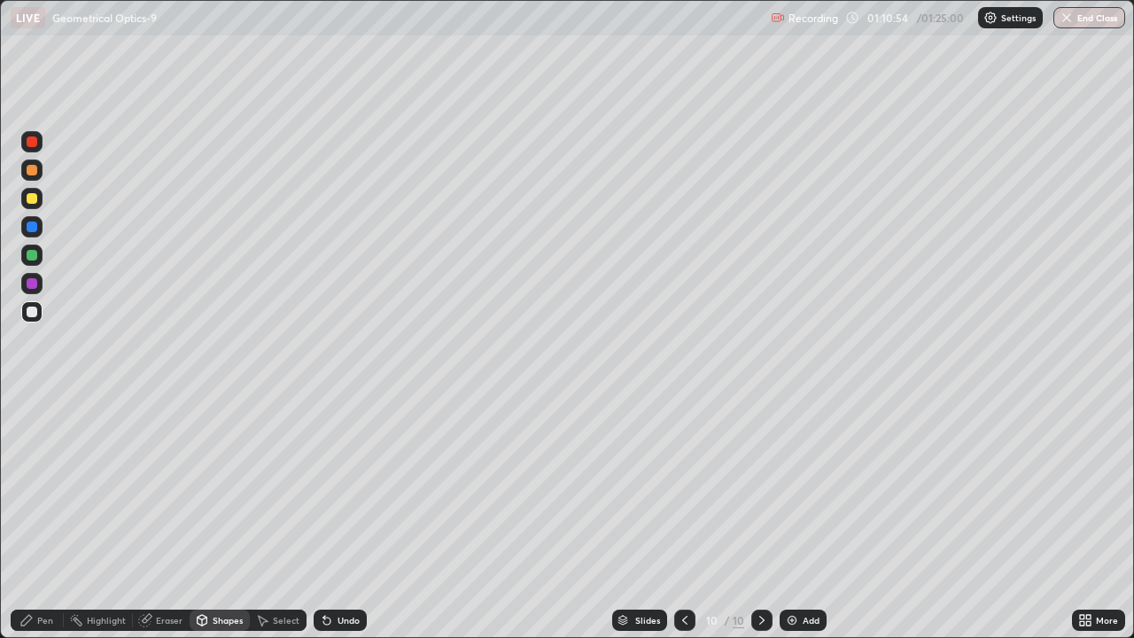
click at [40, 572] on div "Pen" at bounding box center [37, 620] width 53 height 21
click at [39, 319] on div at bounding box center [31, 311] width 21 height 21
click at [338, 572] on div "Undo" at bounding box center [349, 620] width 22 height 9
click at [340, 572] on div "Undo" at bounding box center [340, 620] width 53 height 21
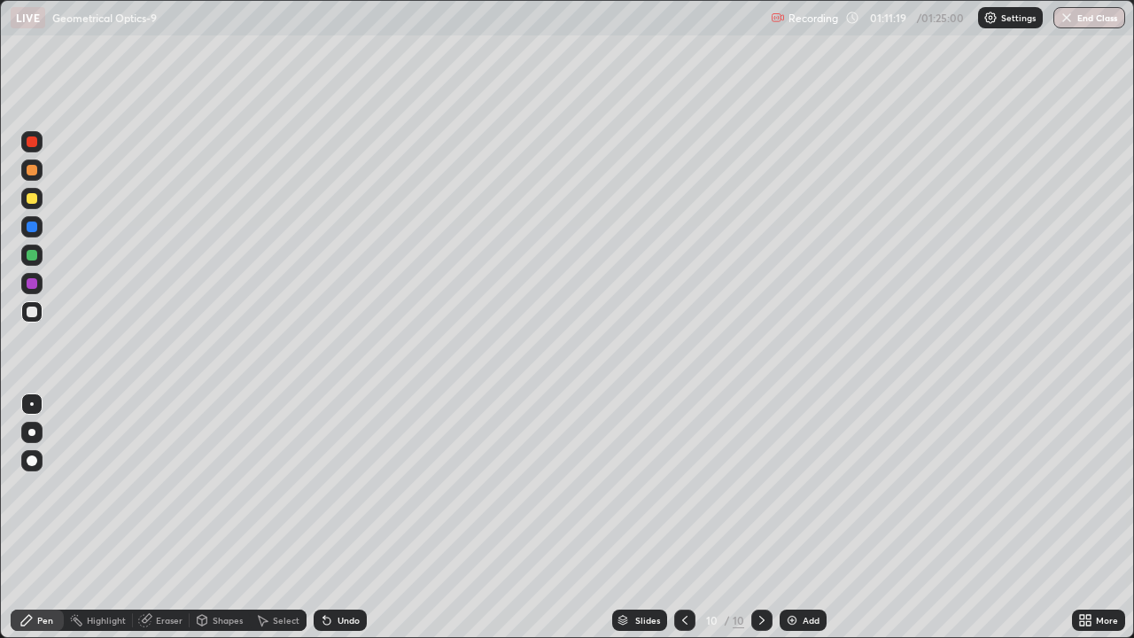
click at [343, 572] on div "Undo" at bounding box center [340, 620] width 53 height 21
click at [346, 572] on div "Undo" at bounding box center [340, 620] width 53 height 21
click at [343, 572] on div "Undo" at bounding box center [340, 620] width 53 height 21
click at [342, 572] on div "Undo" at bounding box center [340, 620] width 53 height 21
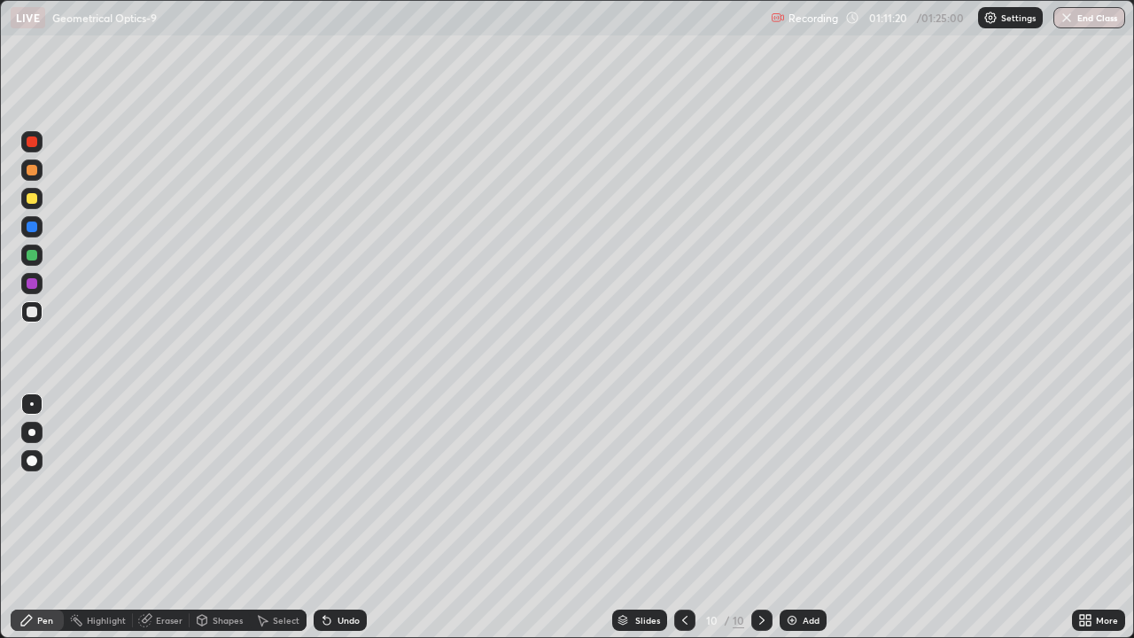
click at [341, 572] on div "Undo" at bounding box center [340, 620] width 53 height 21
click at [343, 572] on div "Undo" at bounding box center [340, 620] width 53 height 21
click at [346, 572] on div "Undo" at bounding box center [340, 620] width 53 height 21
click at [347, 572] on div "Undo" at bounding box center [340, 620] width 53 height 21
click at [348, 572] on div "Undo" at bounding box center [340, 620] width 53 height 21
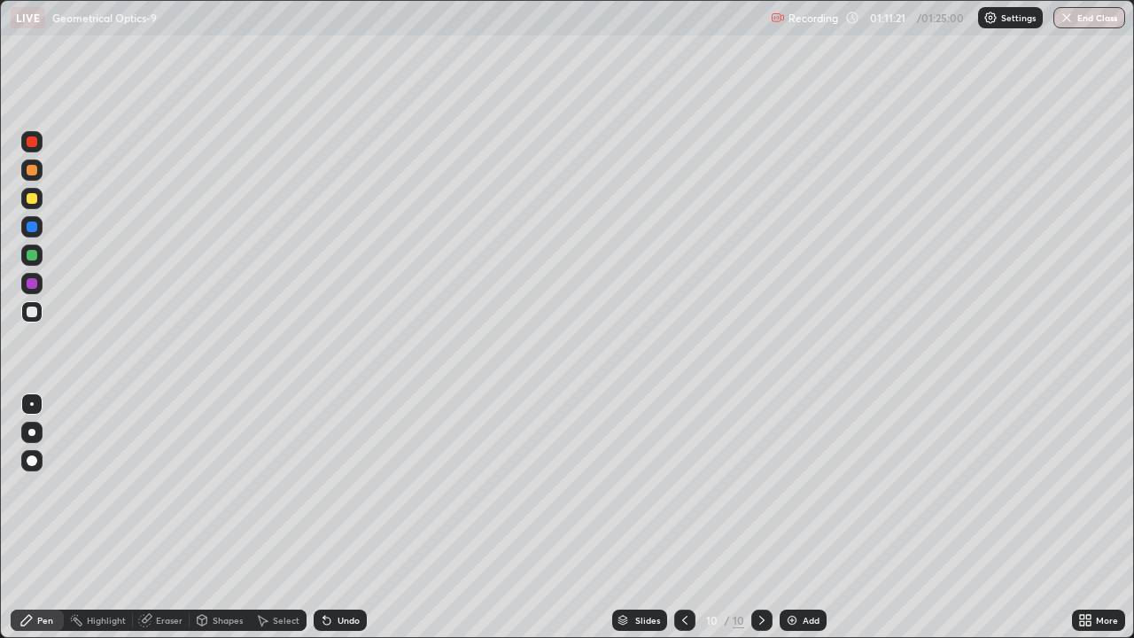
click at [346, 572] on div "Undo" at bounding box center [340, 620] width 53 height 21
click at [344, 572] on div "Undo" at bounding box center [340, 620] width 53 height 21
click at [345, 572] on div "Undo" at bounding box center [340, 620] width 53 height 21
click at [342, 572] on div "Undo" at bounding box center [340, 620] width 53 height 21
click at [331, 572] on div "Undo" at bounding box center [340, 620] width 53 height 21
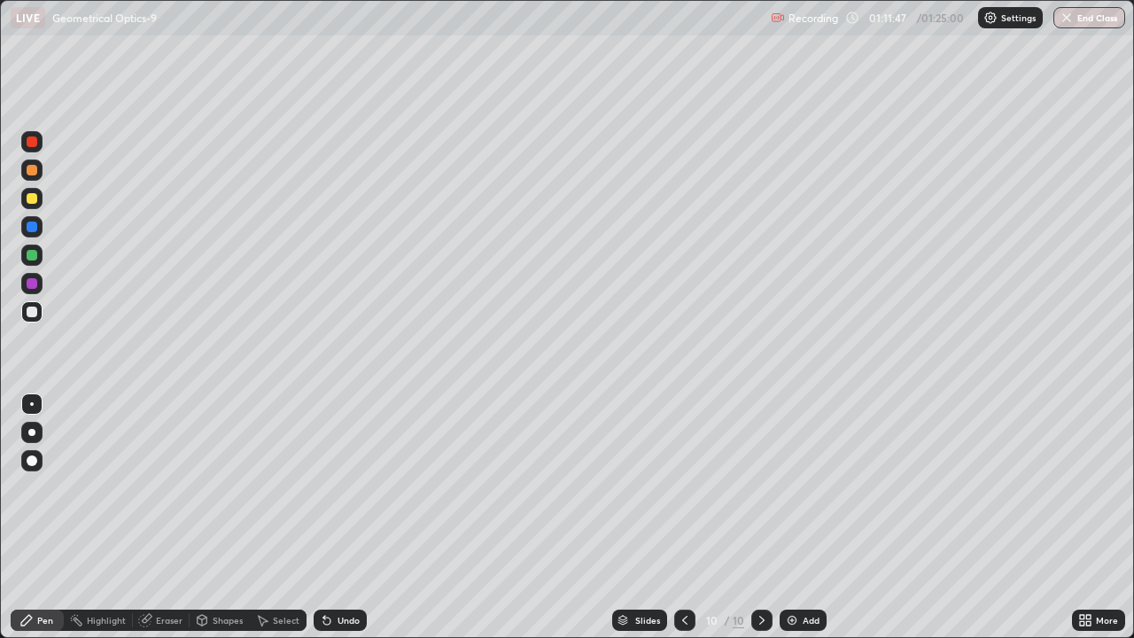
click at [332, 572] on div "Undo" at bounding box center [340, 620] width 53 height 21
click at [337, 572] on div "Undo" at bounding box center [340, 620] width 53 height 21
click at [338, 572] on div "Undo" at bounding box center [340, 620] width 53 height 21
click at [335, 572] on div "Undo" at bounding box center [340, 620] width 53 height 21
click at [339, 572] on div "Undo" at bounding box center [340, 620] width 53 height 21
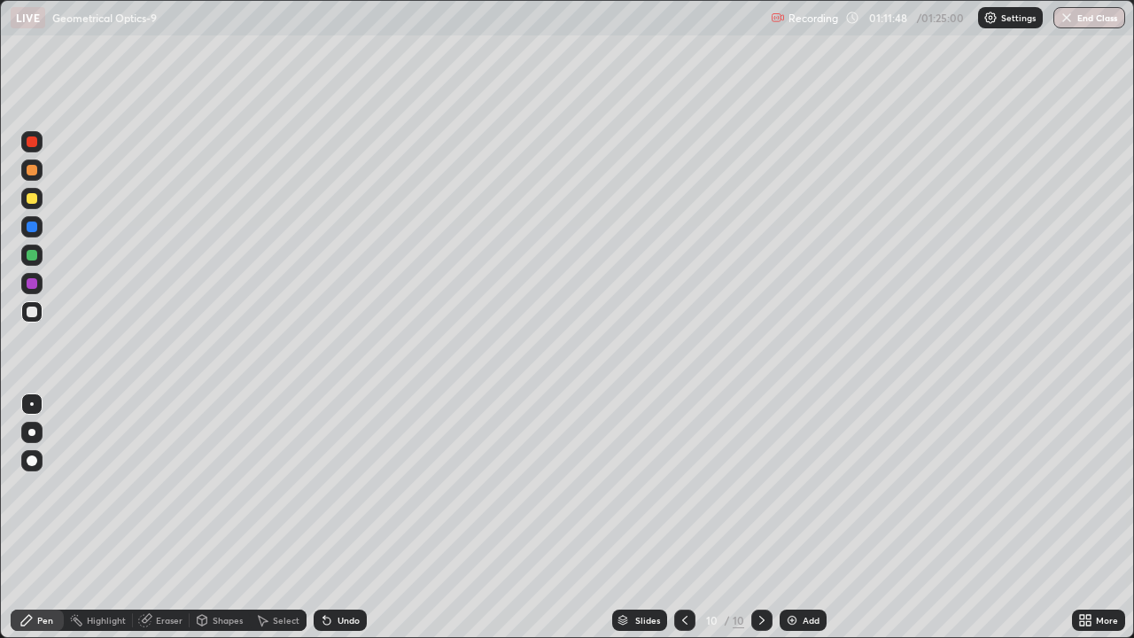
click at [339, 572] on div "Undo" at bounding box center [340, 620] width 53 height 21
click at [340, 572] on div "Undo" at bounding box center [340, 620] width 53 height 21
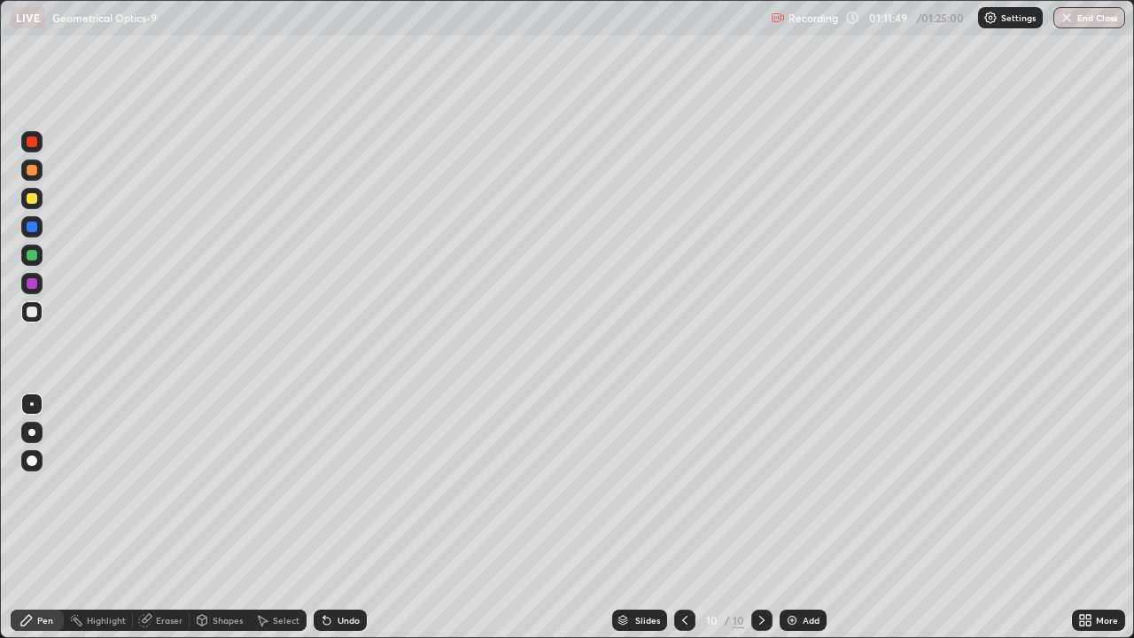
click at [341, 572] on div "Undo" at bounding box center [340, 620] width 53 height 21
click at [343, 572] on div "Undo" at bounding box center [340, 620] width 53 height 21
click at [341, 572] on div "Undo" at bounding box center [340, 620] width 53 height 21
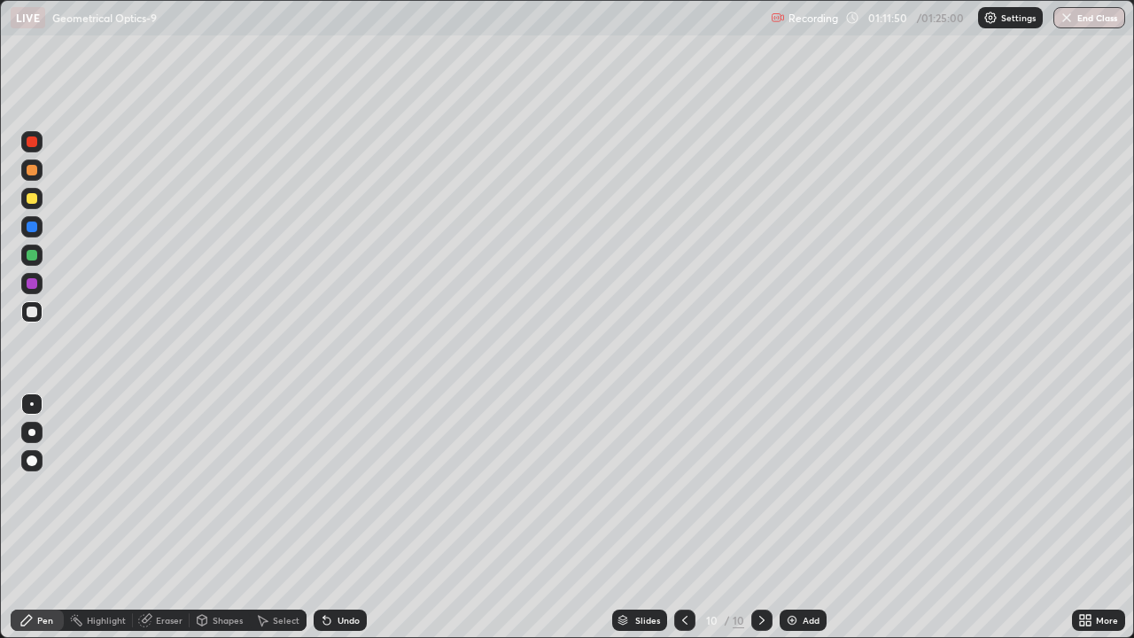
click at [339, 572] on div "Undo" at bounding box center [340, 620] width 53 height 21
click at [338, 572] on div "Undo" at bounding box center [340, 620] width 53 height 21
click at [339, 572] on div "Undo" at bounding box center [340, 620] width 53 height 21
click at [341, 572] on div "Undo" at bounding box center [340, 620] width 53 height 21
click at [340, 572] on div "Undo" at bounding box center [340, 620] width 53 height 21
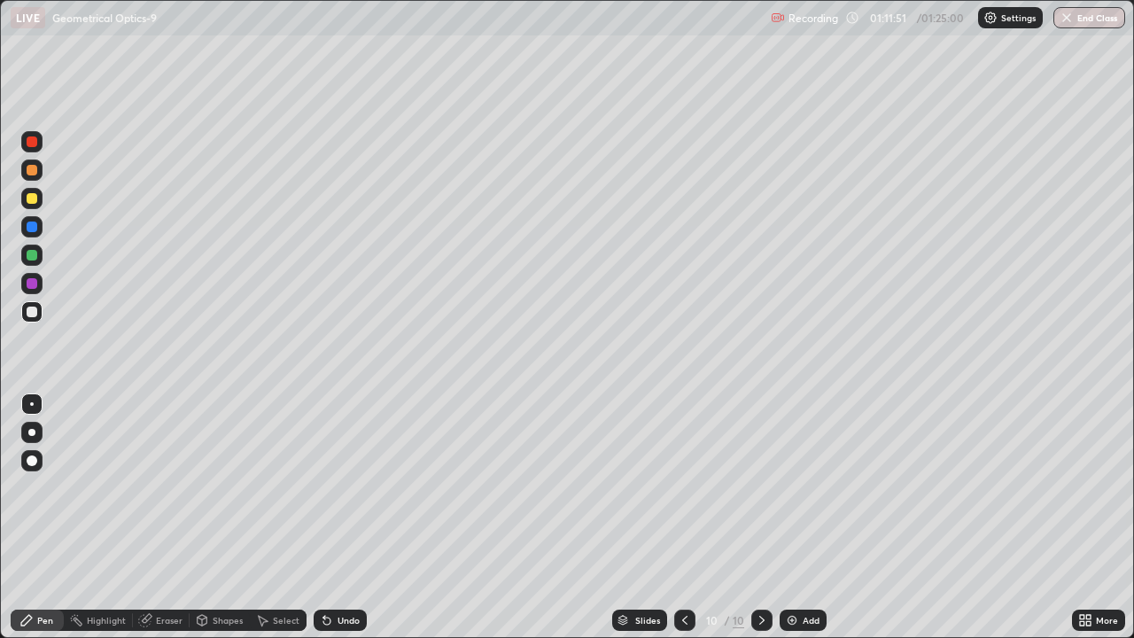
click at [339, 572] on div "Undo" at bounding box center [340, 620] width 53 height 21
click at [342, 572] on div "Undo" at bounding box center [340, 620] width 53 height 21
click at [344, 572] on div "Undo" at bounding box center [340, 620] width 53 height 21
click at [346, 572] on div "Undo" at bounding box center [340, 620] width 53 height 21
click at [31, 224] on div at bounding box center [32, 227] width 11 height 11
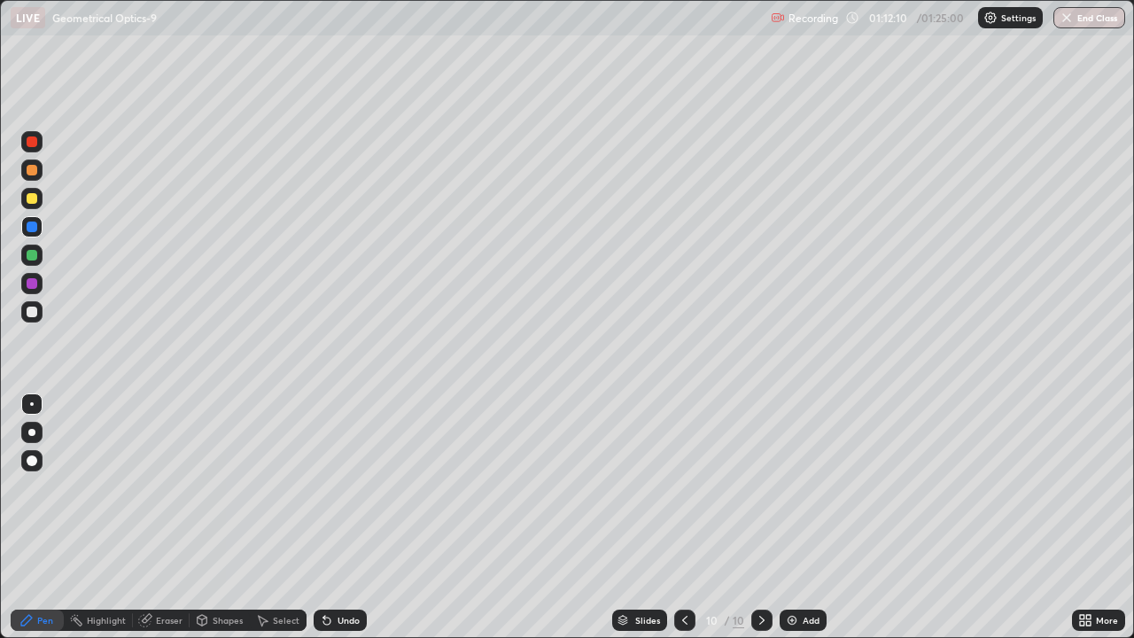
click at [332, 572] on div "Undo" at bounding box center [340, 620] width 53 height 21
click at [338, 572] on div "Undo" at bounding box center [349, 620] width 22 height 9
click at [39, 141] on div at bounding box center [31, 141] width 21 height 21
click at [32, 310] on div at bounding box center [32, 312] width 11 height 11
click at [338, 572] on div "Undo" at bounding box center [349, 620] width 22 height 9
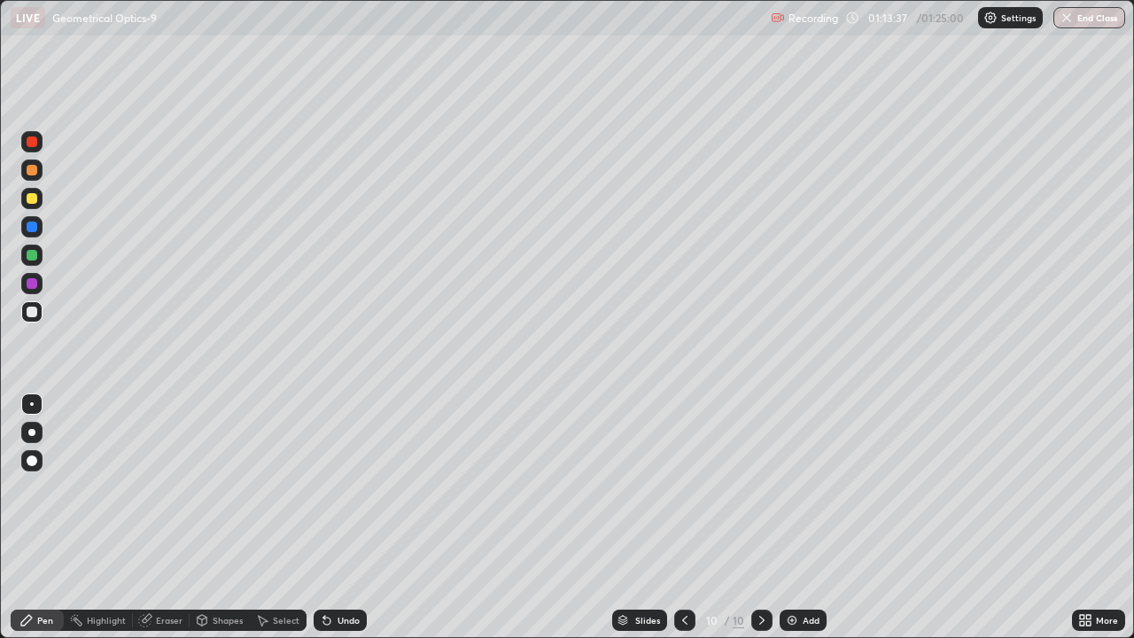
click at [336, 572] on div "Undo" at bounding box center [340, 620] width 53 height 21
click at [337, 572] on div "Undo" at bounding box center [340, 620] width 53 height 21
click at [336, 572] on div "Undo" at bounding box center [340, 620] width 53 height 21
click at [333, 572] on div "Undo" at bounding box center [340, 620] width 53 height 21
click at [332, 572] on div "Undo" at bounding box center [340, 620] width 53 height 21
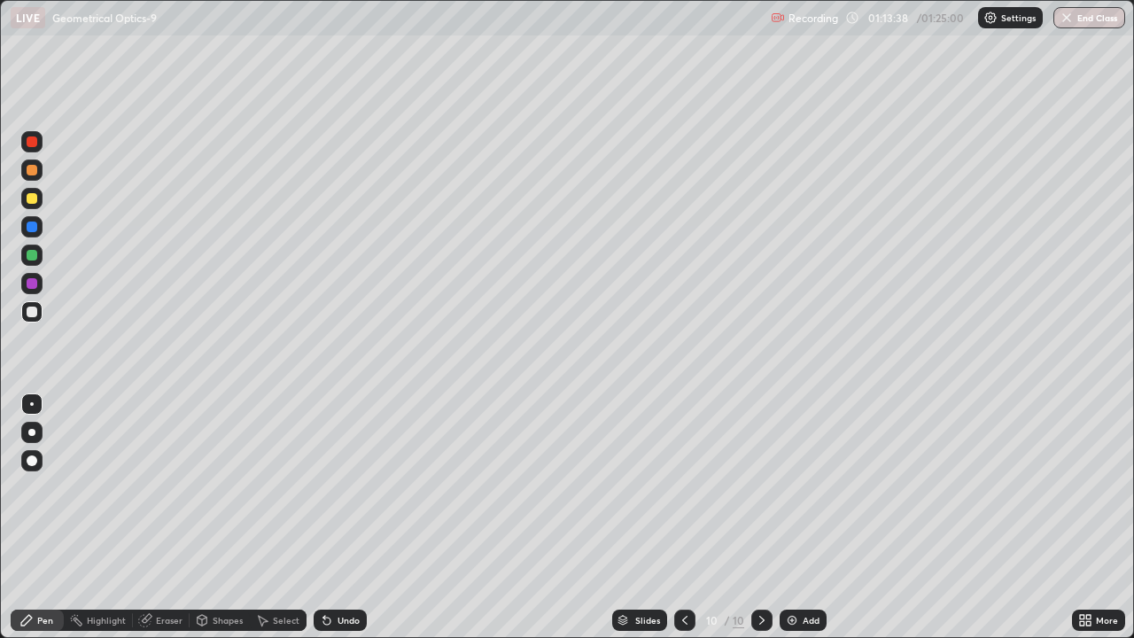
click at [331, 572] on div "Undo" at bounding box center [340, 620] width 53 height 21
click at [330, 572] on div "Undo" at bounding box center [340, 620] width 53 height 21
click at [332, 572] on div "Undo" at bounding box center [340, 620] width 53 height 21
click at [333, 572] on div "Undo" at bounding box center [340, 620] width 53 height 21
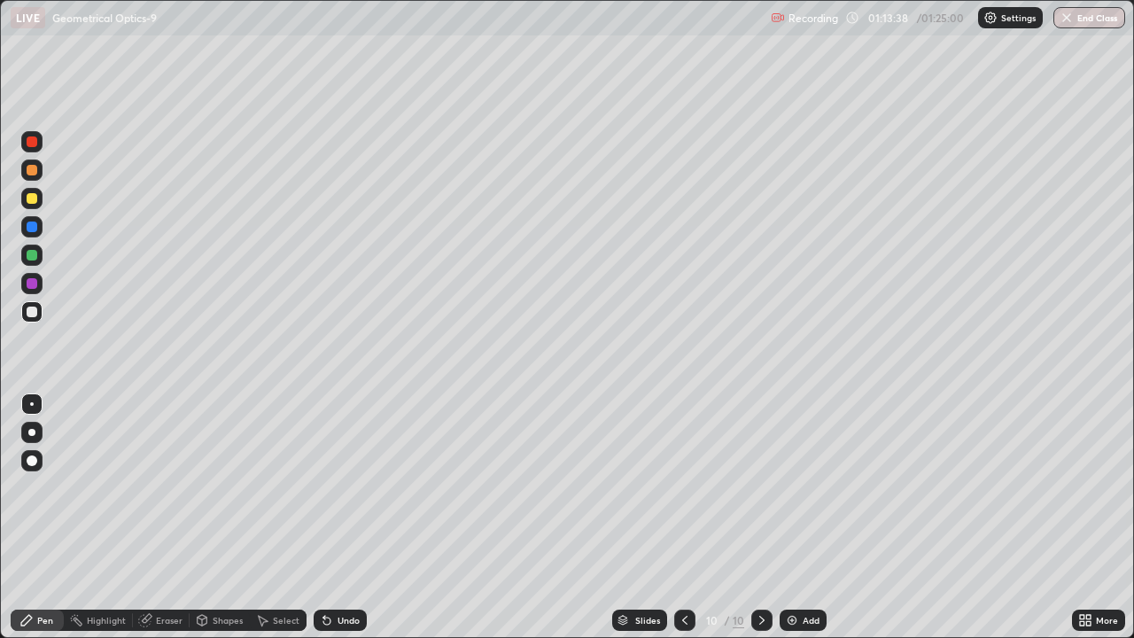
click at [332, 572] on div "Undo" at bounding box center [340, 620] width 53 height 21
click at [331, 572] on div "Undo" at bounding box center [340, 620] width 53 height 21
click at [331, 572] on icon at bounding box center [327, 620] width 14 height 14
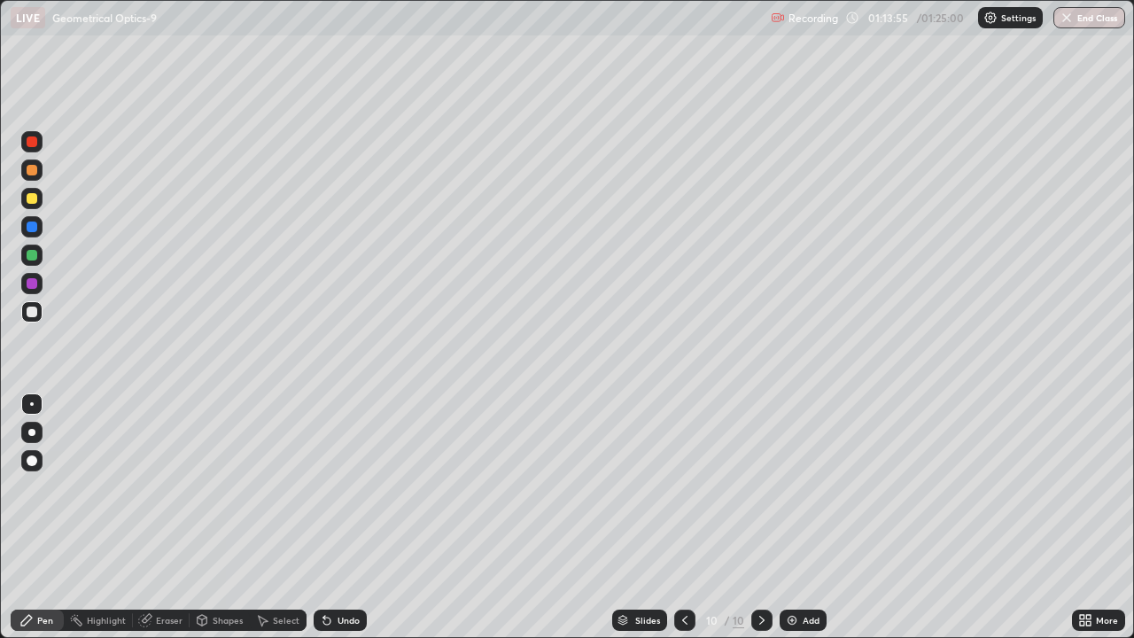
click at [28, 254] on div at bounding box center [32, 255] width 11 height 11
click at [342, 572] on div "Undo" at bounding box center [349, 620] width 22 height 9
click at [341, 572] on div "Undo" at bounding box center [349, 620] width 22 height 9
click at [340, 572] on div "Undo" at bounding box center [340, 620] width 53 height 21
click at [803, 572] on div "Add" at bounding box center [811, 620] width 17 height 9
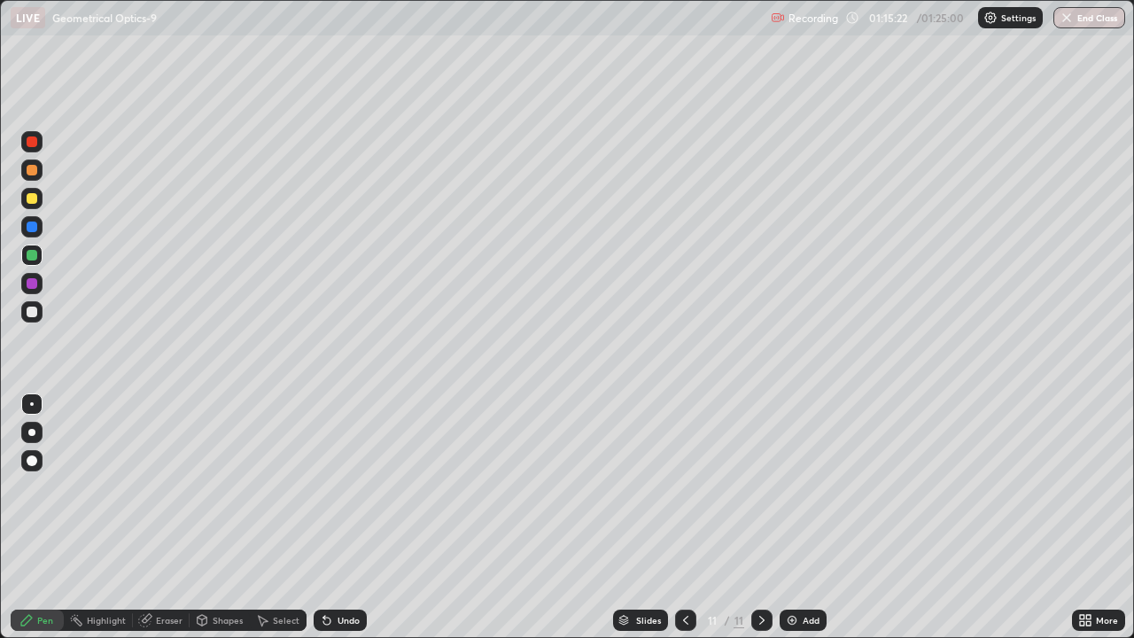
click at [217, 572] on div "Shapes" at bounding box center [228, 620] width 30 height 9
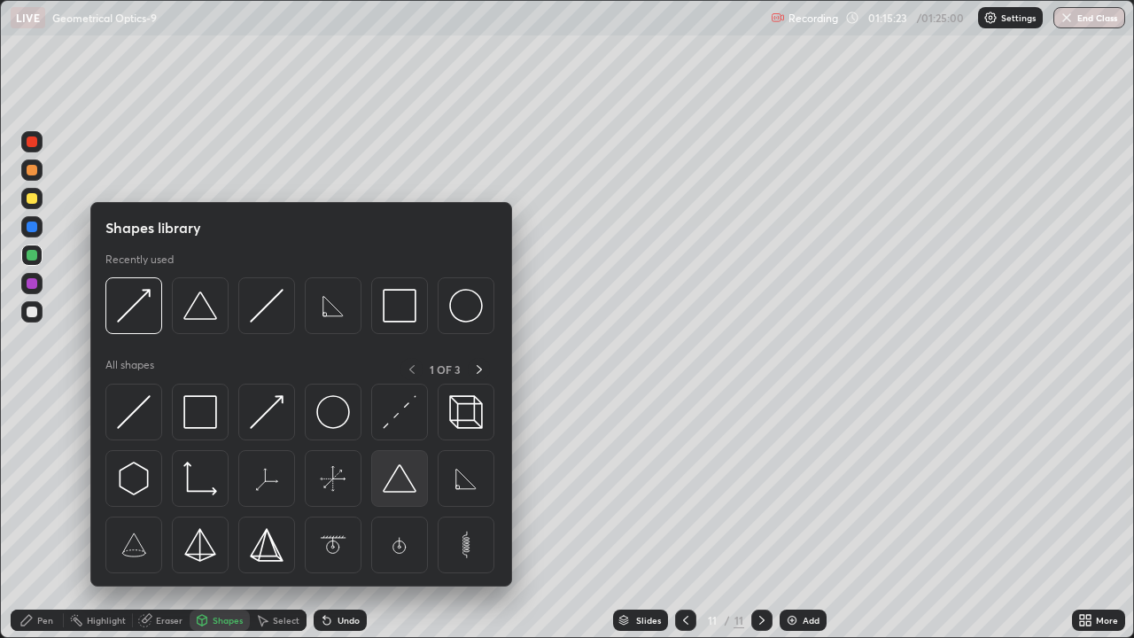
click at [394, 487] on img at bounding box center [400, 479] width 34 height 34
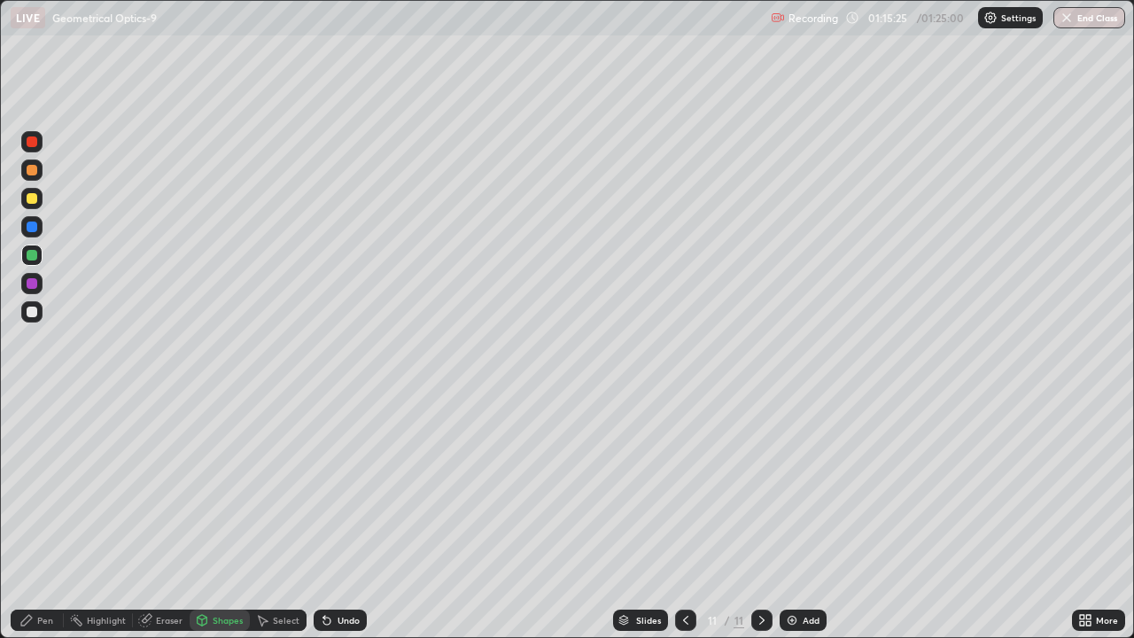
click at [342, 572] on div "Undo" at bounding box center [340, 620] width 53 height 21
click at [29, 572] on icon at bounding box center [26, 620] width 14 height 14
click at [33, 308] on div at bounding box center [32, 312] width 11 height 11
click at [271, 572] on div "Select" at bounding box center [278, 620] width 57 height 21
click at [338, 572] on div "Undo" at bounding box center [349, 620] width 22 height 9
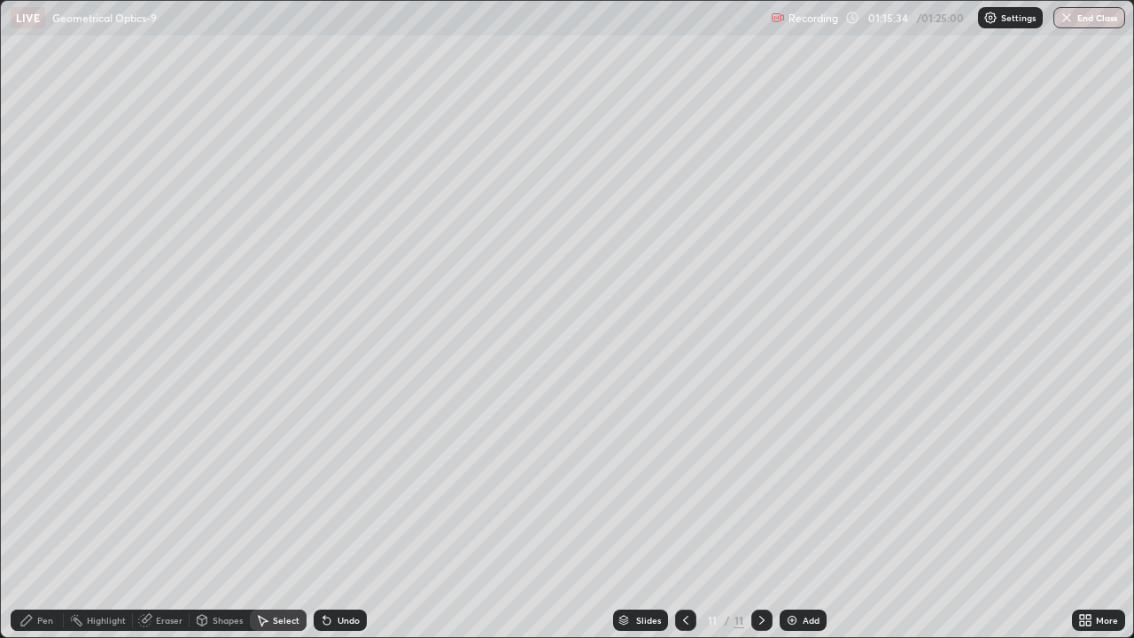
click at [30, 572] on icon at bounding box center [26, 620] width 14 height 14
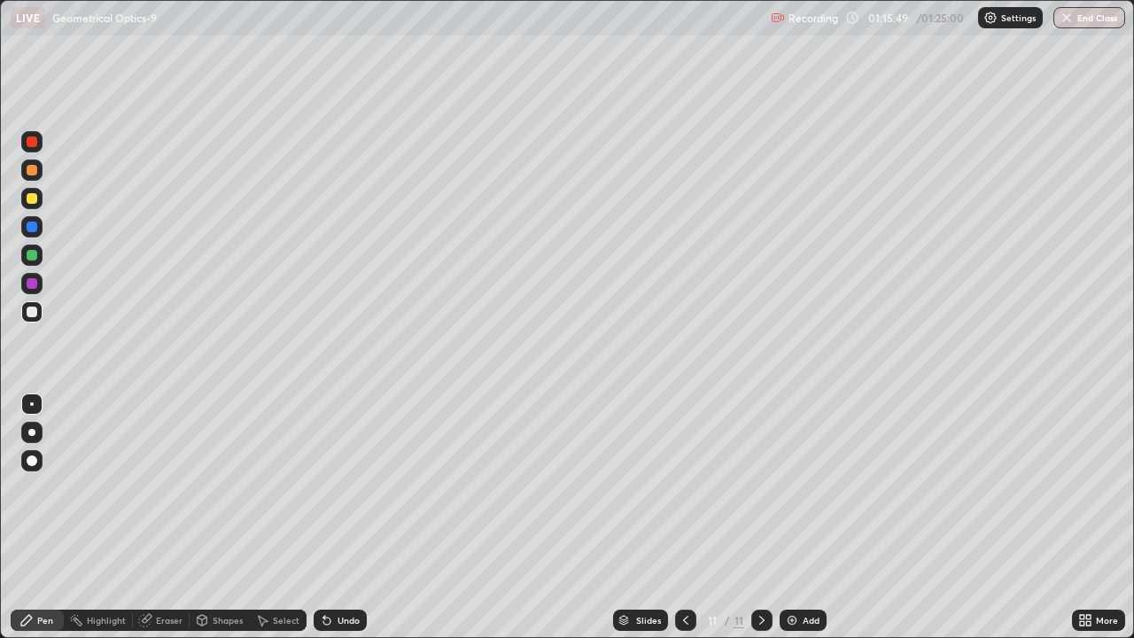
click at [33, 282] on div at bounding box center [32, 283] width 11 height 11
click at [324, 572] on icon at bounding box center [326, 621] width 7 height 7
click at [34, 253] on div at bounding box center [32, 255] width 11 height 11
click at [683, 572] on icon at bounding box center [686, 620] width 14 height 14
click at [804, 572] on div "Add" at bounding box center [811, 620] width 17 height 9
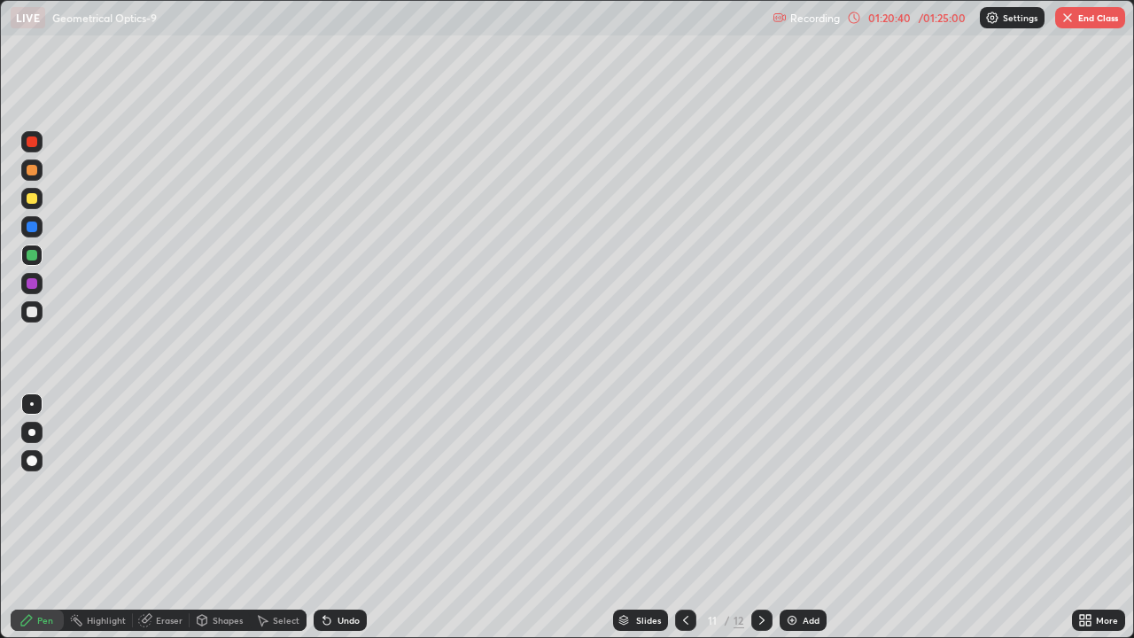
click at [28, 138] on div at bounding box center [32, 141] width 11 height 11
click at [339, 572] on div "Undo" at bounding box center [349, 620] width 22 height 9
click at [339, 572] on div "Undo" at bounding box center [340, 620] width 53 height 21
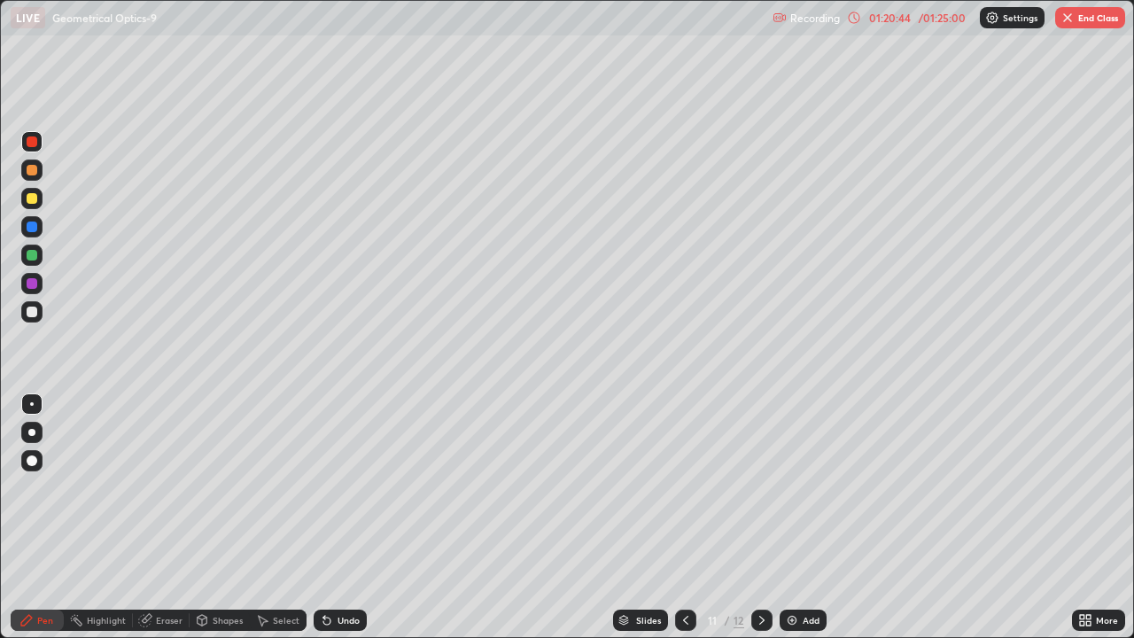
click at [338, 572] on div "Undo" at bounding box center [349, 620] width 22 height 9
click at [35, 259] on div at bounding box center [32, 255] width 11 height 11
click at [324, 572] on icon at bounding box center [326, 621] width 7 height 7
click at [332, 572] on div "Undo" at bounding box center [340, 620] width 53 height 21
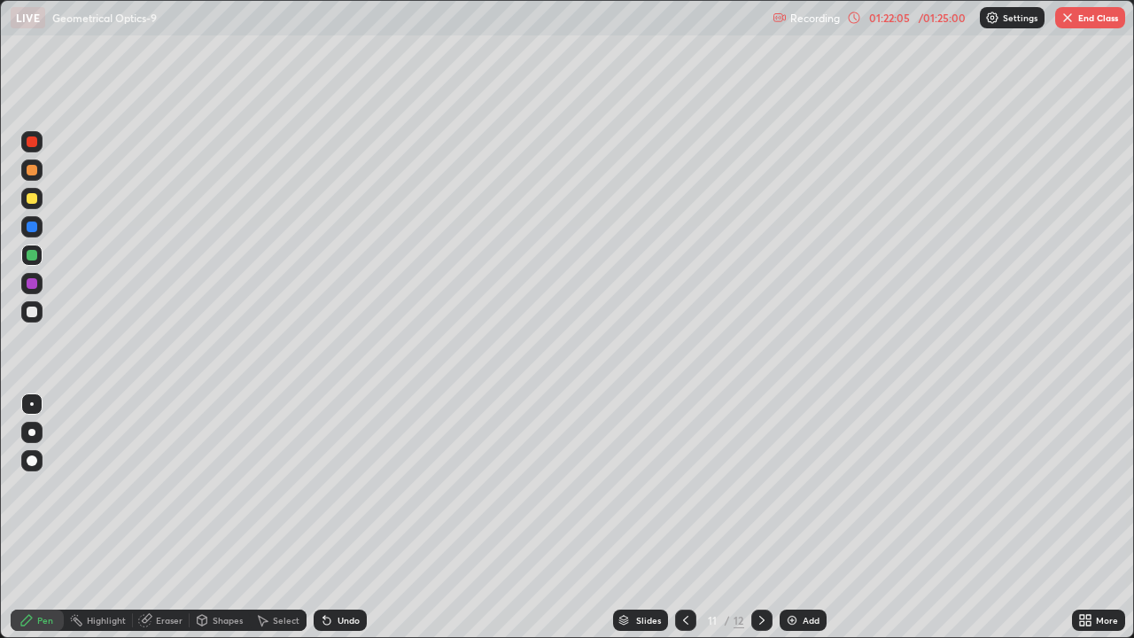
click at [334, 572] on div "Undo" at bounding box center [340, 620] width 53 height 21
click at [32, 313] on div at bounding box center [32, 312] width 11 height 11
click at [284, 572] on div "Select" at bounding box center [278, 620] width 57 height 21
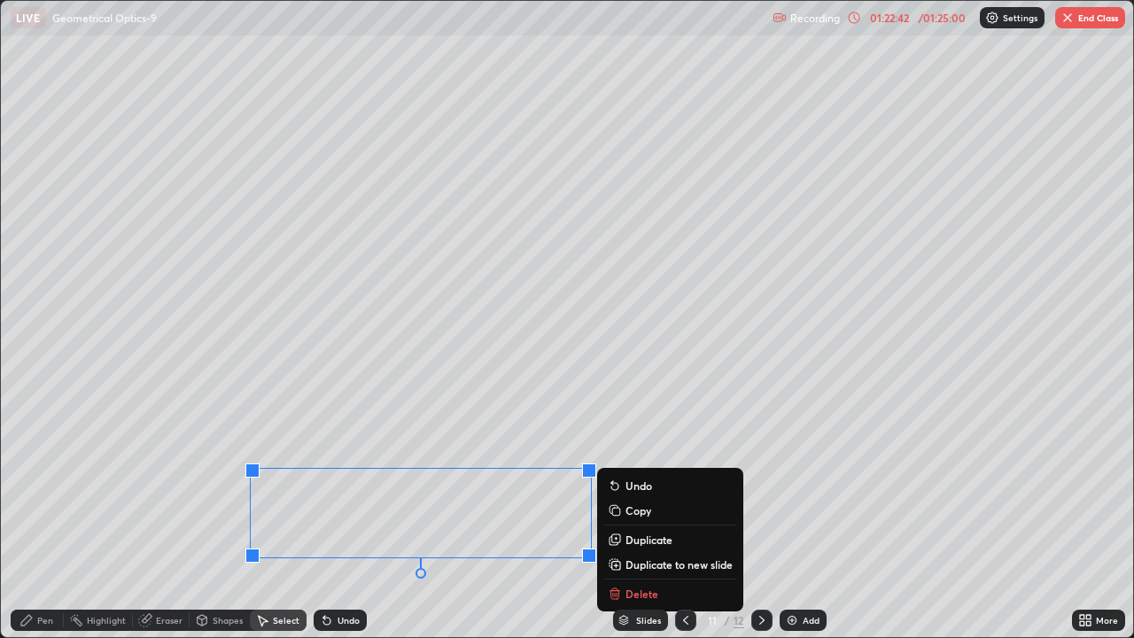
click at [649, 540] on p "Duplicate" at bounding box center [649, 540] width 47 height 14
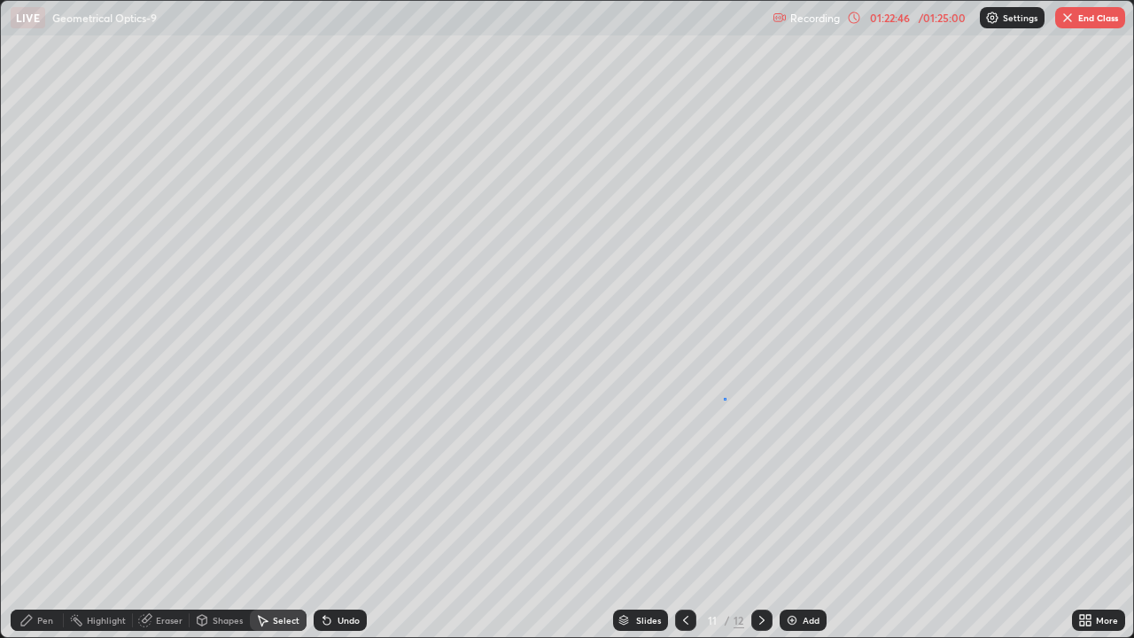
click at [724, 399] on div "0 ° Undo Copy Duplicate Duplicate to new slide Delete" at bounding box center [567, 319] width 1133 height 636
click at [44, 572] on div "Pen" at bounding box center [45, 620] width 16 height 9
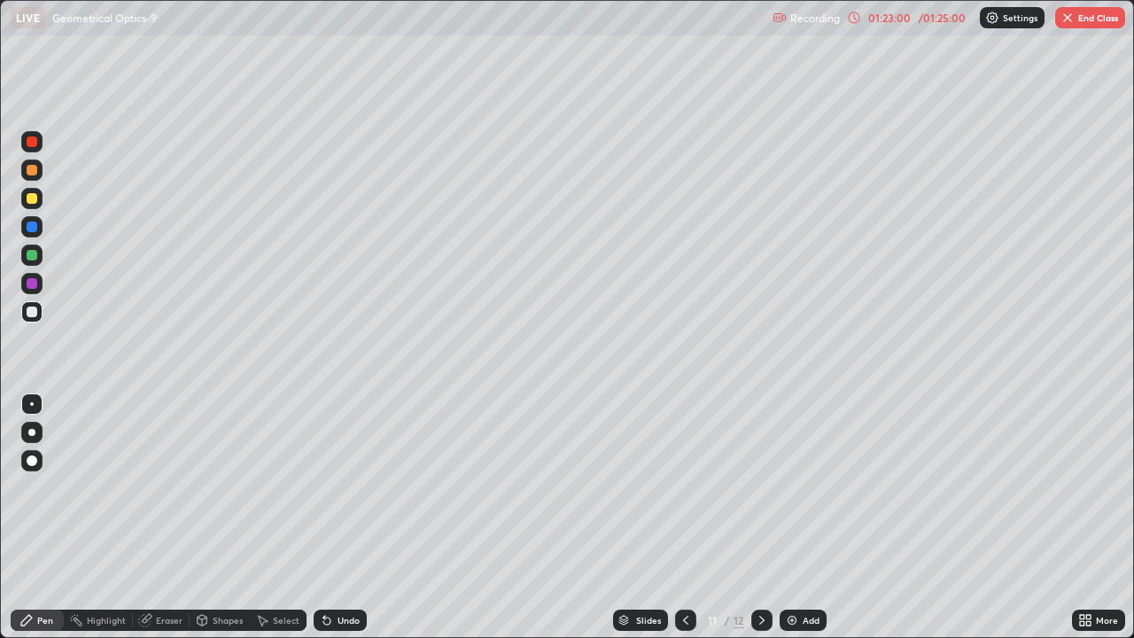
click at [29, 309] on div at bounding box center [32, 312] width 11 height 11
click at [332, 572] on div "Undo" at bounding box center [340, 620] width 53 height 21
click at [337, 572] on div "Undo" at bounding box center [340, 620] width 53 height 21
click at [334, 572] on div "Undo" at bounding box center [340, 620] width 53 height 21
click at [339, 572] on div "Undo" at bounding box center [349, 620] width 22 height 9
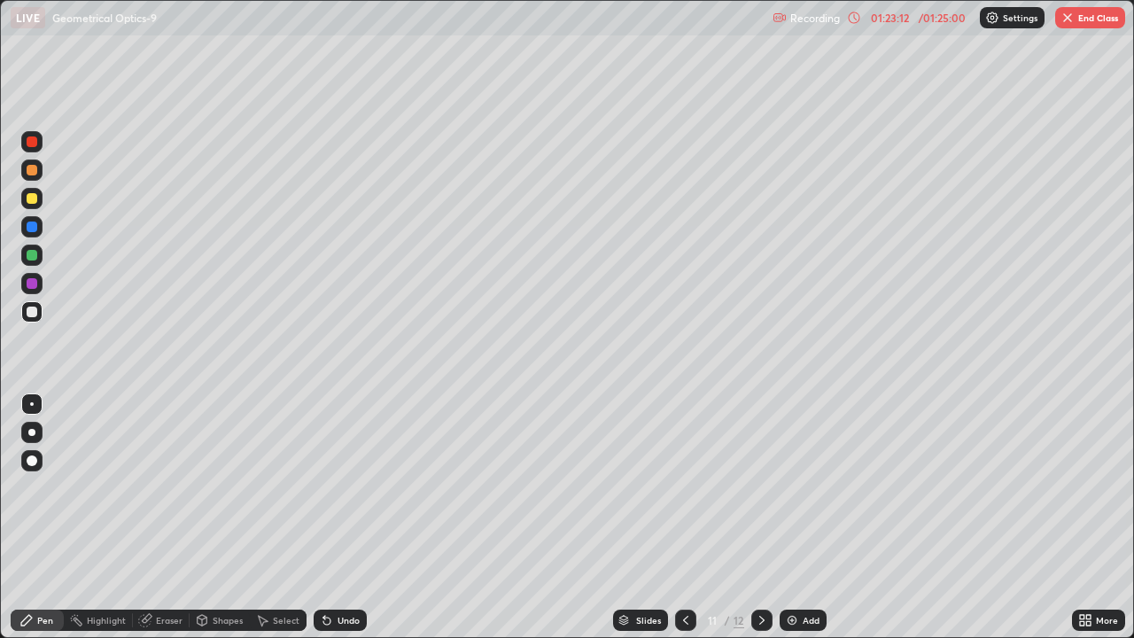
click at [338, 572] on div "Undo" at bounding box center [349, 620] width 22 height 9
click at [27, 199] on div at bounding box center [32, 198] width 11 height 11
click at [34, 258] on div at bounding box center [32, 255] width 11 height 11
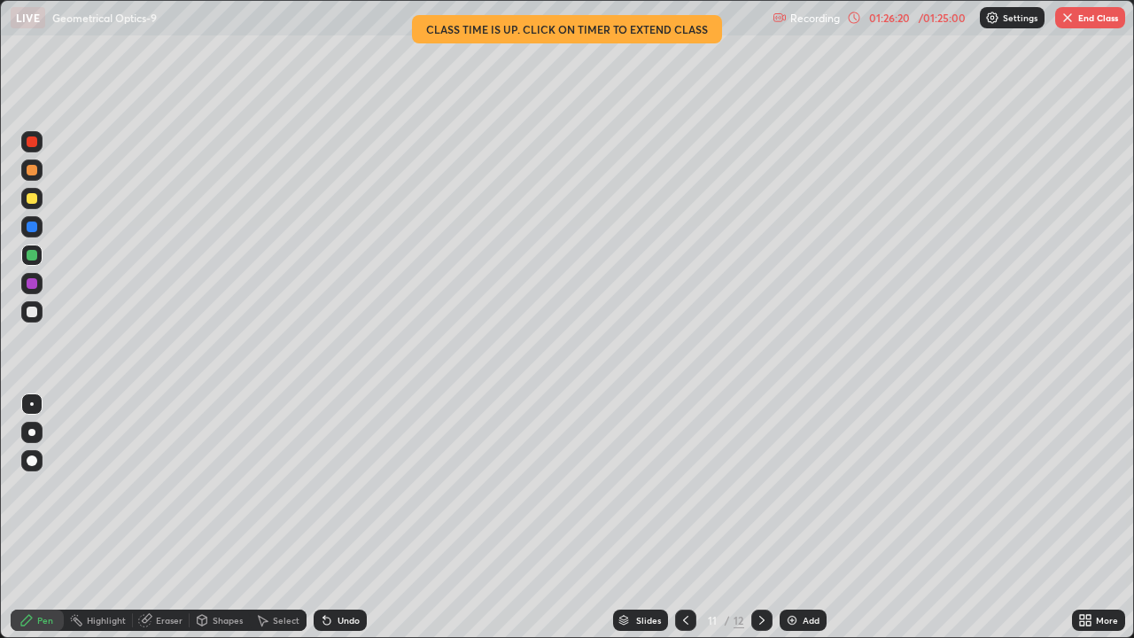
click at [1080, 24] on button "End Class" at bounding box center [1090, 17] width 70 height 21
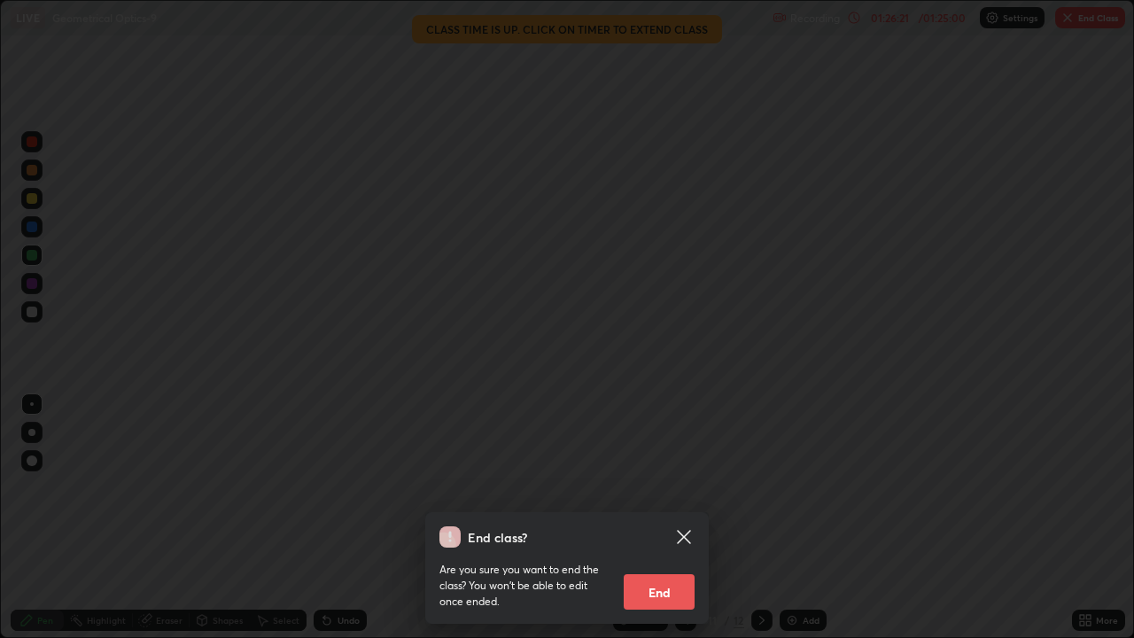
click at [660, 572] on button "End" at bounding box center [659, 591] width 71 height 35
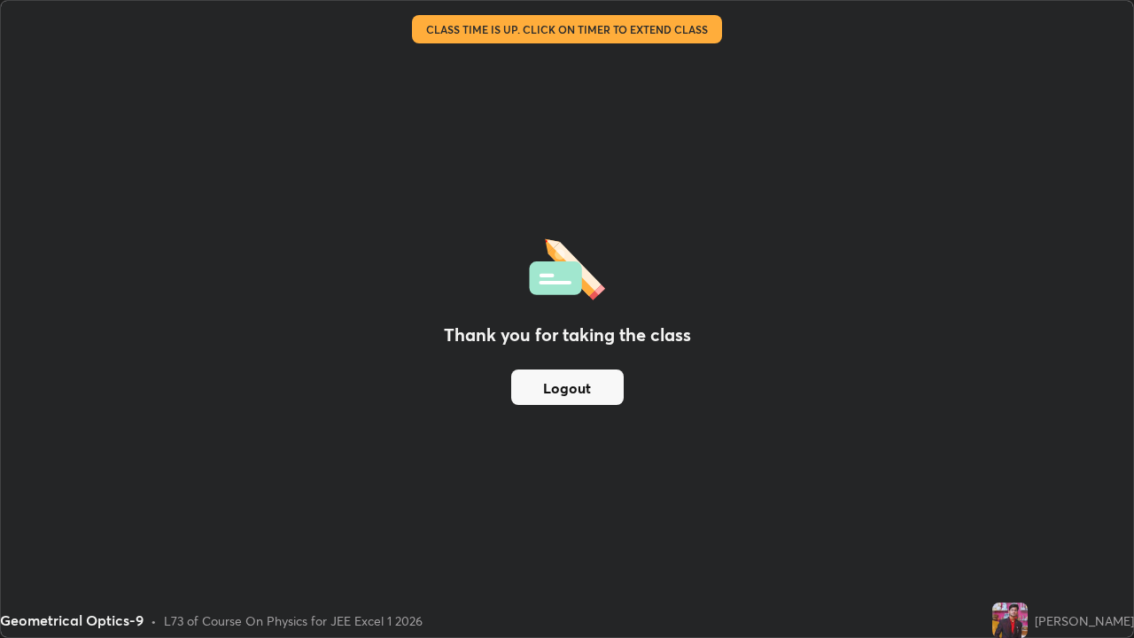
click at [565, 394] on button "Logout" at bounding box center [567, 387] width 113 height 35
click at [1028, 572] on img at bounding box center [1010, 620] width 35 height 35
click at [1053, 572] on div "[PERSON_NAME]" at bounding box center [1084, 620] width 99 height 19
click at [1052, 572] on div "[PERSON_NAME]" at bounding box center [1084, 620] width 99 height 19
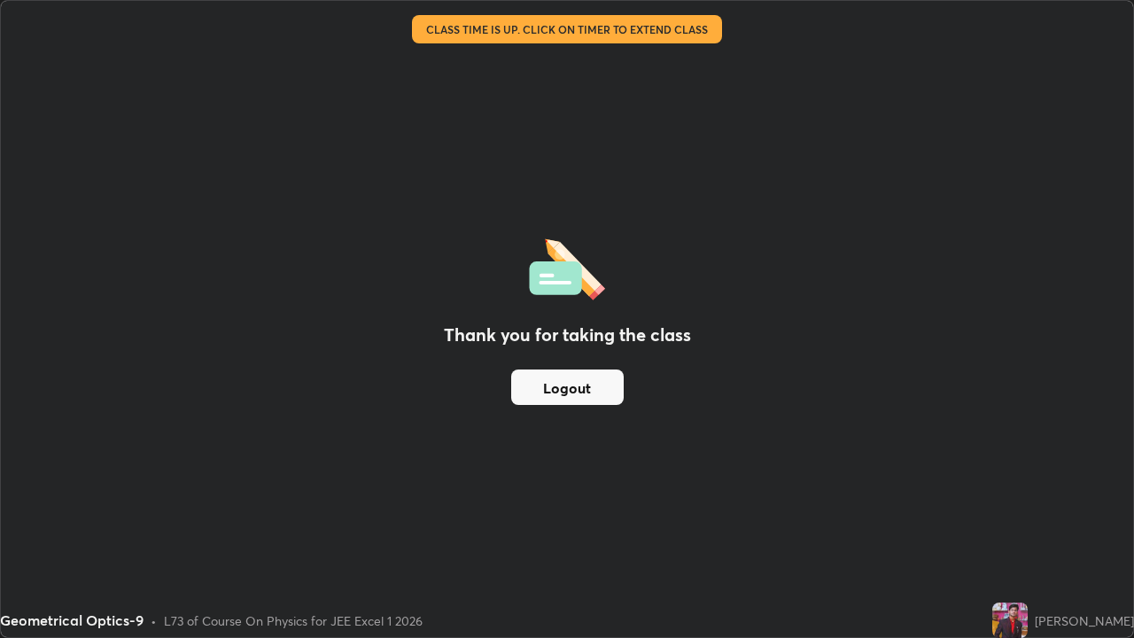
click at [1028, 572] on img at bounding box center [1010, 620] width 35 height 35
